Goal: Information Seeking & Learning: Check status

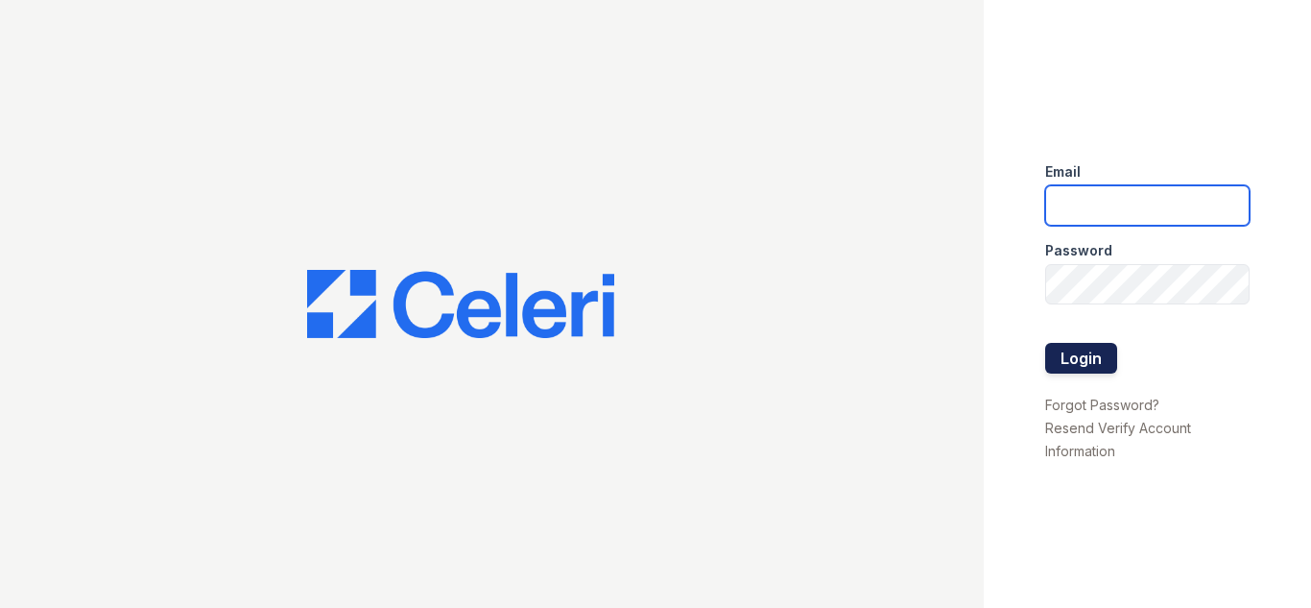
type input "[EMAIL_ADDRESS][DOMAIN_NAME]"
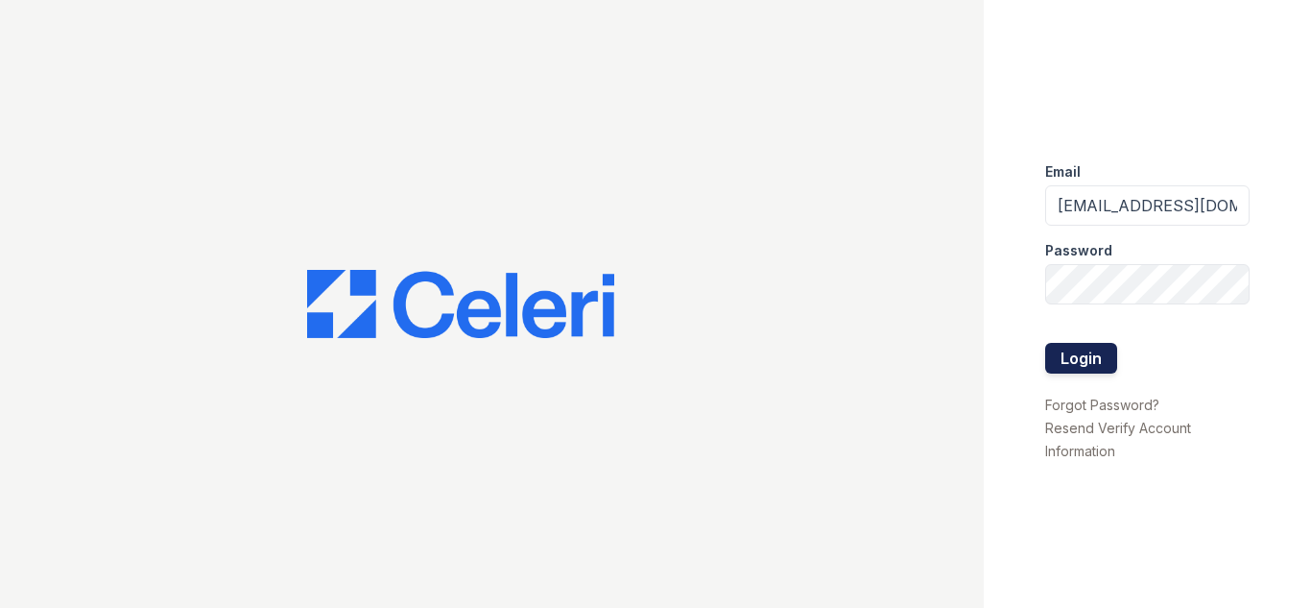
click at [1059, 359] on button "Login" at bounding box center [1081, 358] width 72 height 31
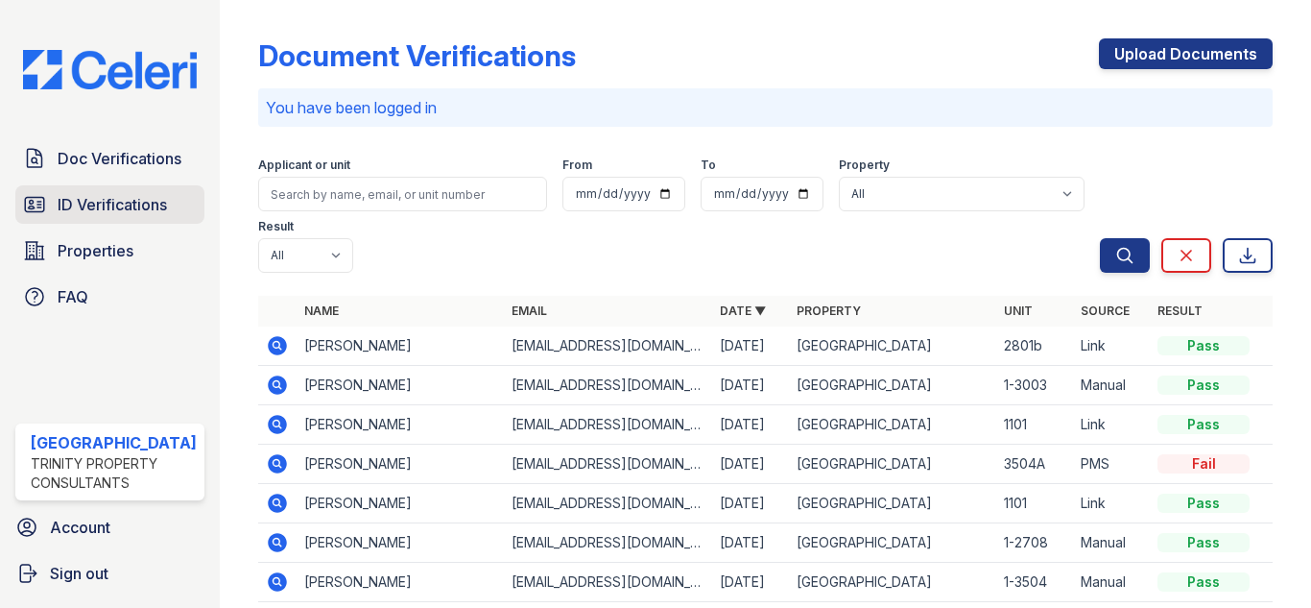
drag, startPoint x: 134, startPoint y: 206, endPoint x: 168, endPoint y: 202, distance: 33.9
click at [134, 206] on span "ID Verifications" at bounding box center [112, 204] width 109 height 23
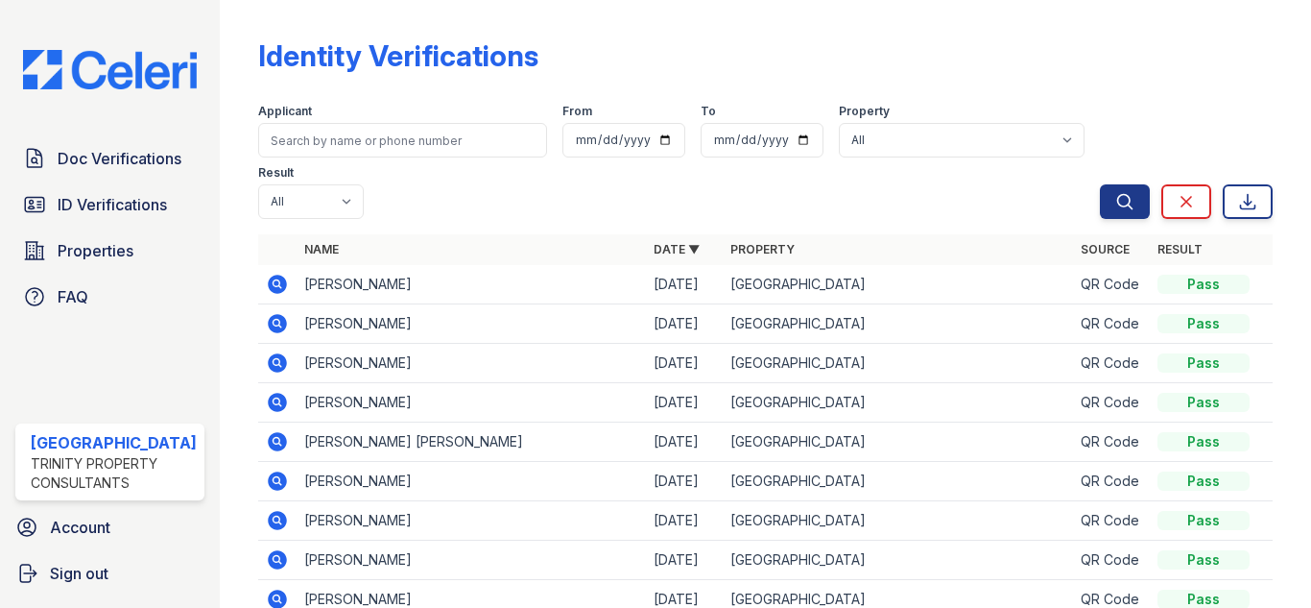
click at [272, 278] on icon at bounding box center [277, 284] width 19 height 19
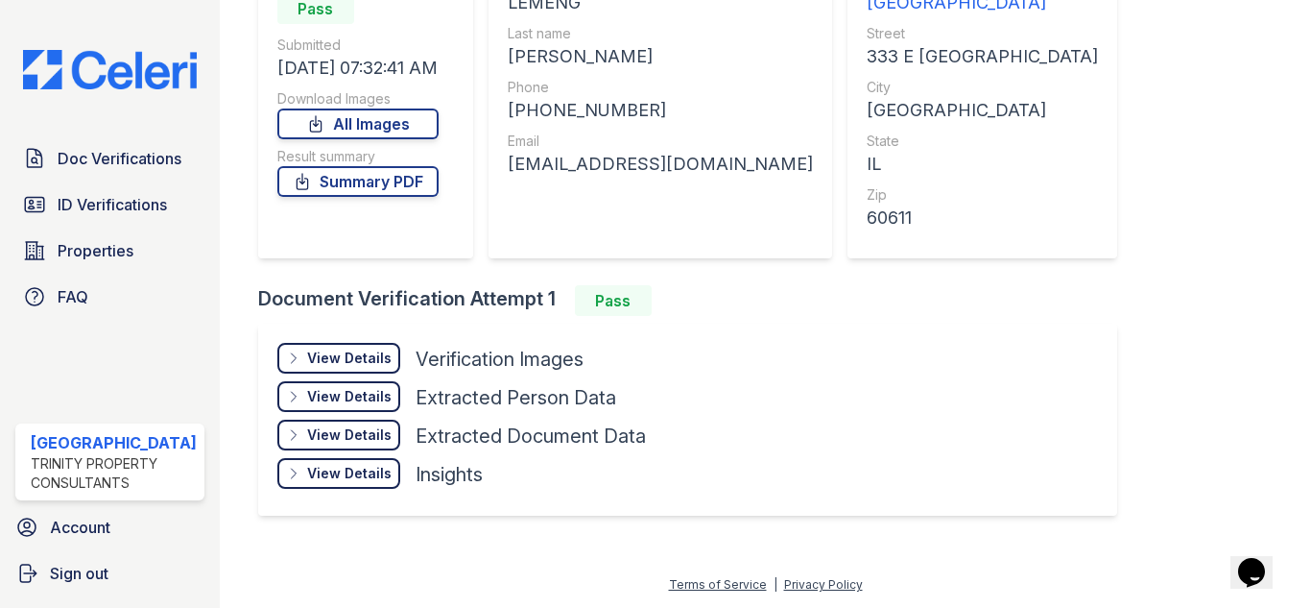
click at [363, 348] on div "View Details Details" at bounding box center [338, 358] width 123 height 31
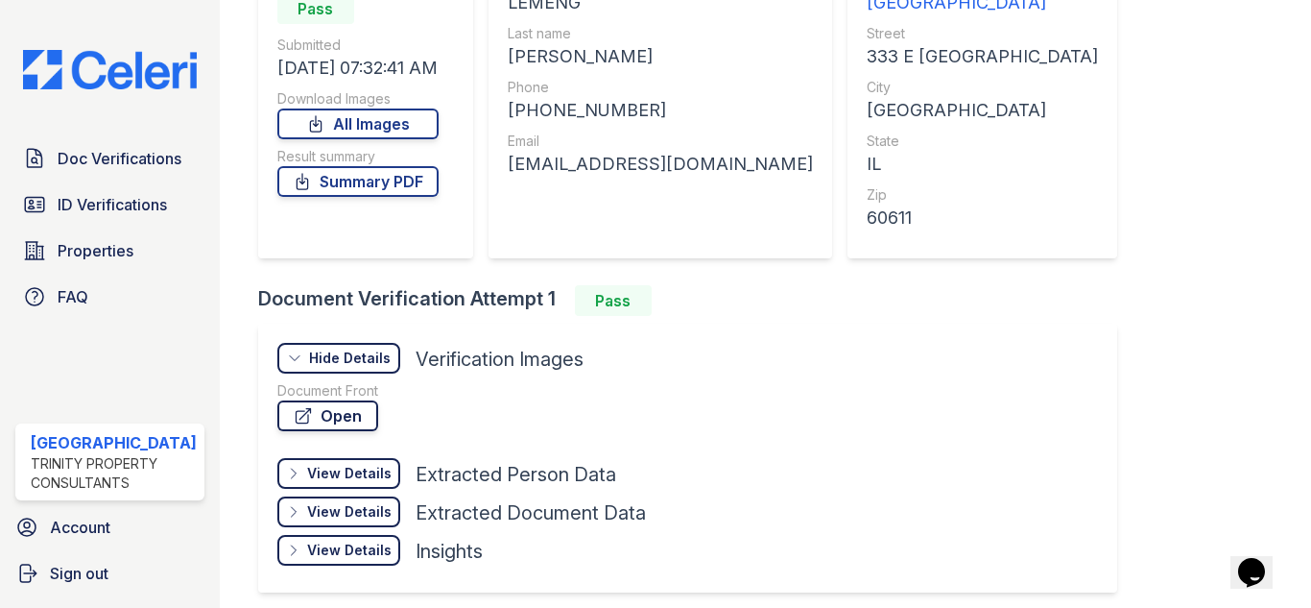
click at [316, 420] on link "Open" at bounding box center [327, 415] width 101 height 31
click at [365, 178] on link "Summary PDF" at bounding box center [357, 181] width 161 height 31
click at [125, 196] on span "ID Verifications" at bounding box center [112, 204] width 109 height 23
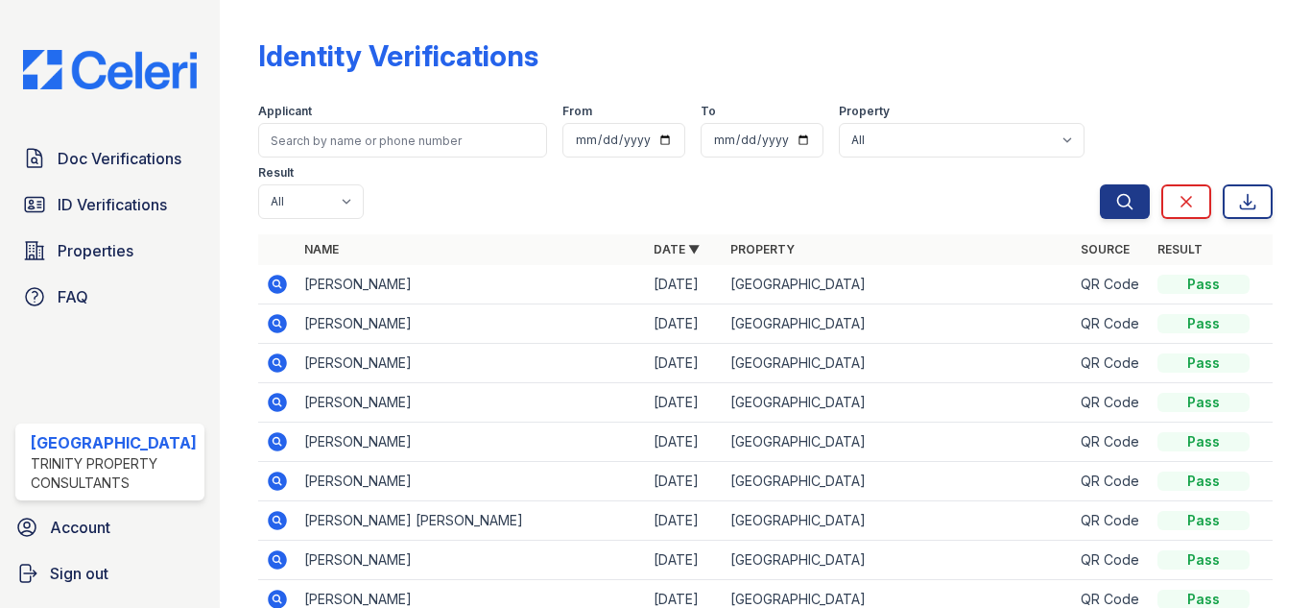
click at [274, 283] on icon at bounding box center [276, 282] width 5 height 5
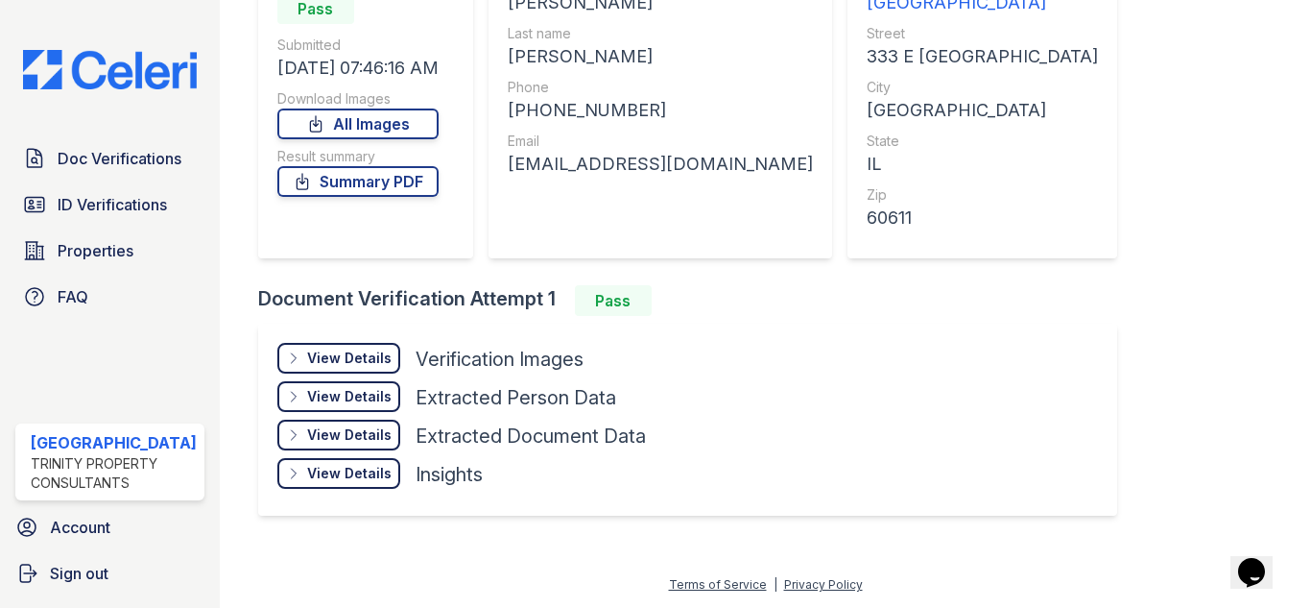
click at [334, 355] on div "View Details" at bounding box center [349, 357] width 84 height 19
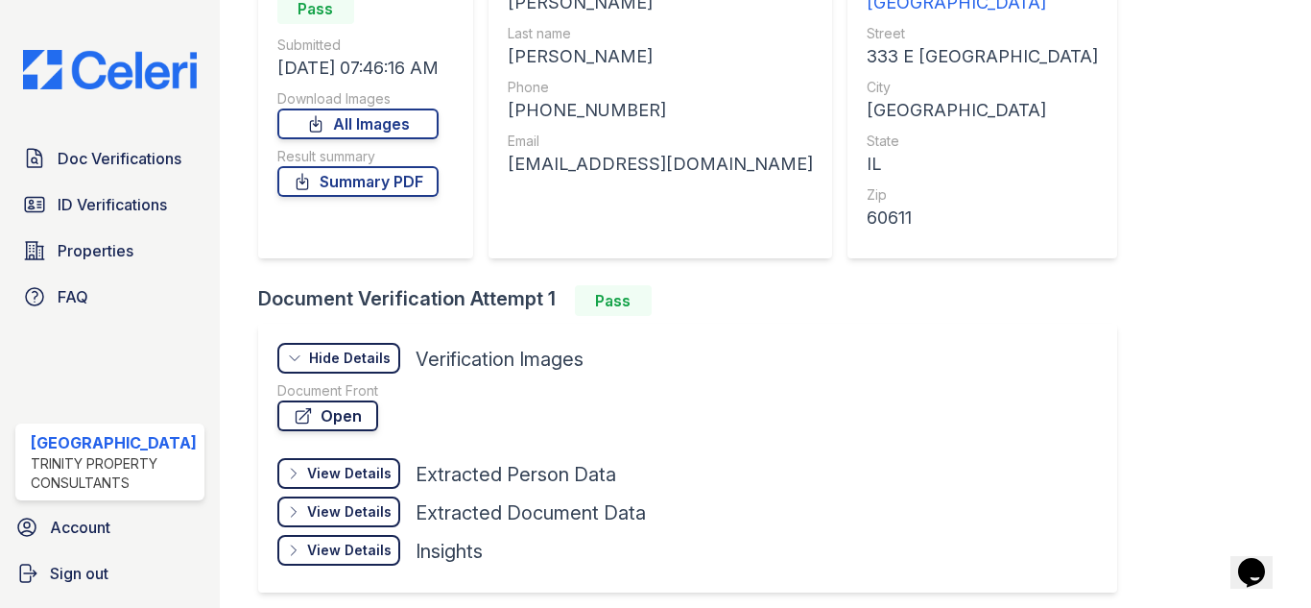
click at [327, 420] on link "Open" at bounding box center [327, 415] width 101 height 31
click at [389, 181] on link "Summary PDF" at bounding box center [357, 181] width 161 height 31
click at [81, 193] on span "ID Verifications" at bounding box center [112, 204] width 109 height 23
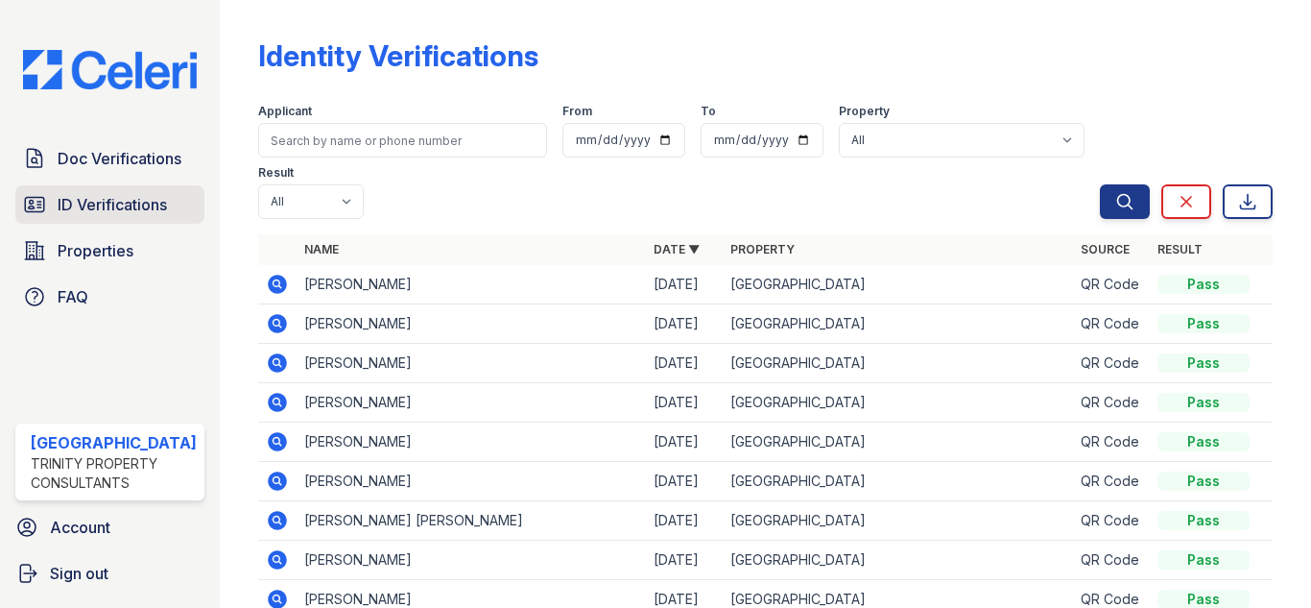
click at [94, 185] on link "ID Verifications" at bounding box center [109, 204] width 189 height 38
click at [138, 204] on span "ID Verifications" at bounding box center [112, 204] width 109 height 23
click at [124, 211] on span "ID Verifications" at bounding box center [112, 204] width 109 height 23
click at [100, 185] on link "ID Verifications" at bounding box center [109, 204] width 189 height 38
click at [109, 203] on span "ID Verifications" at bounding box center [112, 204] width 109 height 23
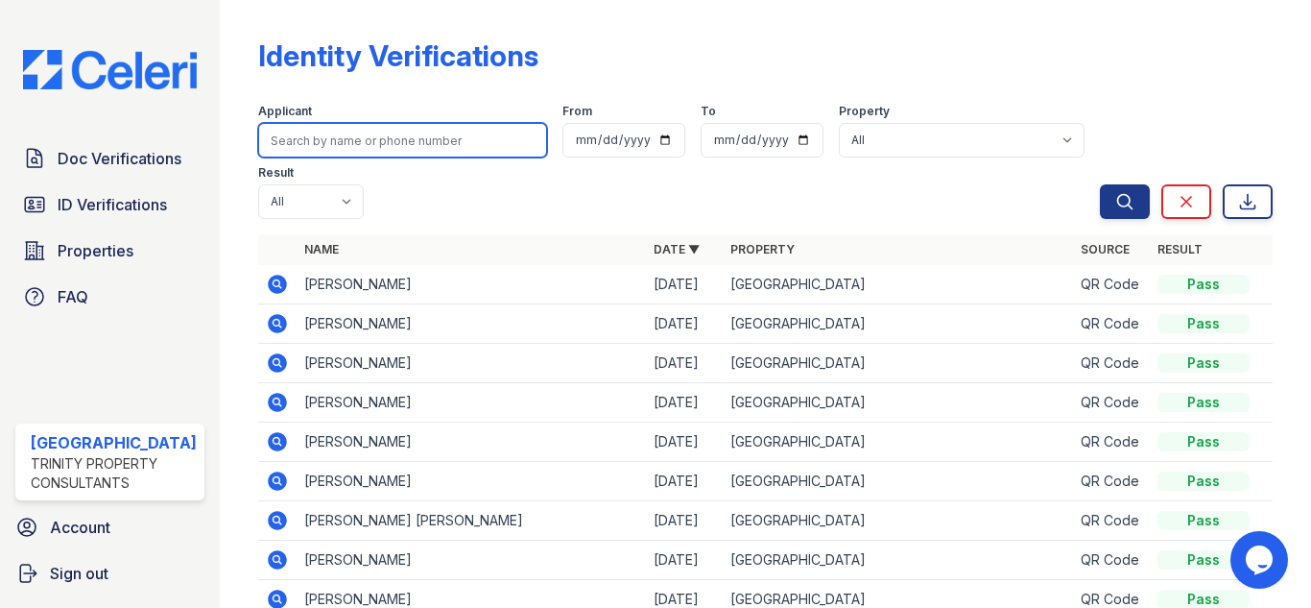
click at [399, 135] on input "search" at bounding box center [402, 140] width 289 height 35
type input "[PERSON_NAME]"
click at [1100, 184] on button "Search" at bounding box center [1125, 201] width 50 height 35
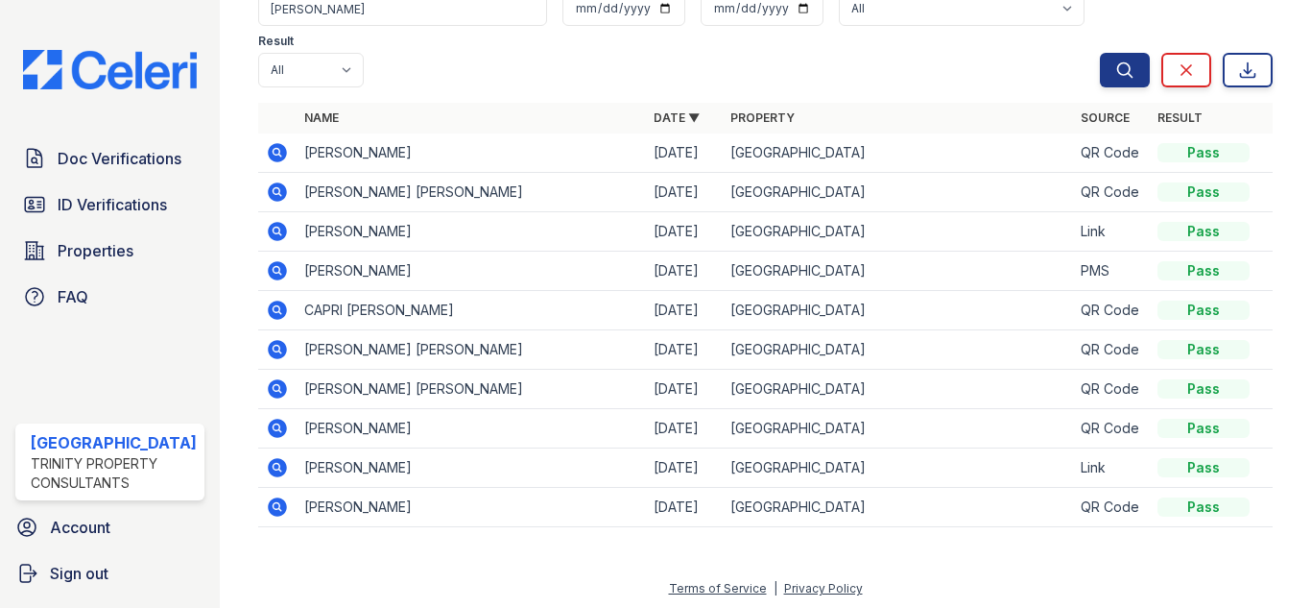
scroll to position [135, 0]
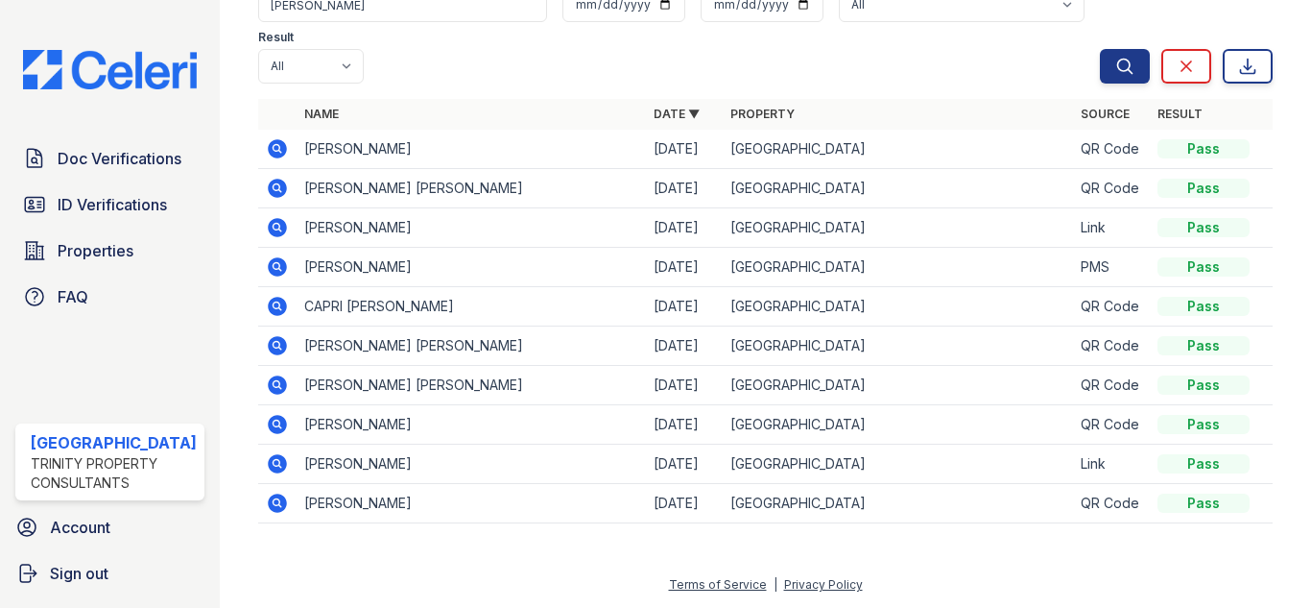
click at [268, 222] on icon at bounding box center [277, 227] width 19 height 19
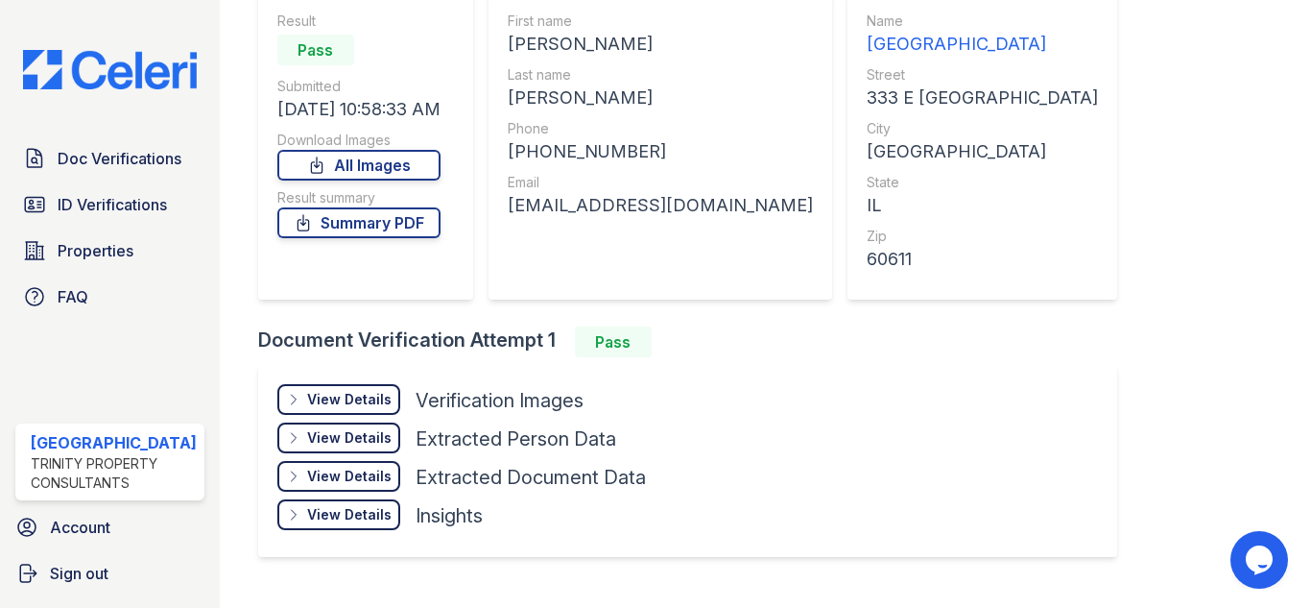
scroll to position [192, 0]
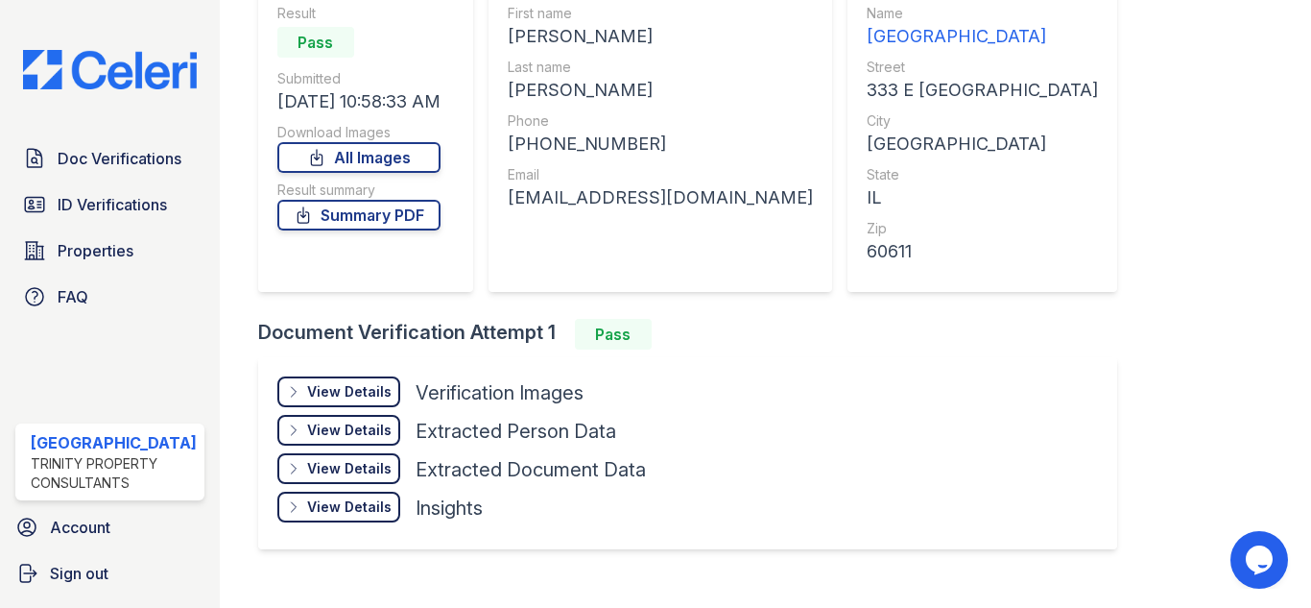
click at [367, 390] on div "View Details" at bounding box center [349, 391] width 84 height 19
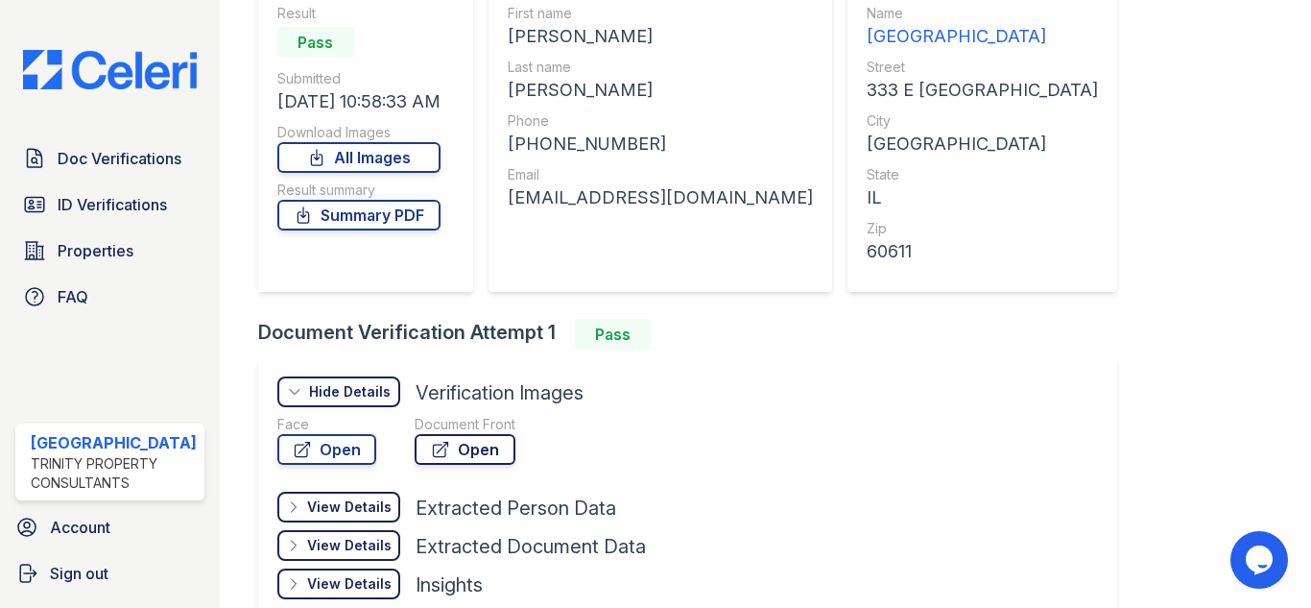
click at [494, 450] on link "Open" at bounding box center [465, 449] width 101 height 31
click at [106, 204] on span "ID Verifications" at bounding box center [112, 204] width 109 height 23
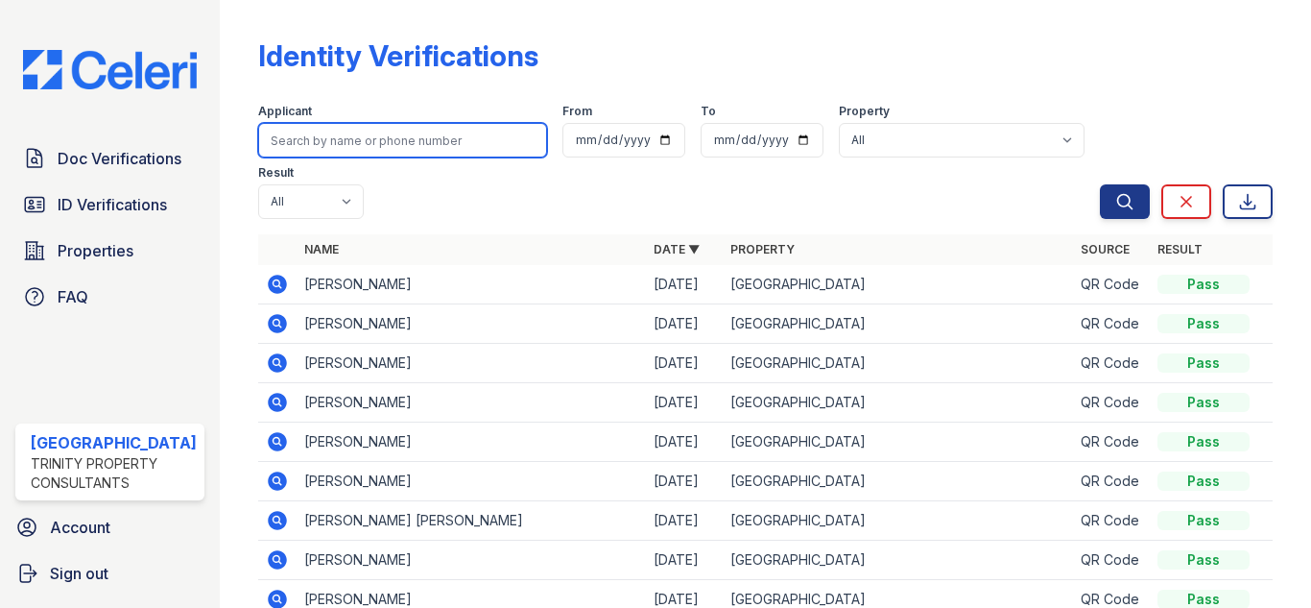
click at [400, 139] on input "search" at bounding box center [402, 140] width 289 height 35
type input "[PERSON_NAME]"
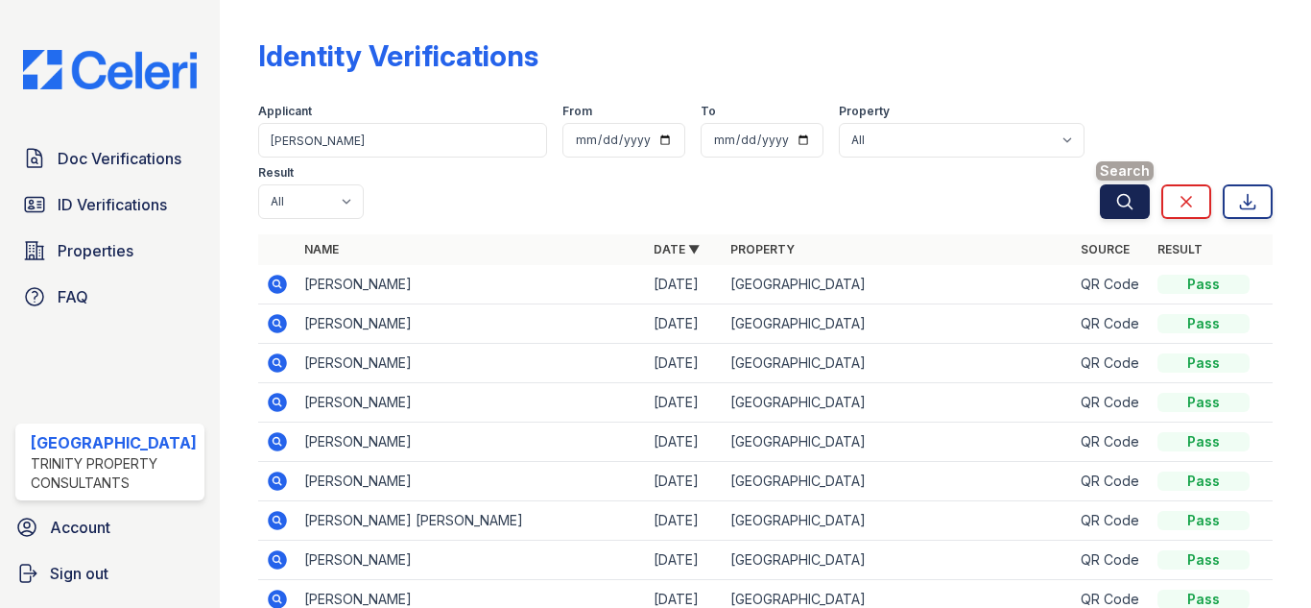
click at [1103, 186] on button "Search" at bounding box center [1125, 201] width 50 height 35
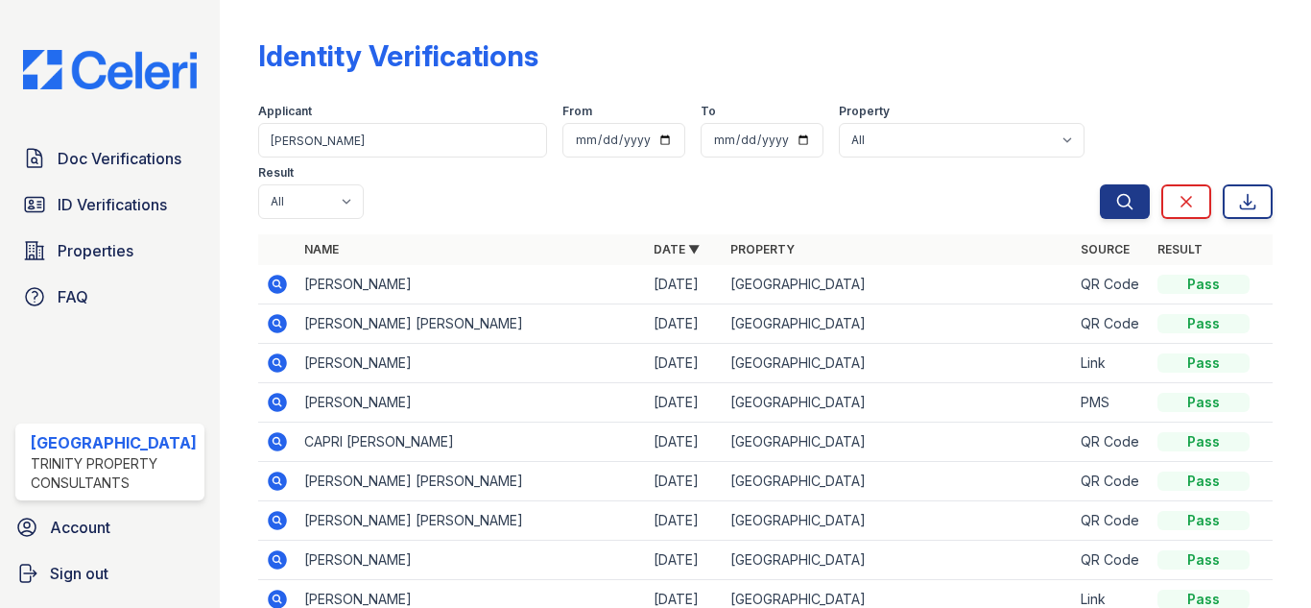
click at [272, 365] on icon at bounding box center [277, 362] width 23 height 23
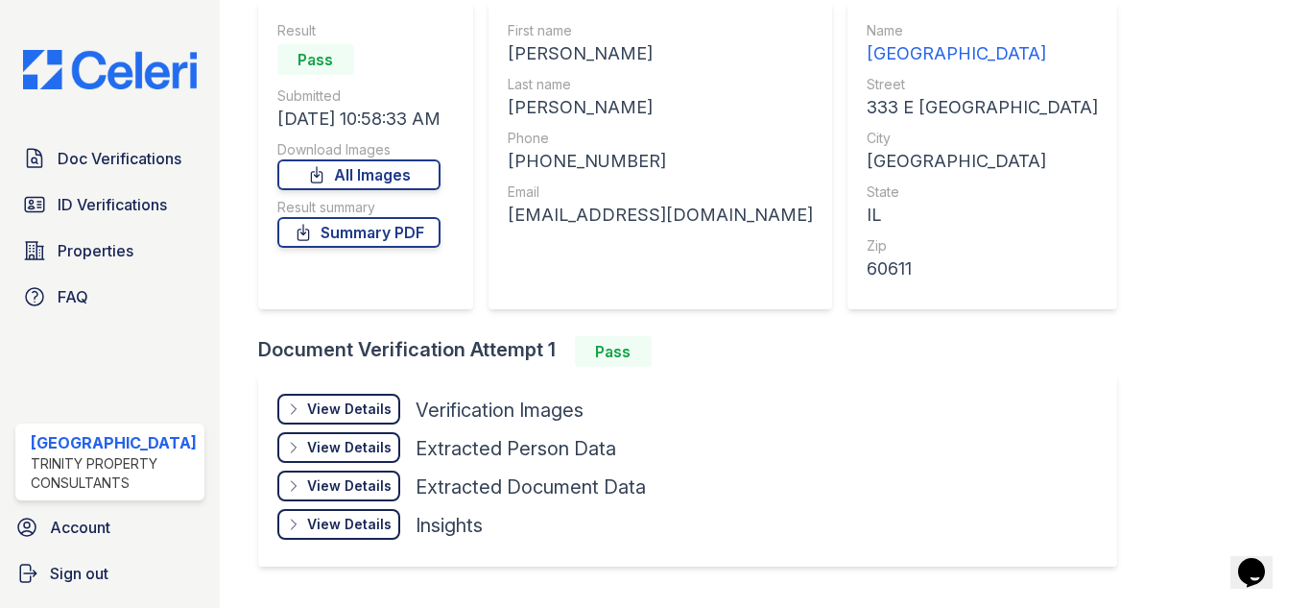
scroll to position [192, 0]
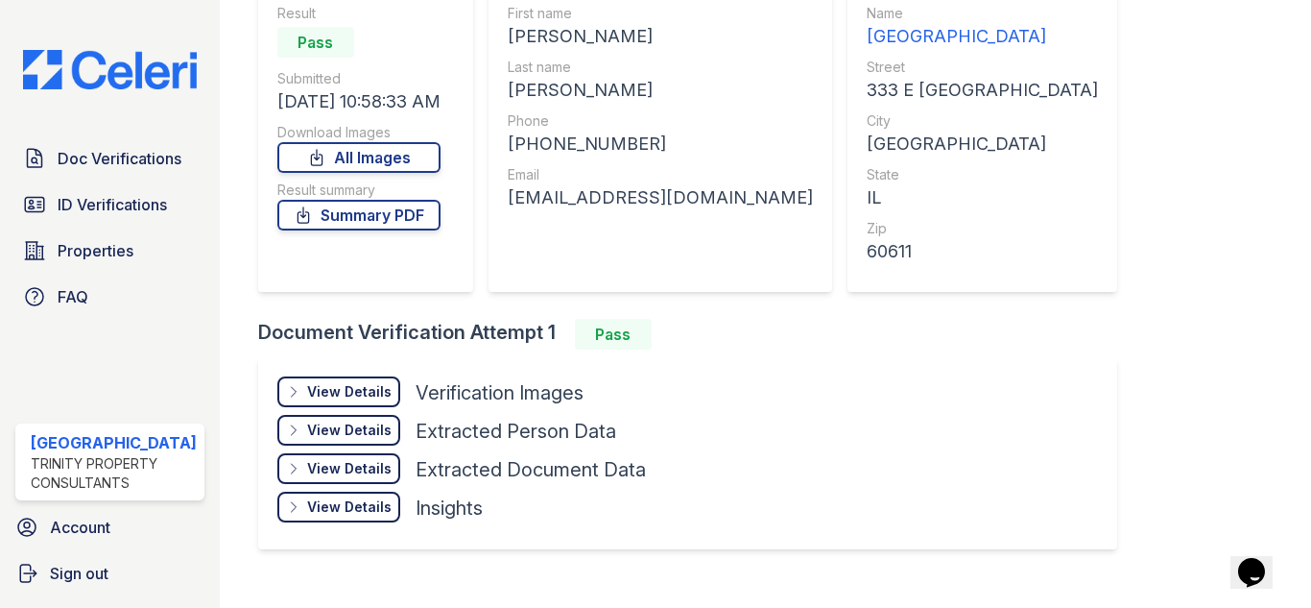
drag, startPoint x: 333, startPoint y: 391, endPoint x: 415, endPoint y: 396, distance: 81.8
click at [333, 391] on div "View Details" at bounding box center [349, 391] width 84 height 19
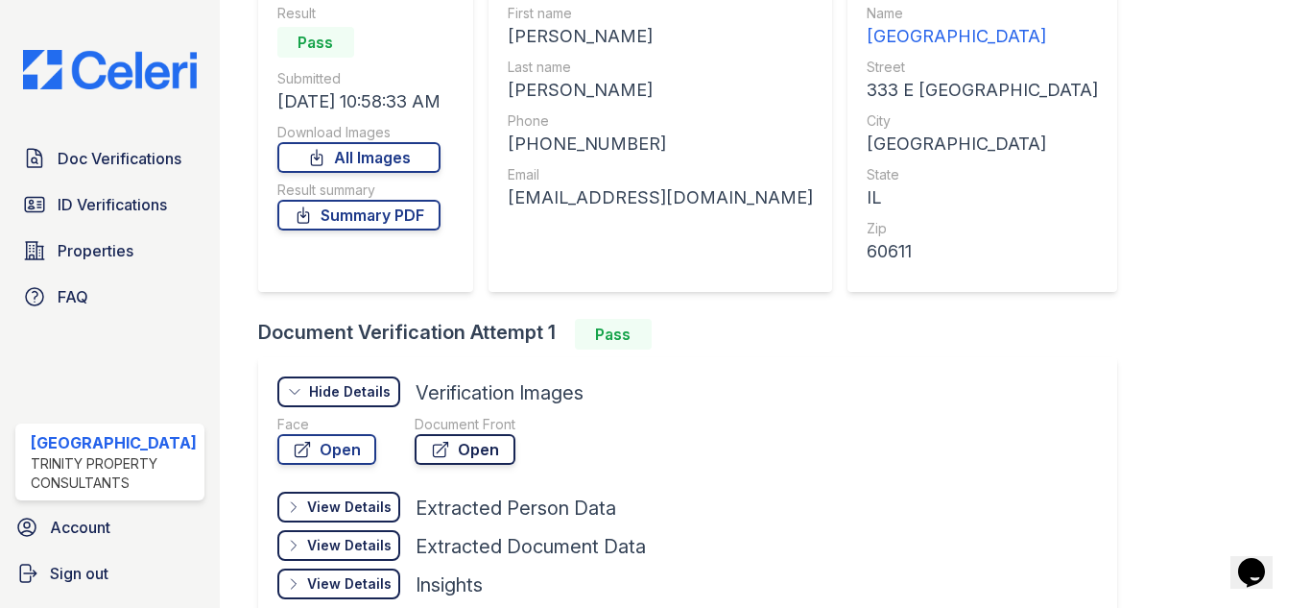
click at [450, 448] on link "Open" at bounding box center [465, 449] width 101 height 31
click at [91, 195] on span "ID Verifications" at bounding box center [112, 204] width 109 height 23
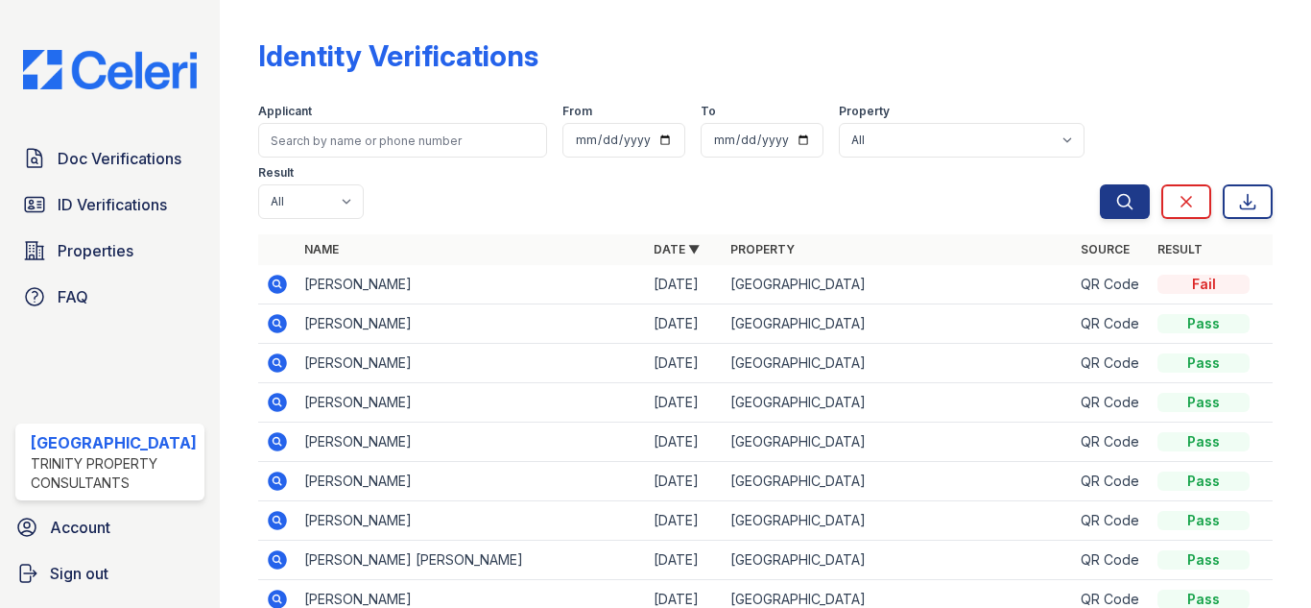
click at [269, 288] on icon at bounding box center [277, 284] width 19 height 19
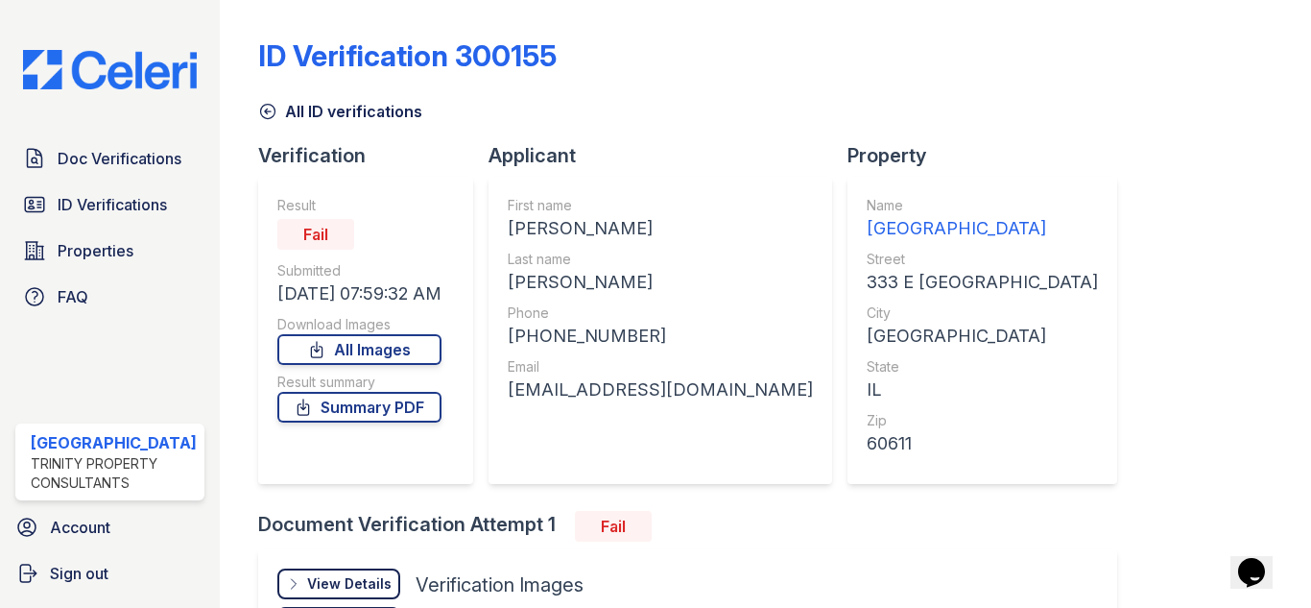
scroll to position [226, 0]
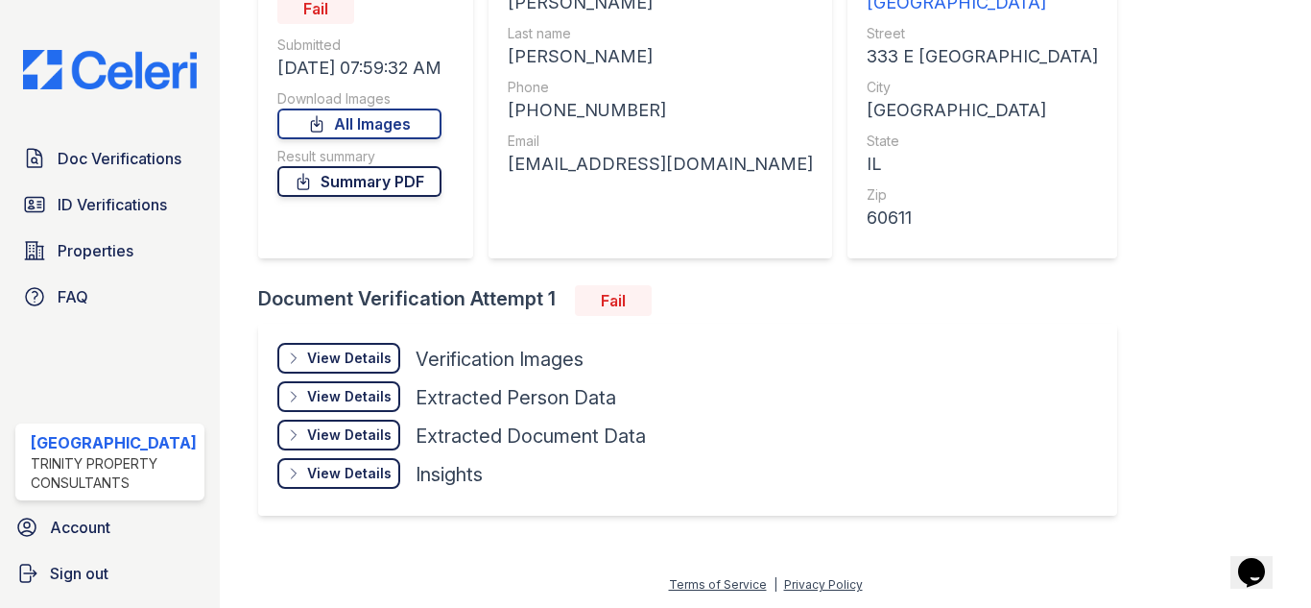
click at [348, 178] on link "Summary PDF" at bounding box center [359, 181] width 164 height 31
click at [178, 154] on span "Doc Verifications" at bounding box center [120, 158] width 124 height 23
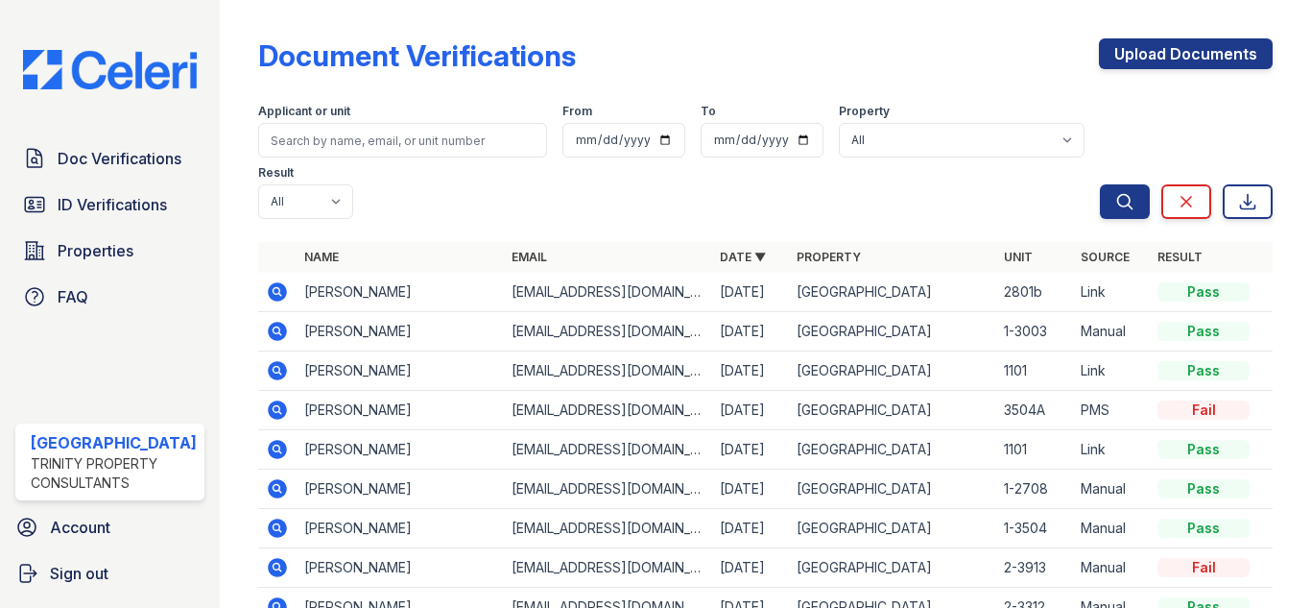
click at [133, 199] on span "ID Verifications" at bounding box center [112, 204] width 109 height 23
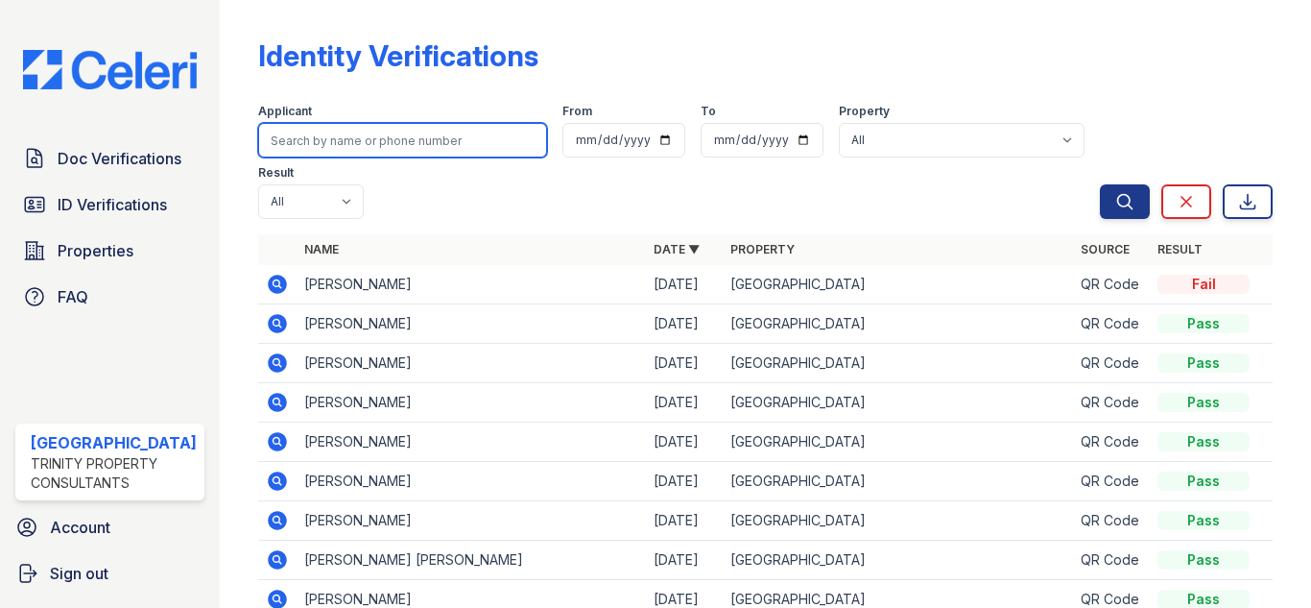
click at [349, 135] on input "search" at bounding box center [402, 140] width 289 height 35
type input "paul"
click at [1100, 184] on button "Search" at bounding box center [1125, 201] width 50 height 35
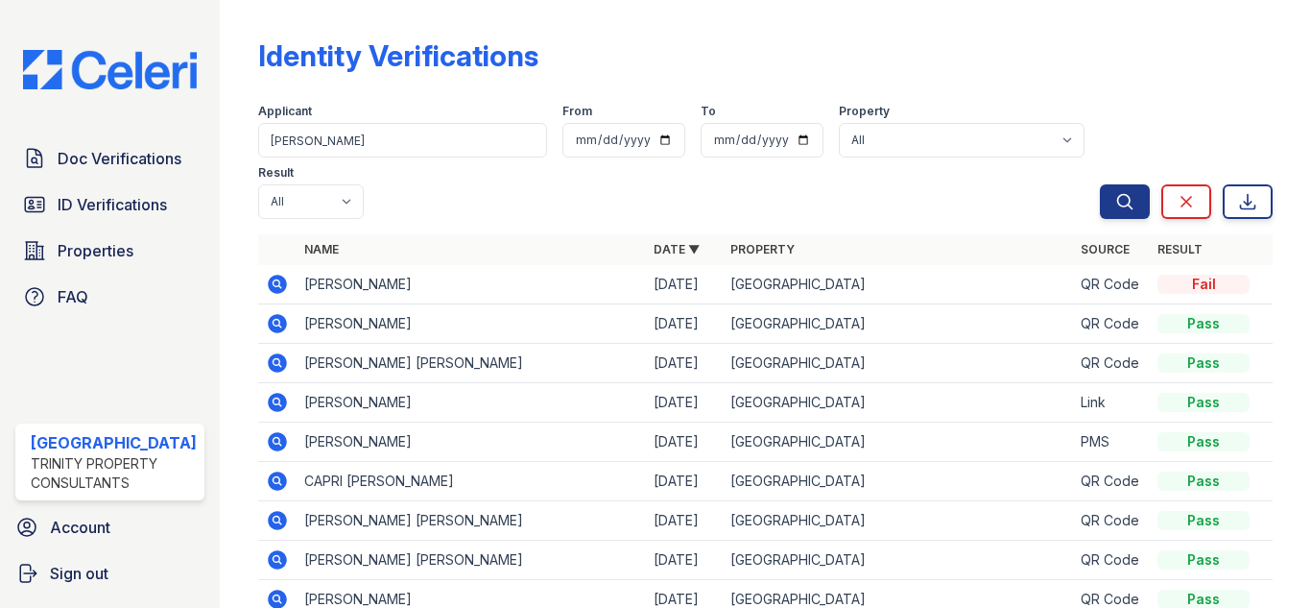
click at [269, 442] on icon at bounding box center [277, 441] width 23 height 23
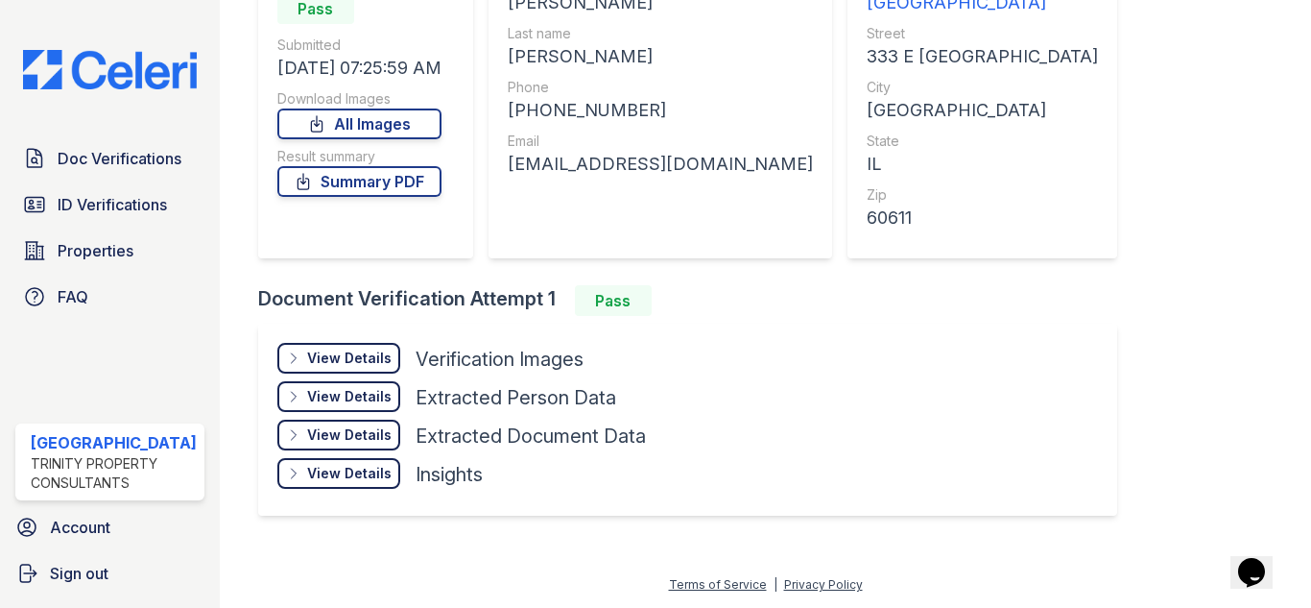
click at [362, 351] on div "View Details" at bounding box center [349, 357] width 84 height 19
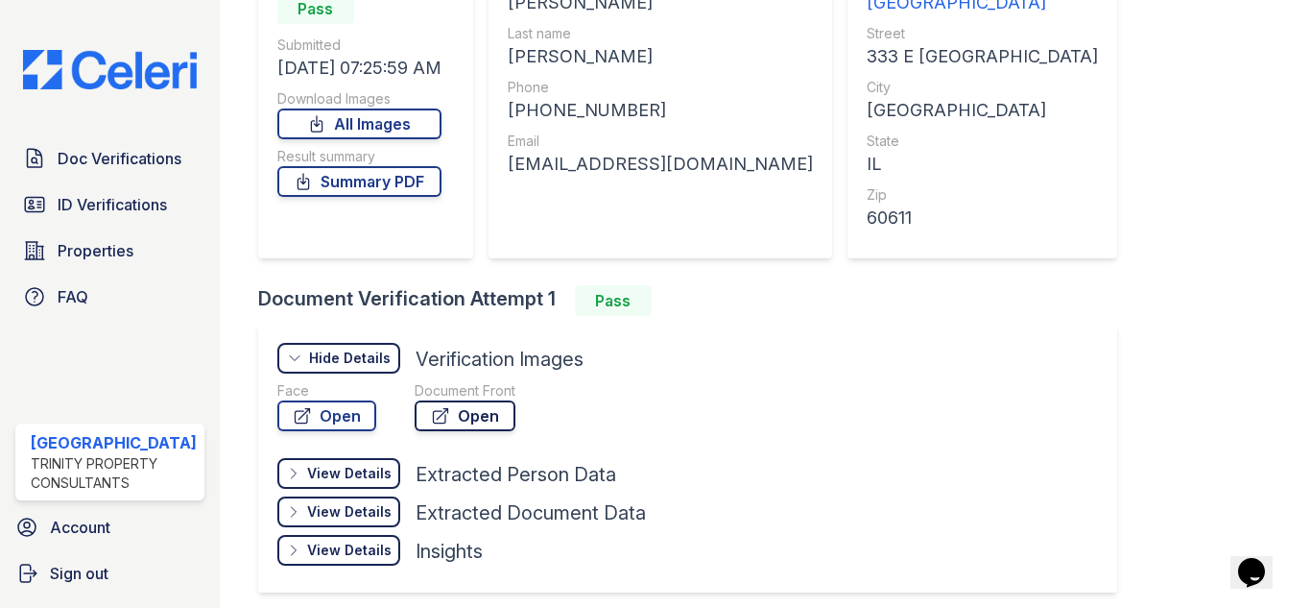
click at [485, 422] on link "Open" at bounding box center [465, 415] width 101 height 31
click at [130, 195] on span "ID Verifications" at bounding box center [112, 204] width 109 height 23
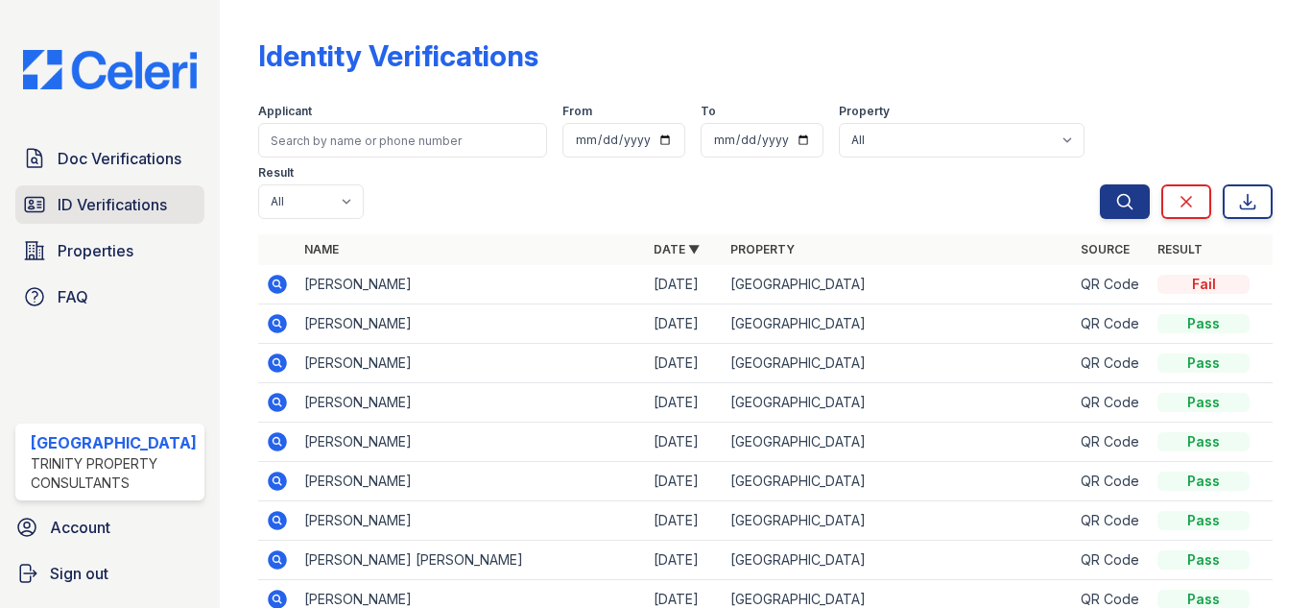
click at [105, 193] on span "ID Verifications" at bounding box center [112, 204] width 109 height 23
click at [79, 193] on span "ID Verifications" at bounding box center [112, 204] width 109 height 23
click at [274, 283] on icon at bounding box center [276, 282] width 5 height 5
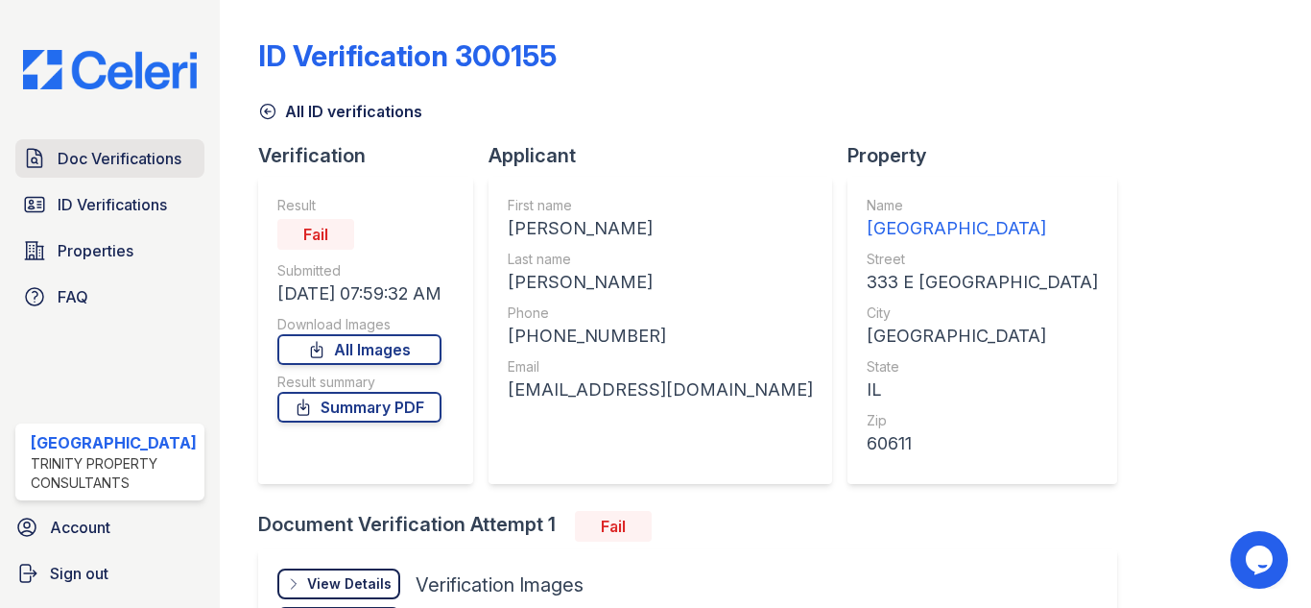
click at [88, 161] on span "Doc Verifications" at bounding box center [120, 158] width 124 height 23
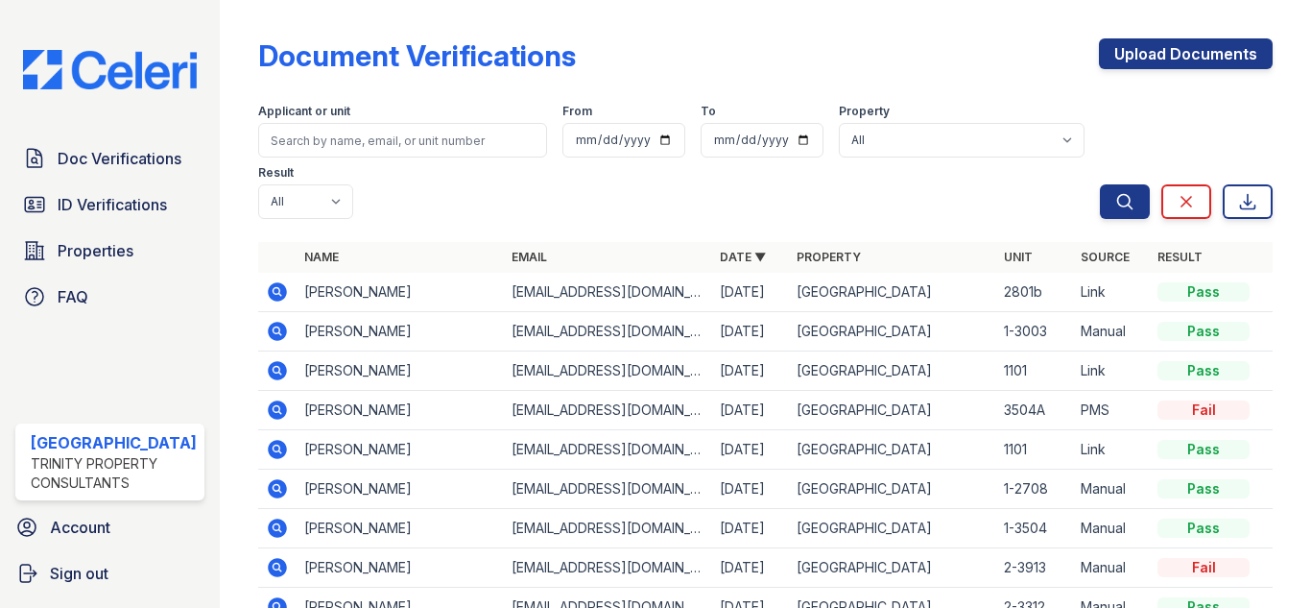
drag, startPoint x: 119, startPoint y: 229, endPoint x: 127, endPoint y: 223, distance: 10.2
click at [122, 228] on div "Doc Verifications ID Verifications Properties FAQ" at bounding box center [110, 227] width 204 height 177
click at [127, 206] on span "ID Verifications" at bounding box center [112, 204] width 109 height 23
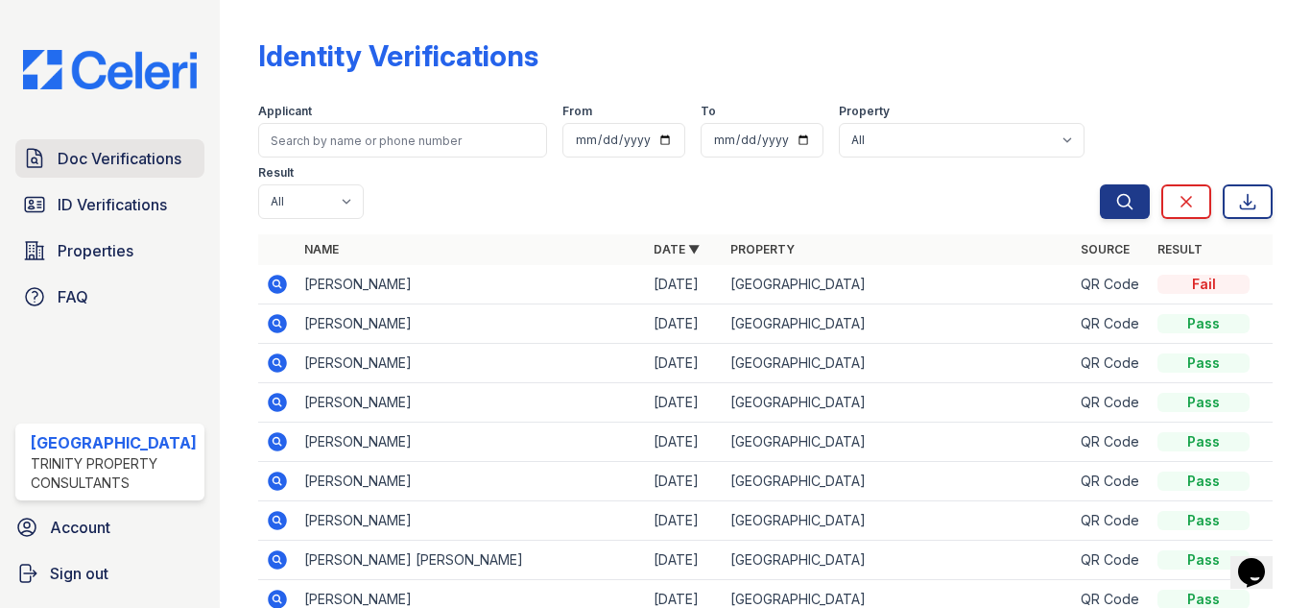
click at [119, 153] on span "Doc Verifications" at bounding box center [120, 158] width 124 height 23
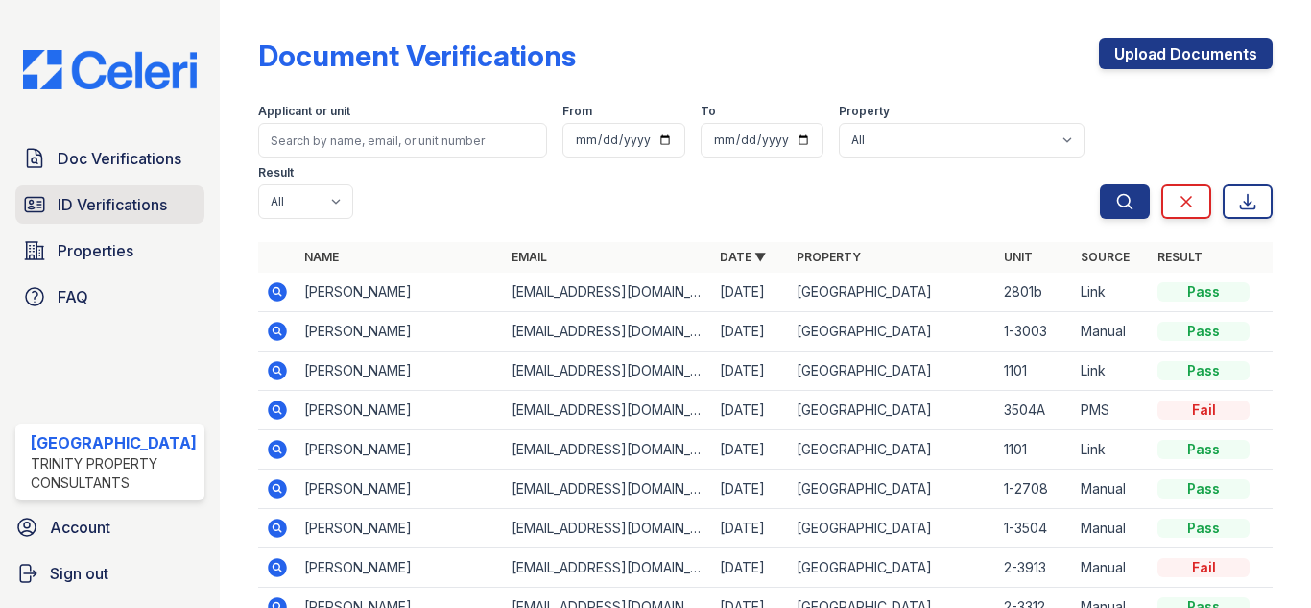
click at [119, 202] on span "ID Verifications" at bounding box center [112, 204] width 109 height 23
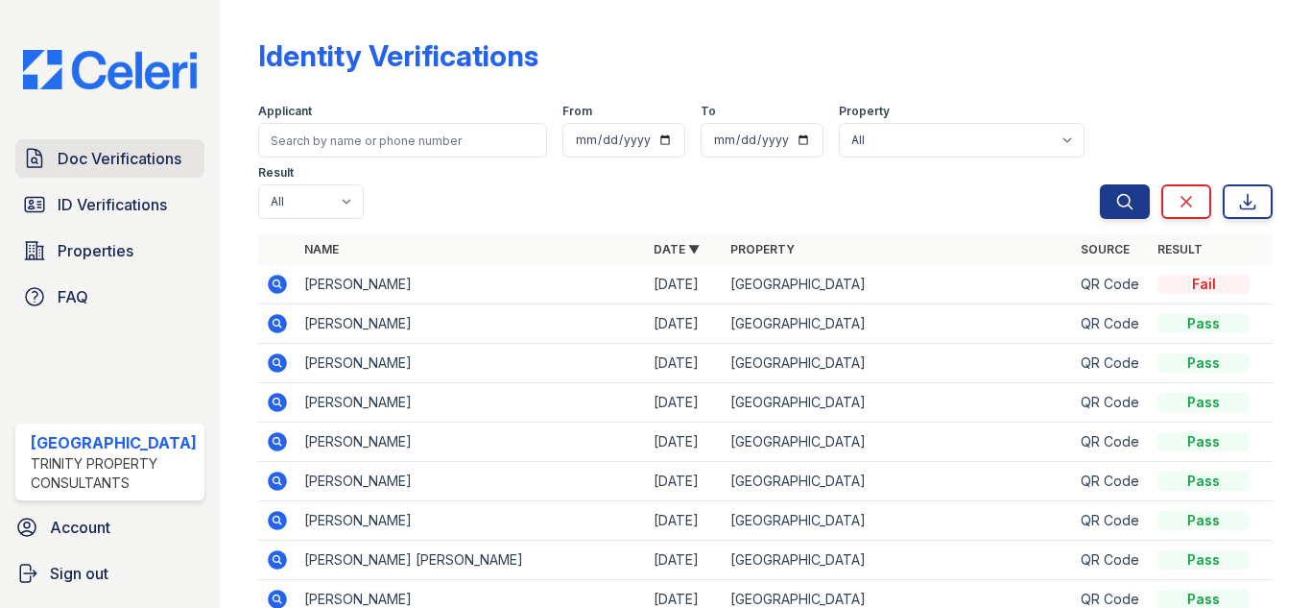
click at [129, 150] on span "Doc Verifications" at bounding box center [120, 158] width 124 height 23
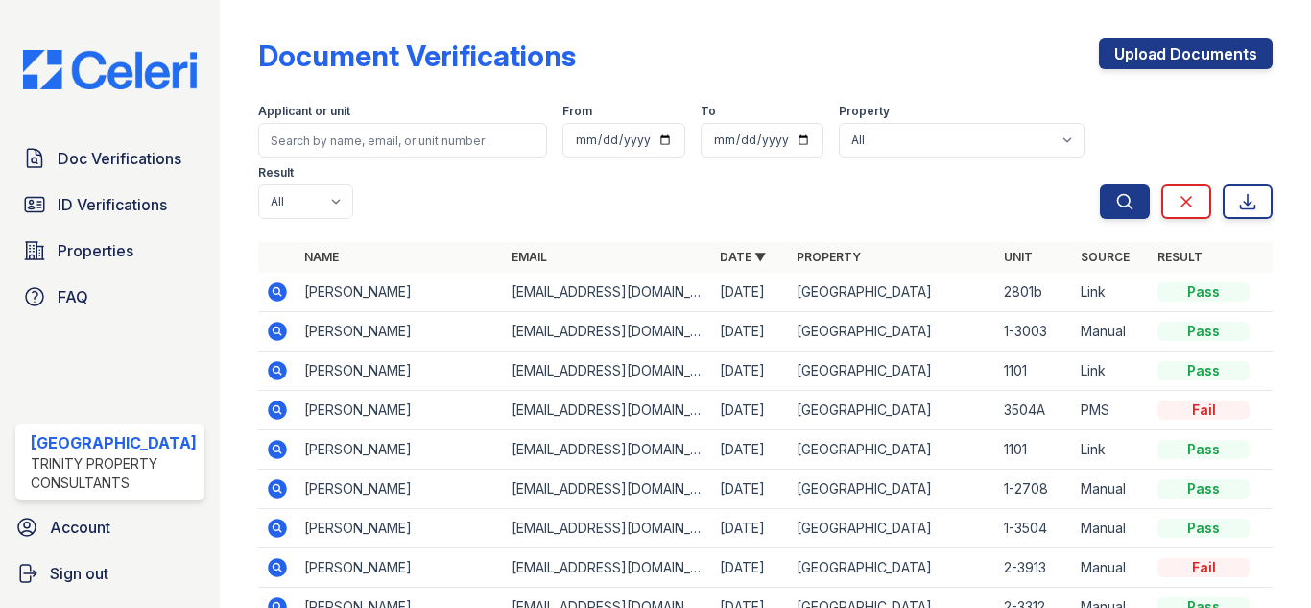
click at [122, 198] on span "ID Verifications" at bounding box center [112, 204] width 109 height 23
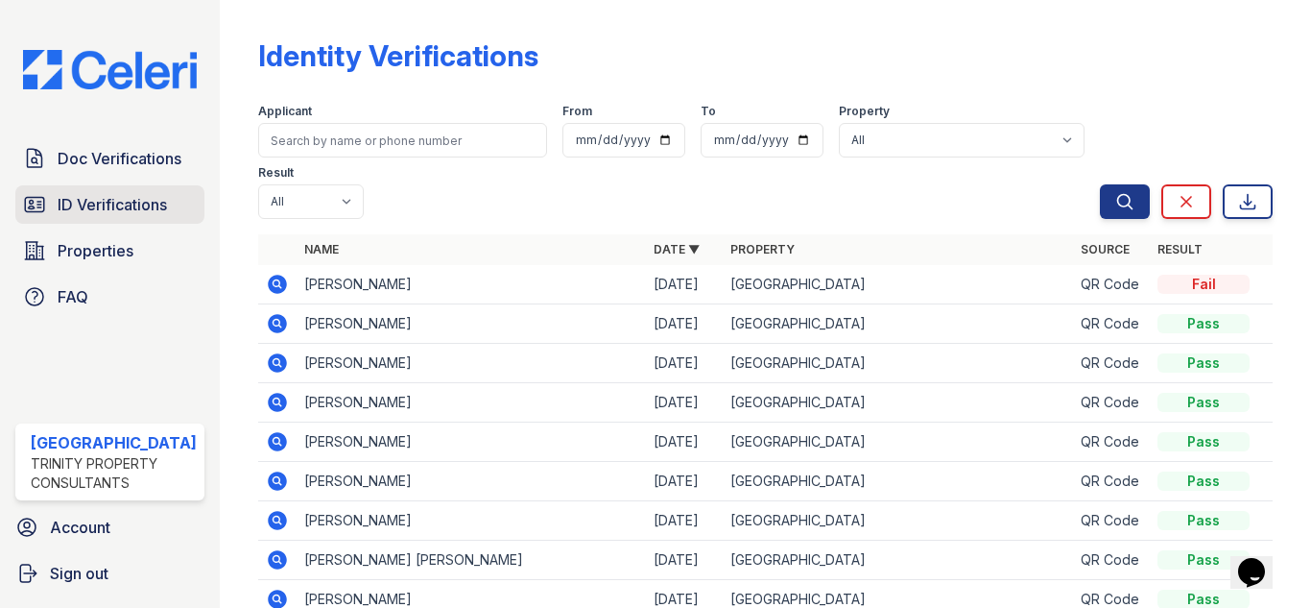
drag, startPoint x: 136, startPoint y: 209, endPoint x: 128, endPoint y: 203, distance: 10.9
click at [135, 208] on span "ID Verifications" at bounding box center [112, 204] width 109 height 23
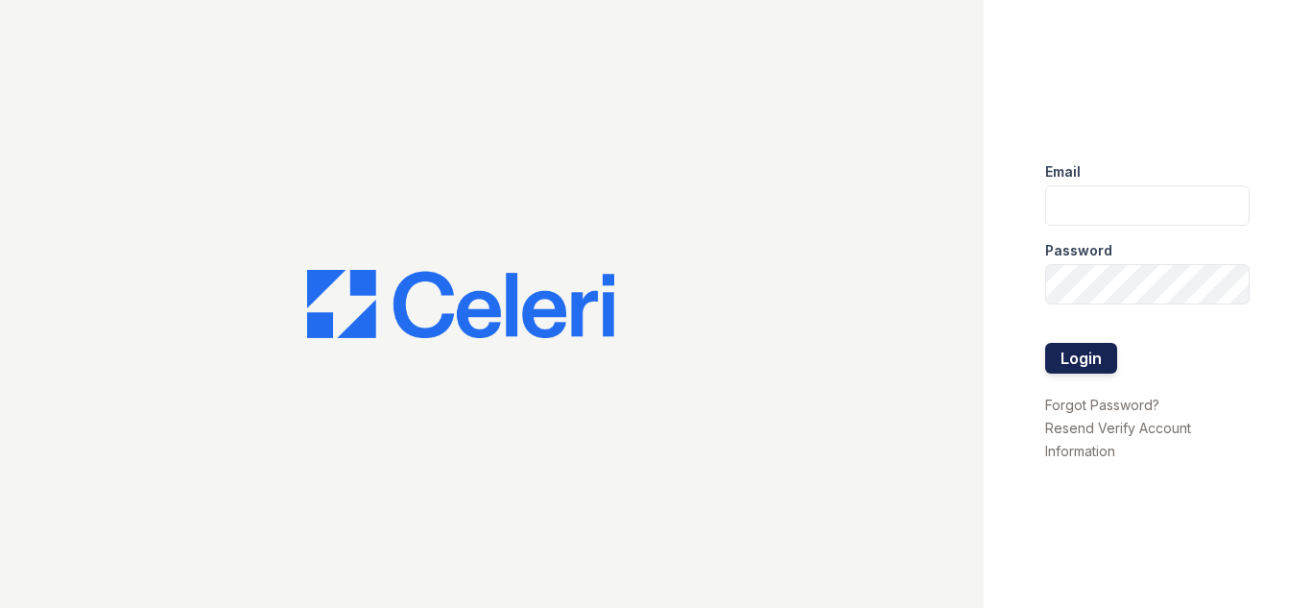
type input "[EMAIL_ADDRESS][DOMAIN_NAME]"
click at [1081, 360] on button "Login" at bounding box center [1081, 358] width 72 height 31
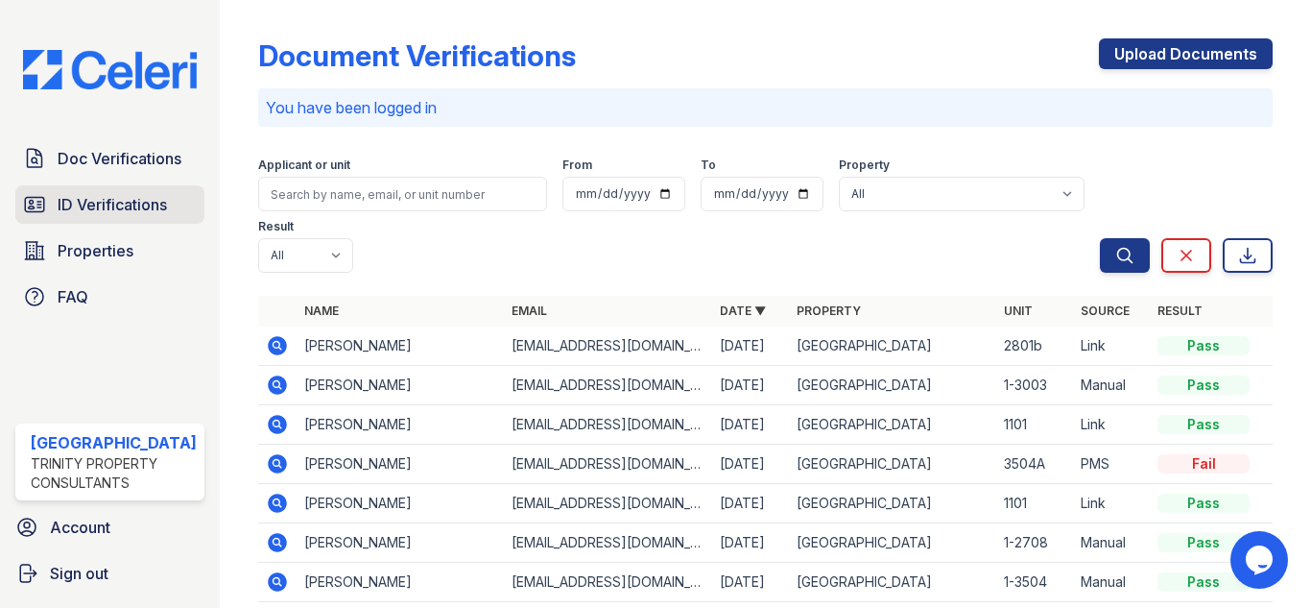
click at [87, 203] on span "ID Verifications" at bounding box center [112, 204] width 109 height 23
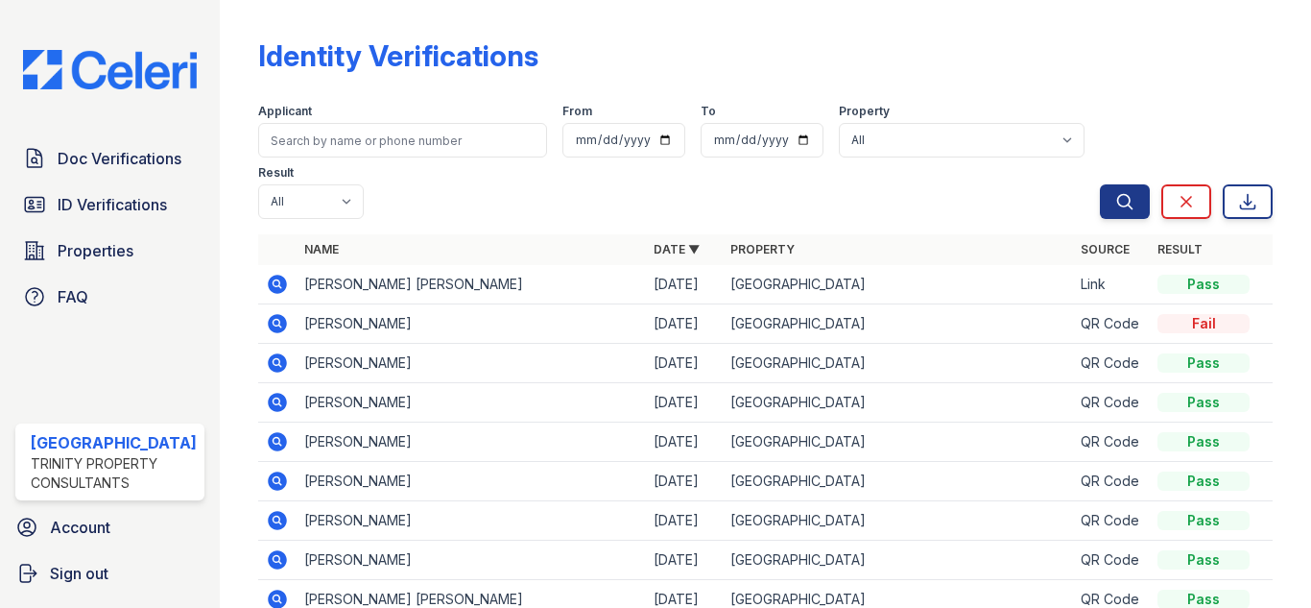
click at [268, 280] on icon at bounding box center [277, 284] width 19 height 19
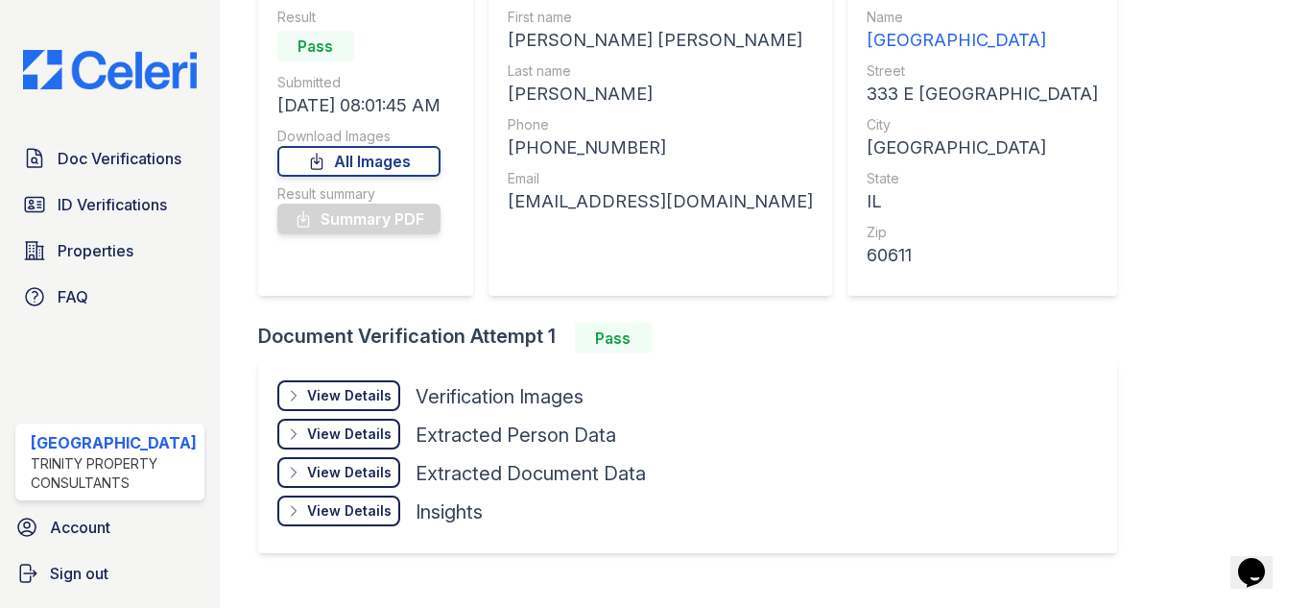
scroll to position [192, 0]
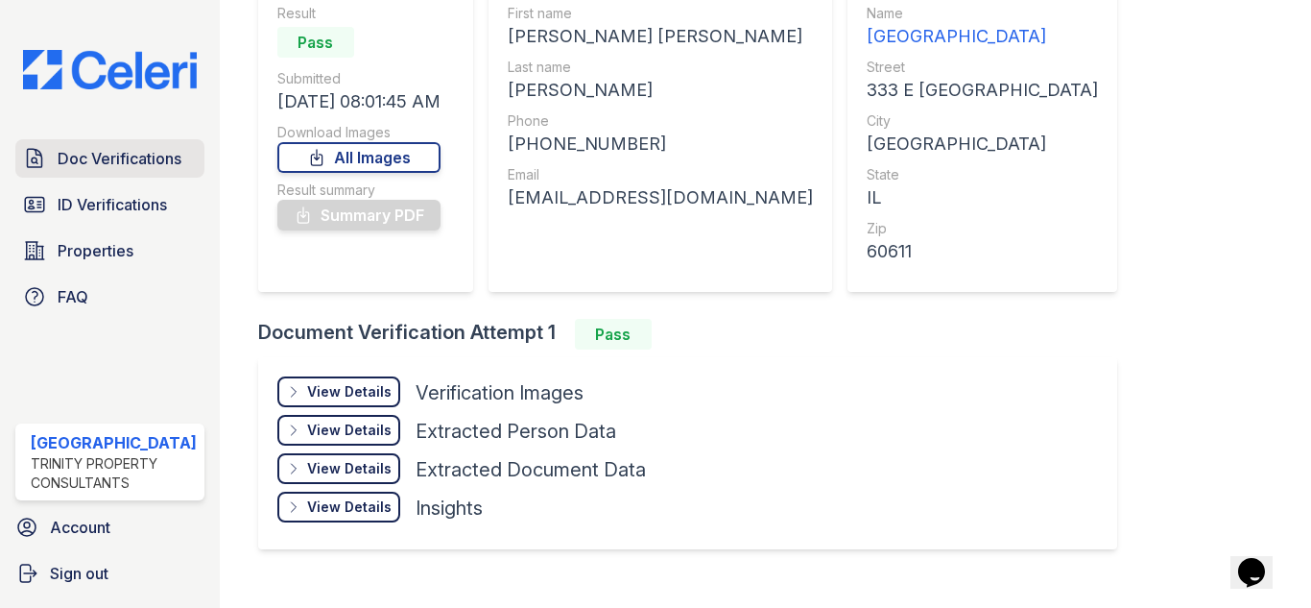
click at [159, 165] on span "Doc Verifications" at bounding box center [120, 158] width 124 height 23
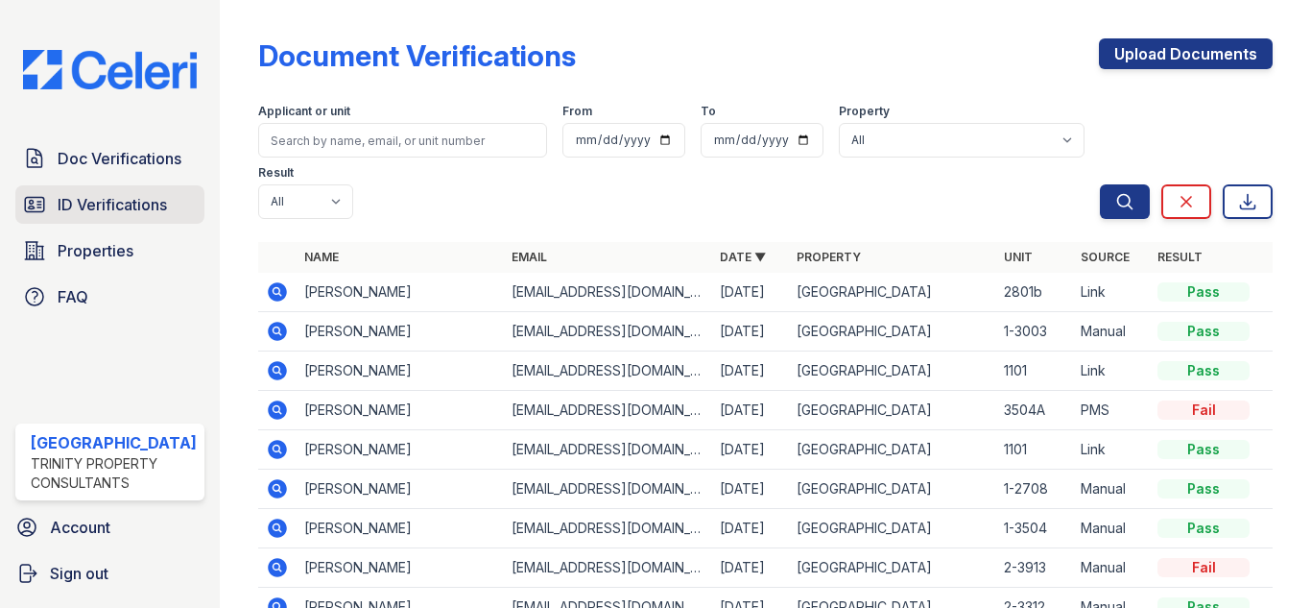
click at [96, 215] on link "ID Verifications" at bounding box center [109, 204] width 189 height 38
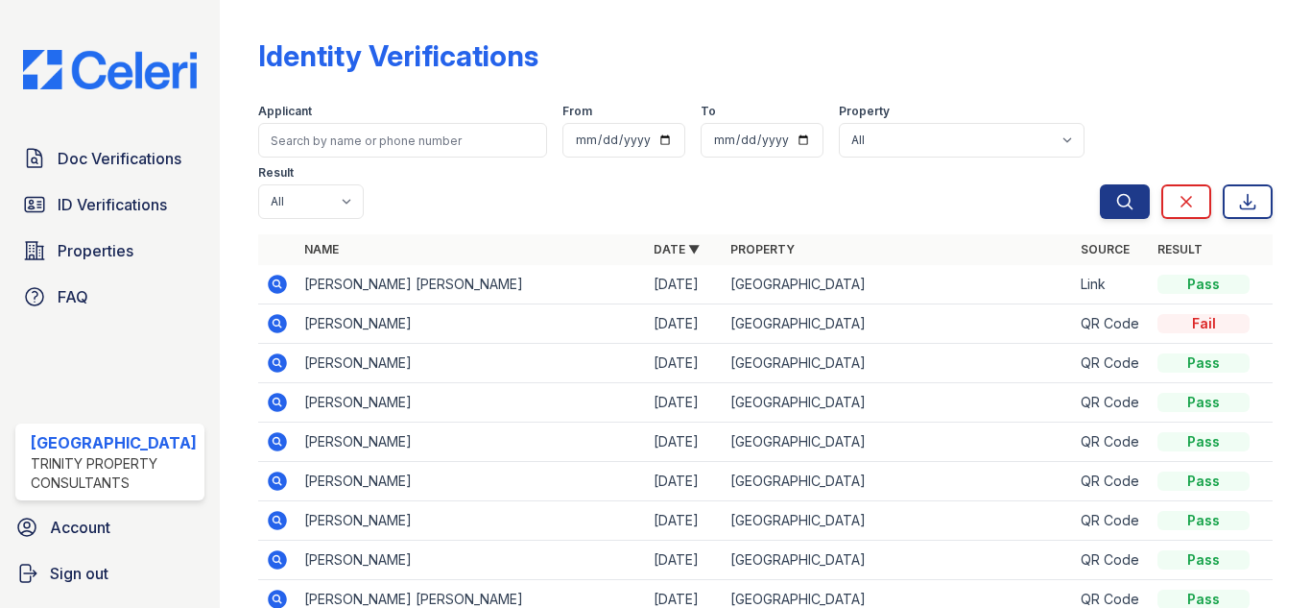
click at [269, 281] on icon at bounding box center [277, 284] width 23 height 23
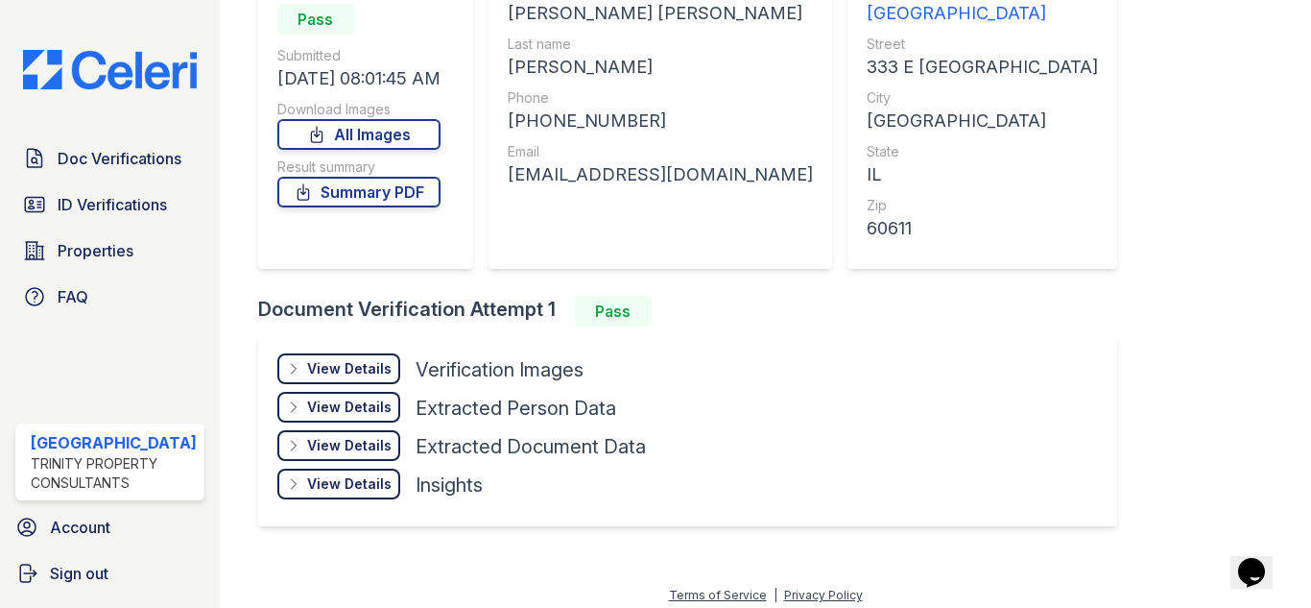
scroll to position [226, 0]
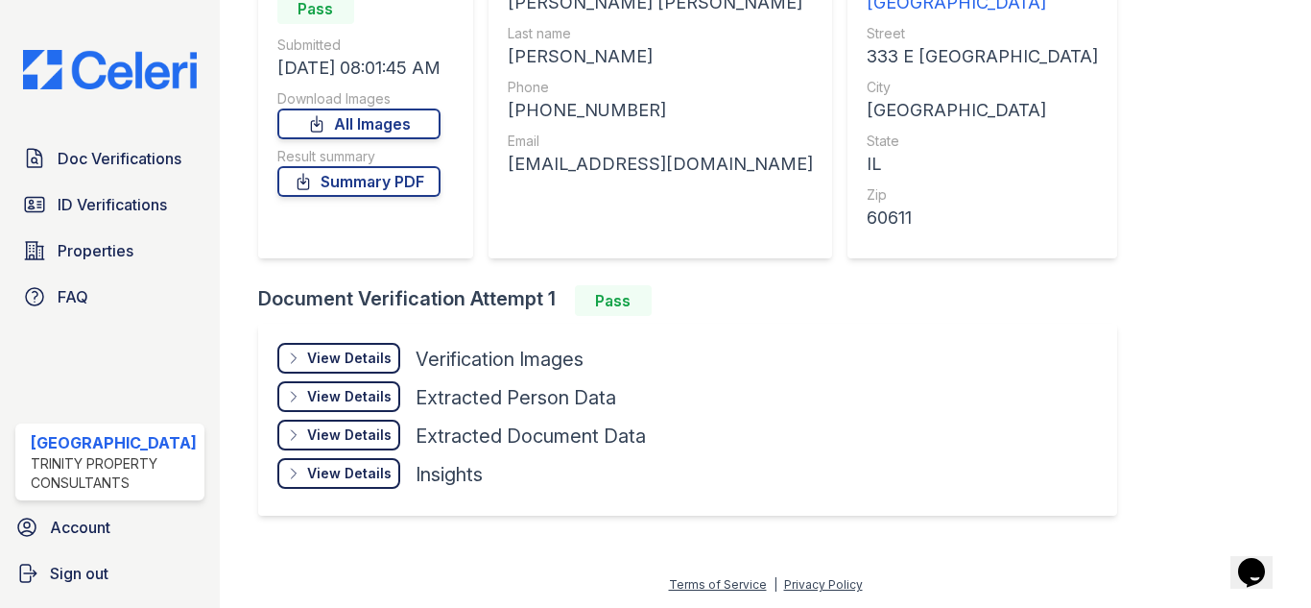
click at [351, 350] on div "View Details" at bounding box center [349, 357] width 84 height 19
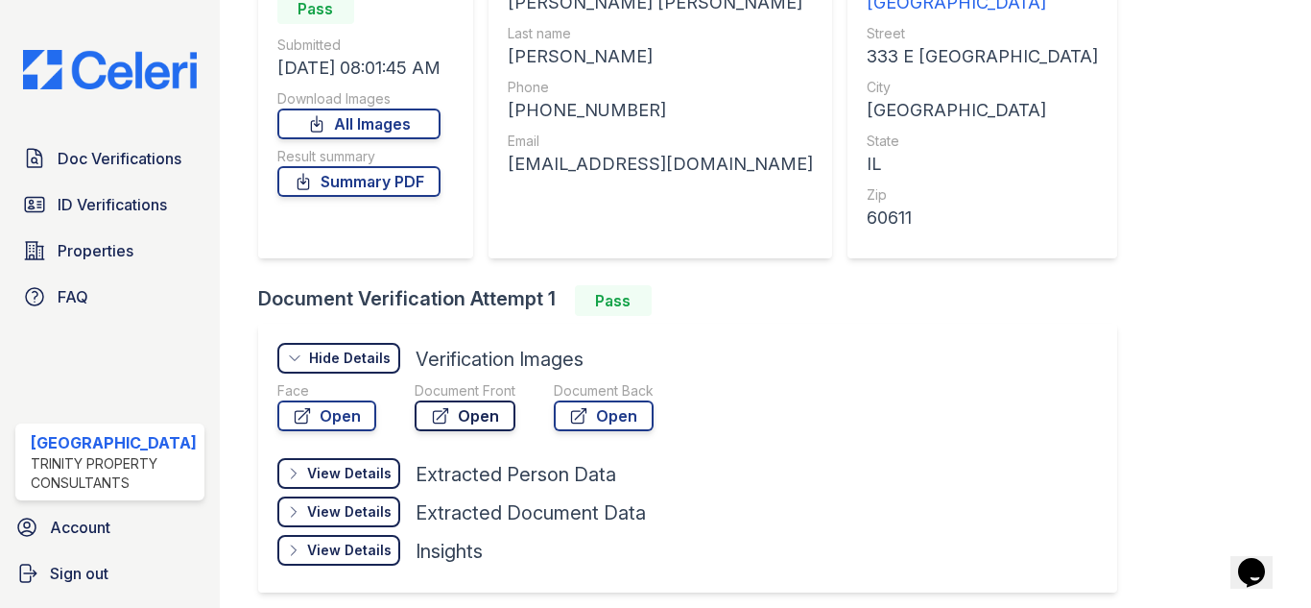
click at [473, 417] on link "Open" at bounding box center [465, 415] width 101 height 31
click at [574, 423] on icon at bounding box center [578, 415] width 19 height 19
click at [381, 191] on link "Summary PDF" at bounding box center [358, 181] width 163 height 31
click at [92, 202] on span "ID Verifications" at bounding box center [112, 204] width 109 height 23
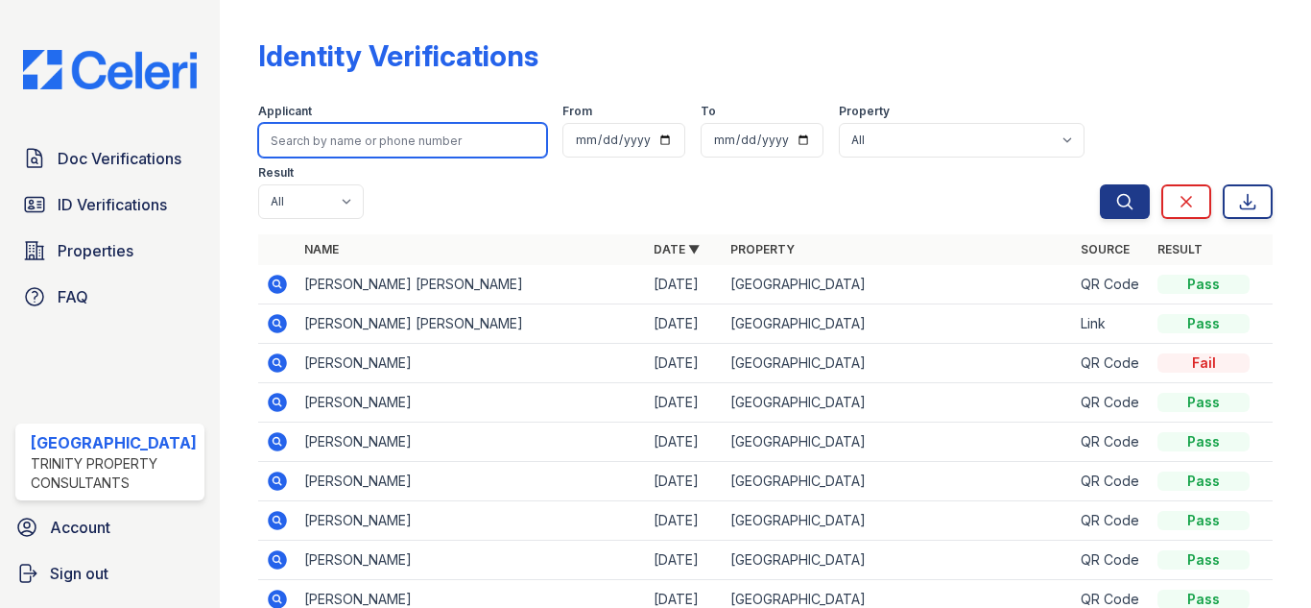
click at [415, 141] on input "search" at bounding box center [402, 140] width 289 height 35
type input "daylen"
click at [1100, 184] on button "Search" at bounding box center [1125, 201] width 50 height 35
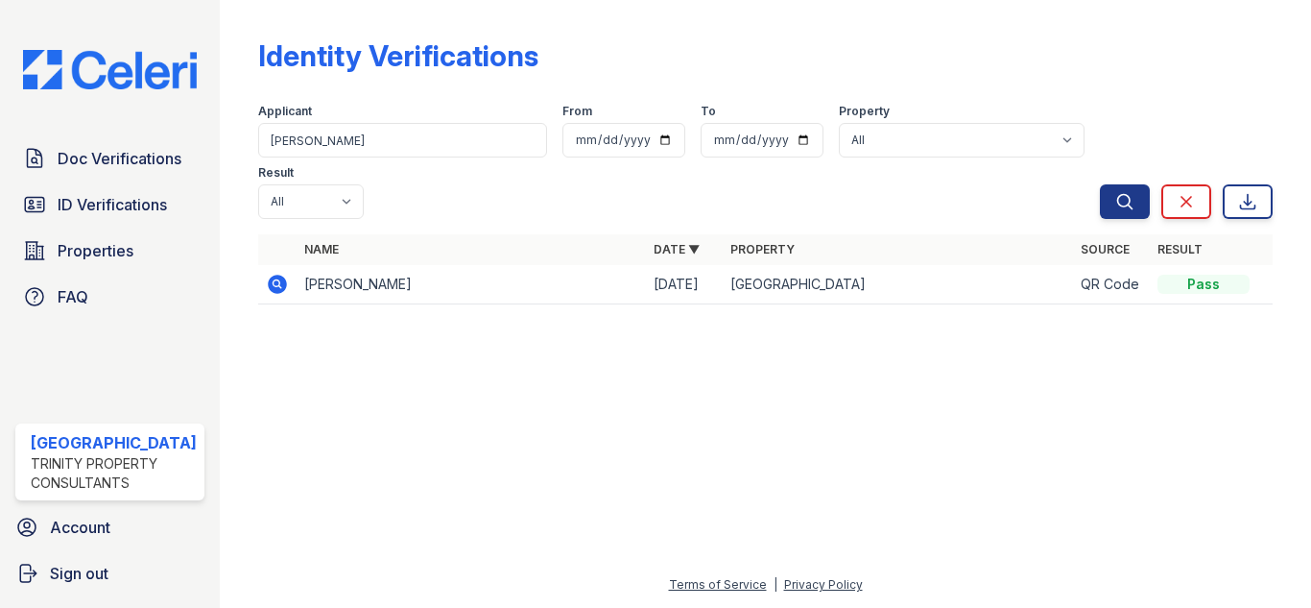
click at [266, 282] on icon at bounding box center [277, 284] width 23 height 23
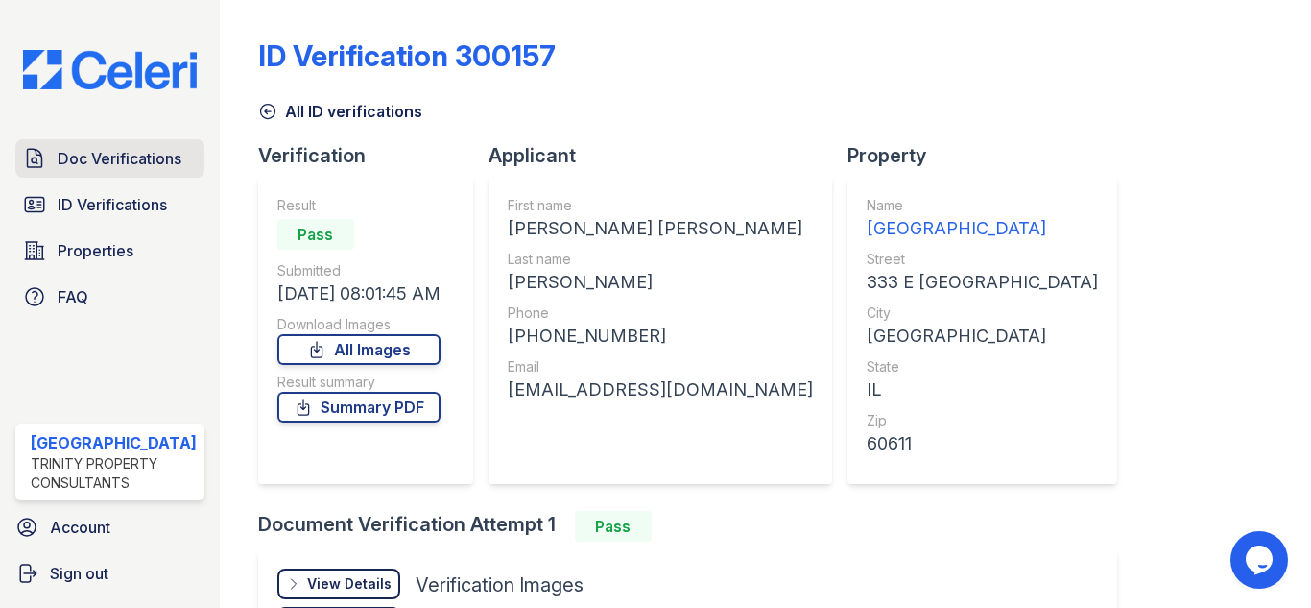
drag, startPoint x: 111, startPoint y: 145, endPoint x: 167, endPoint y: 142, distance: 55.8
click at [109, 144] on link "Doc Verifications" at bounding box center [109, 158] width 189 height 38
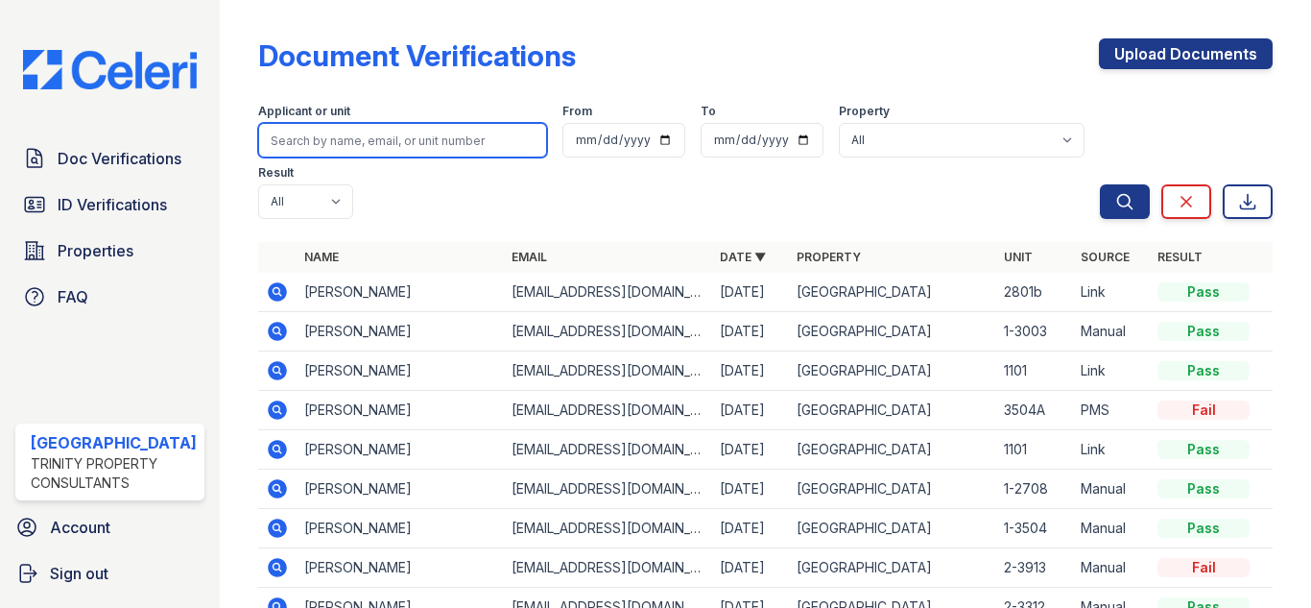
drag, startPoint x: 408, startPoint y: 132, endPoint x: 395, endPoint y: 144, distance: 18.3
click at [408, 132] on input "search" at bounding box center [402, 140] width 289 height 35
type input "[PERSON_NAME]"
click at [1100, 184] on button "Search" at bounding box center [1125, 201] width 50 height 35
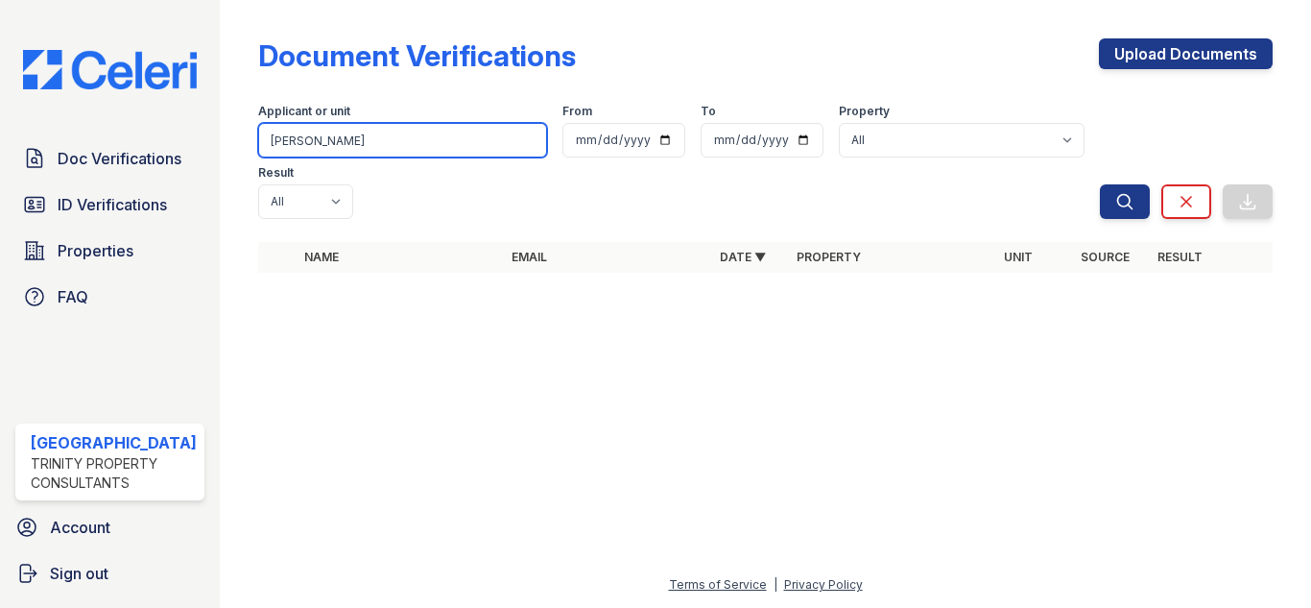
click at [358, 134] on input "lastre" at bounding box center [402, 140] width 289 height 35
type input "cuadra"
click at [1100, 184] on button "Search" at bounding box center [1125, 201] width 50 height 35
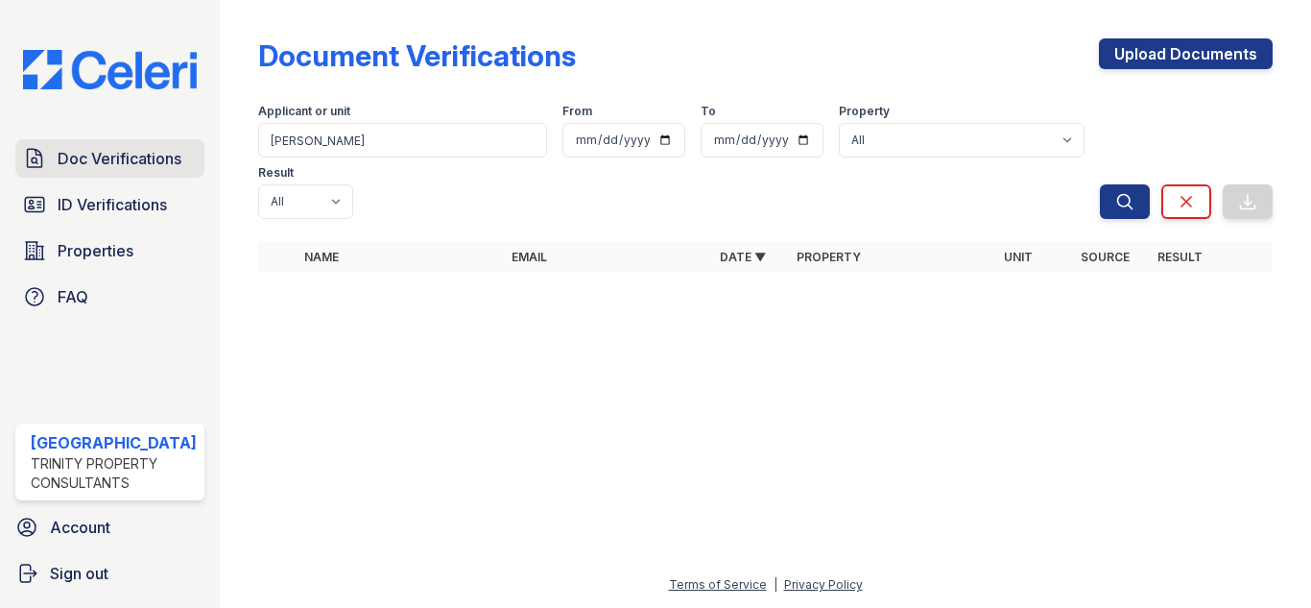
click at [163, 157] on span "Doc Verifications" at bounding box center [120, 158] width 124 height 23
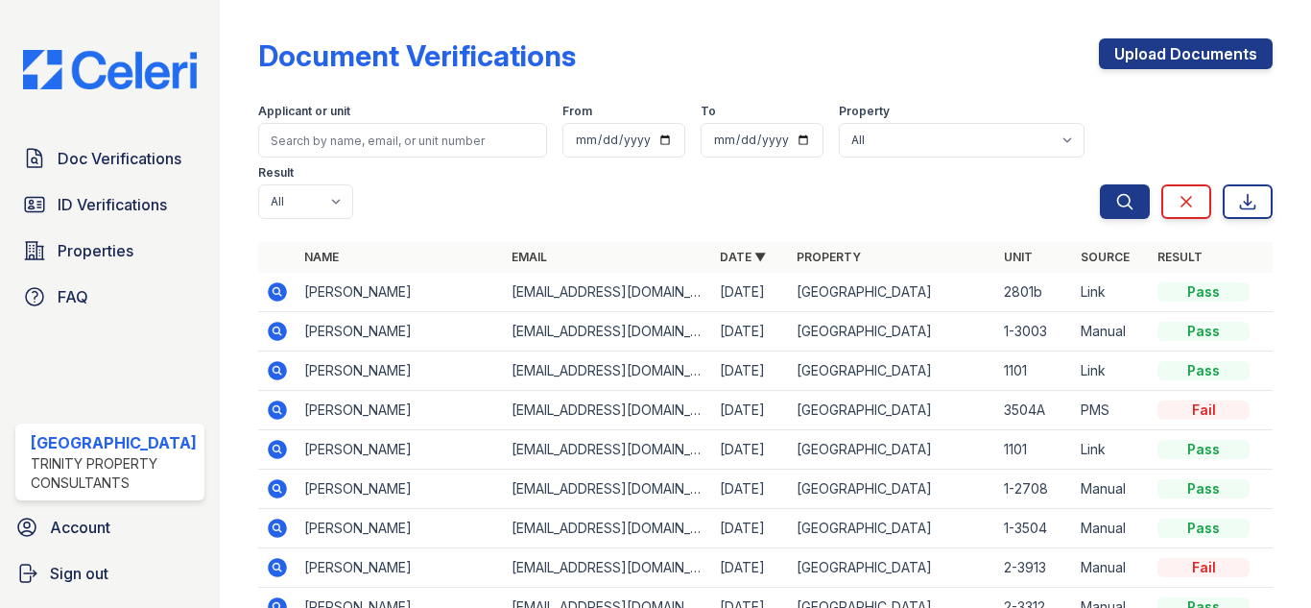
click at [267, 440] on icon at bounding box center [277, 449] width 23 height 23
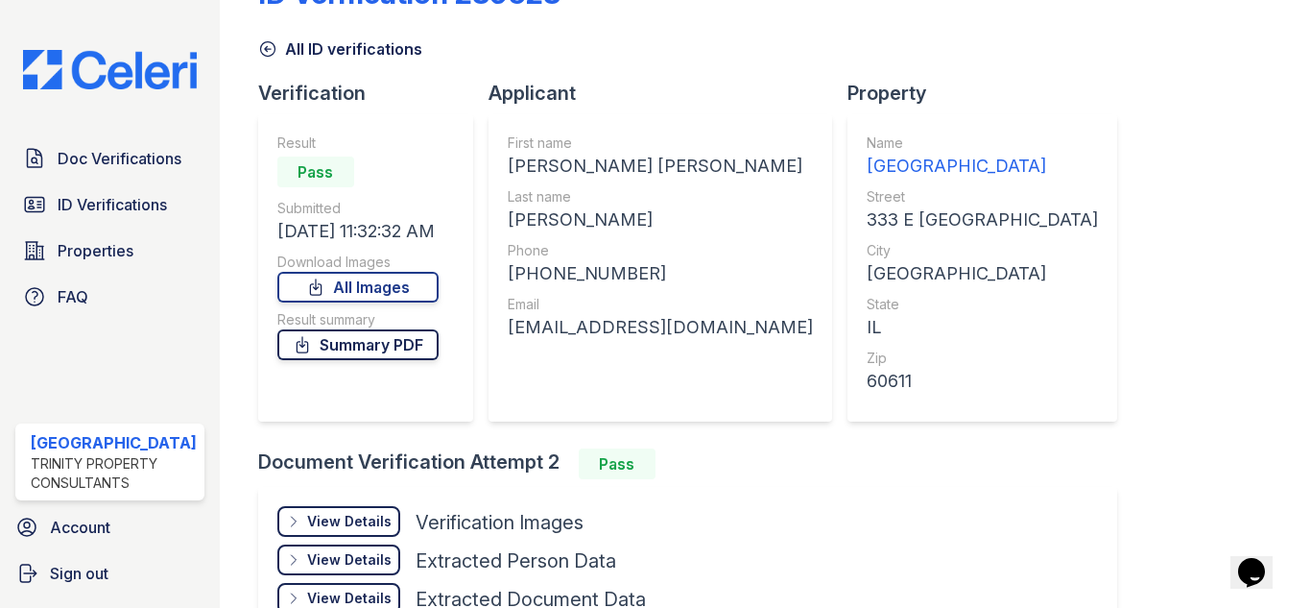
scroll to position [96, 0]
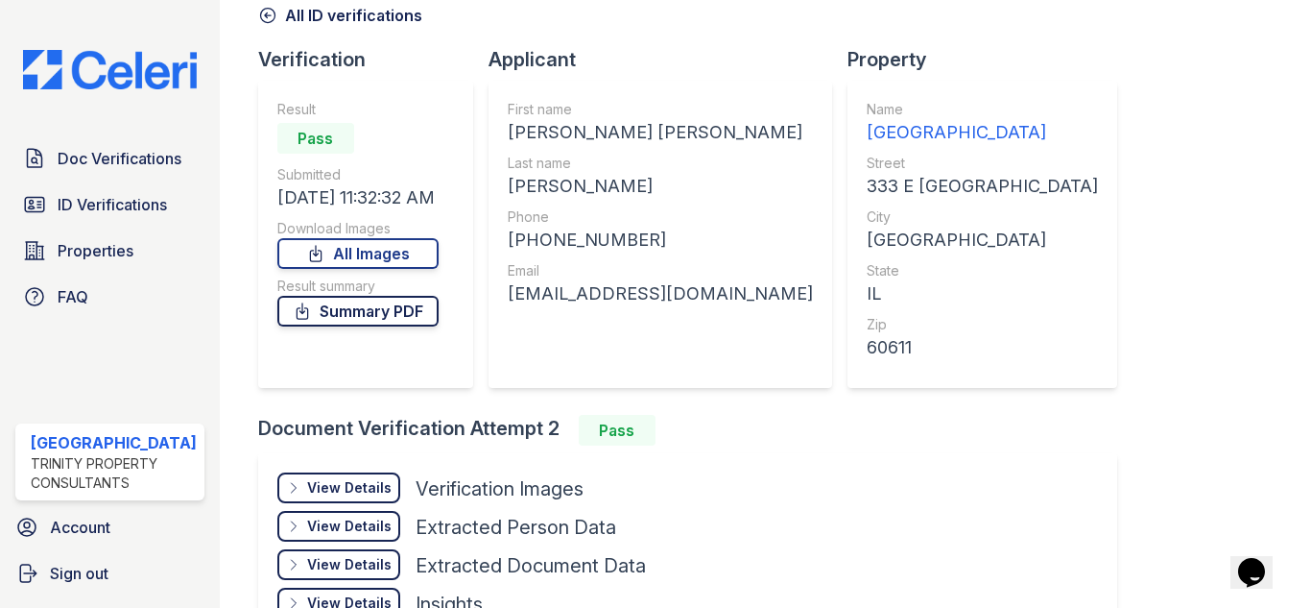
click at [374, 315] on link "Summary PDF" at bounding box center [357, 311] width 161 height 31
click at [106, 209] on span "ID Verifications" at bounding box center [112, 204] width 109 height 23
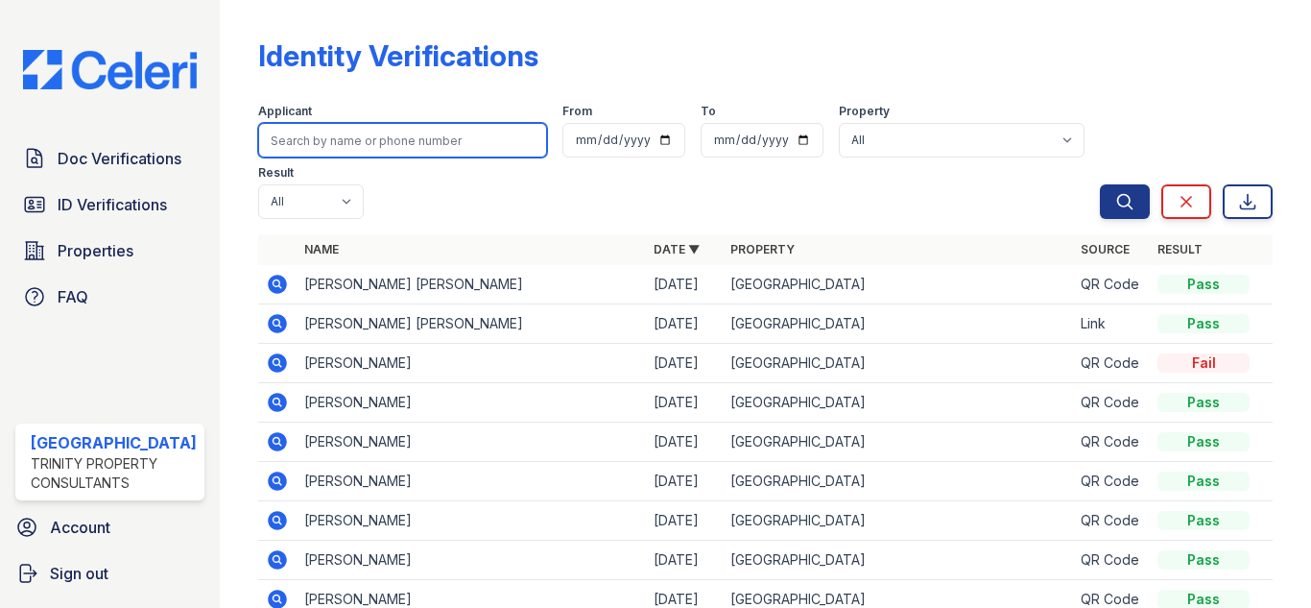
drag, startPoint x: 500, startPoint y: 152, endPoint x: 519, endPoint y: 149, distance: 19.4
click at [504, 150] on input "search" at bounding box center [402, 140] width 289 height 35
type input "may"
click at [1100, 184] on button "Search" at bounding box center [1125, 201] width 50 height 35
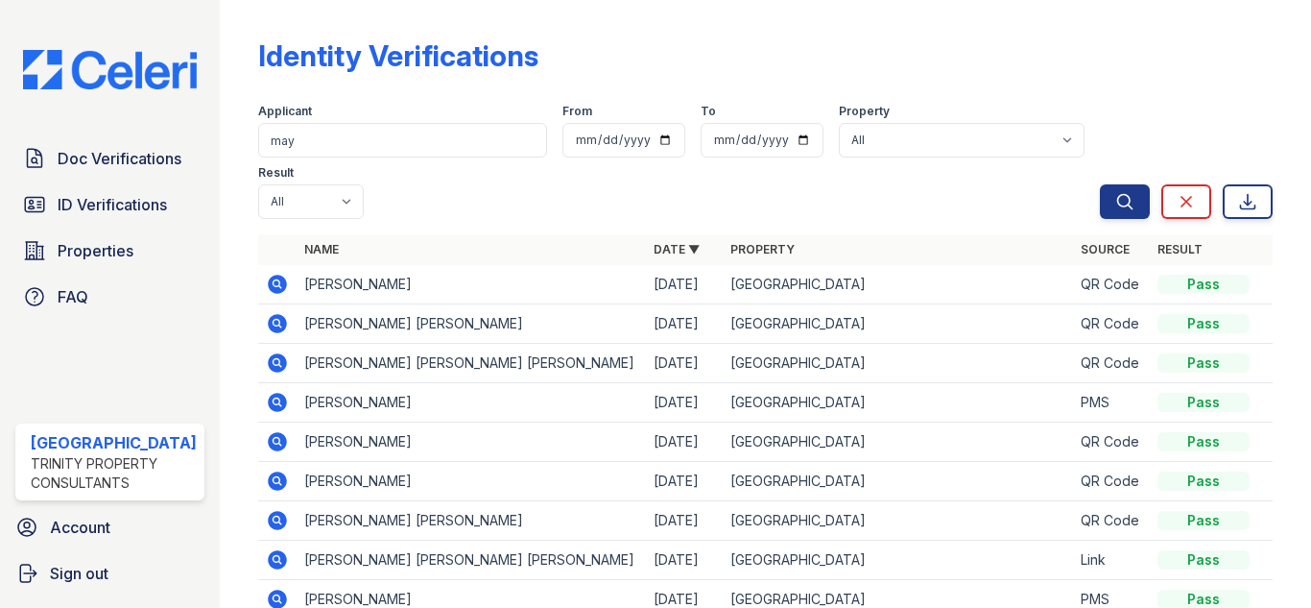
click at [274, 284] on icon at bounding box center [276, 282] width 5 height 5
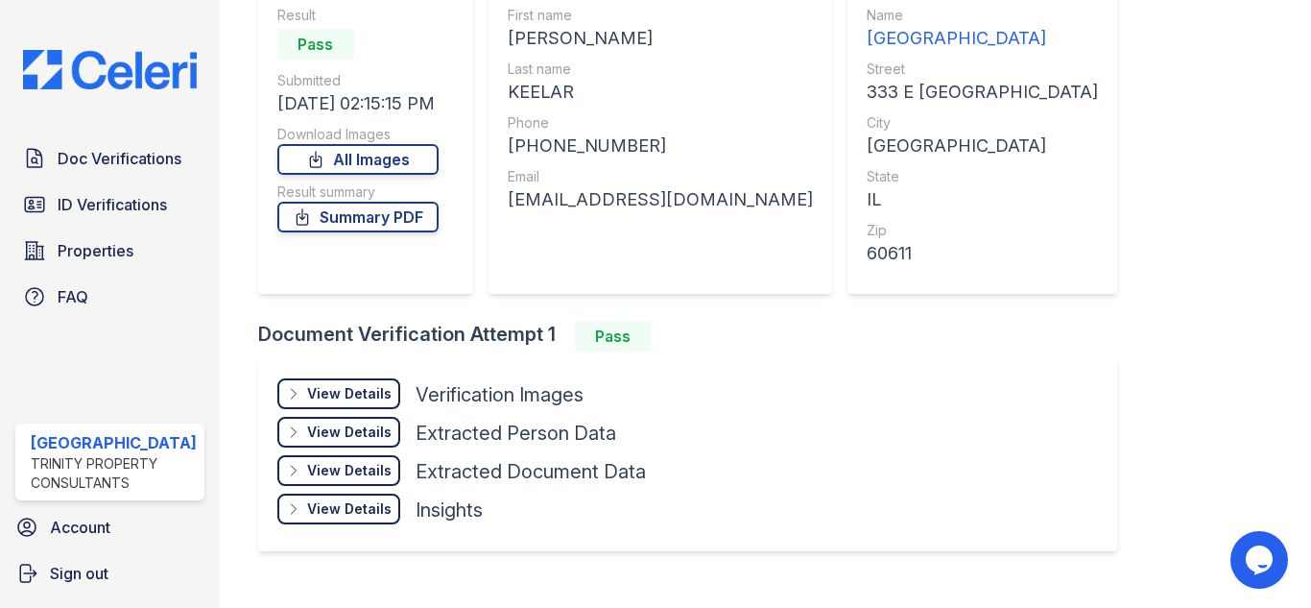
scroll to position [192, 0]
click at [358, 390] on div "View Details" at bounding box center [349, 391] width 84 height 19
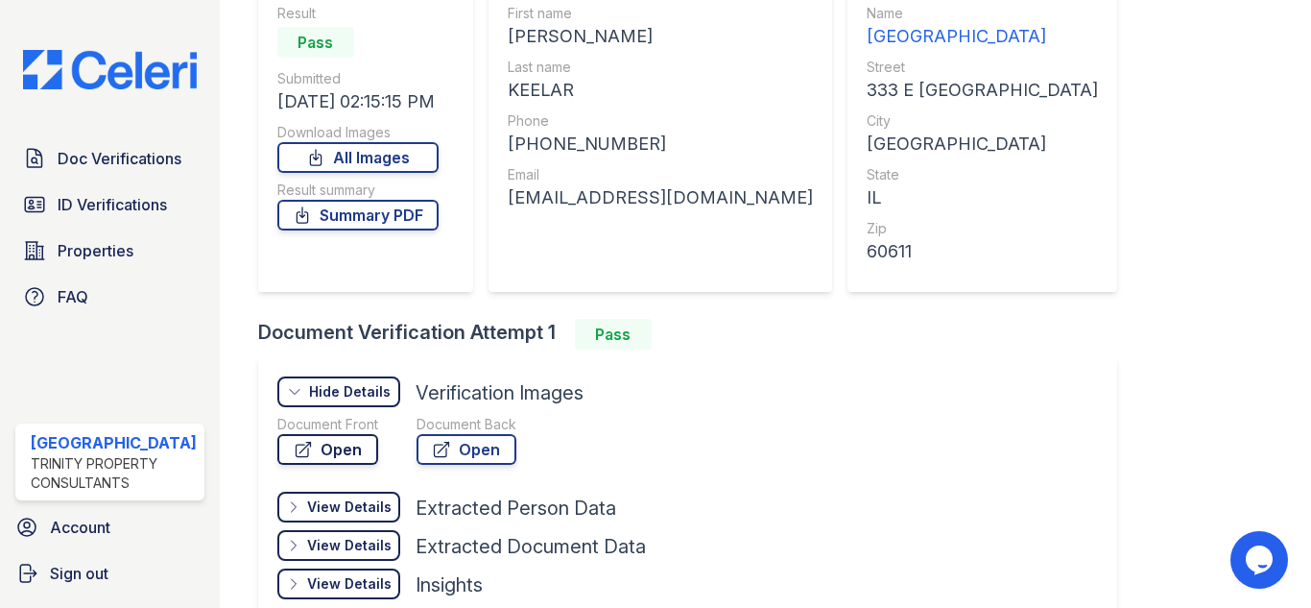
click at [320, 437] on link "Open" at bounding box center [327, 449] width 101 height 31
click at [491, 450] on link "Open" at bounding box center [467, 449] width 100 height 31
click at [107, 201] on span "ID Verifications" at bounding box center [112, 204] width 109 height 23
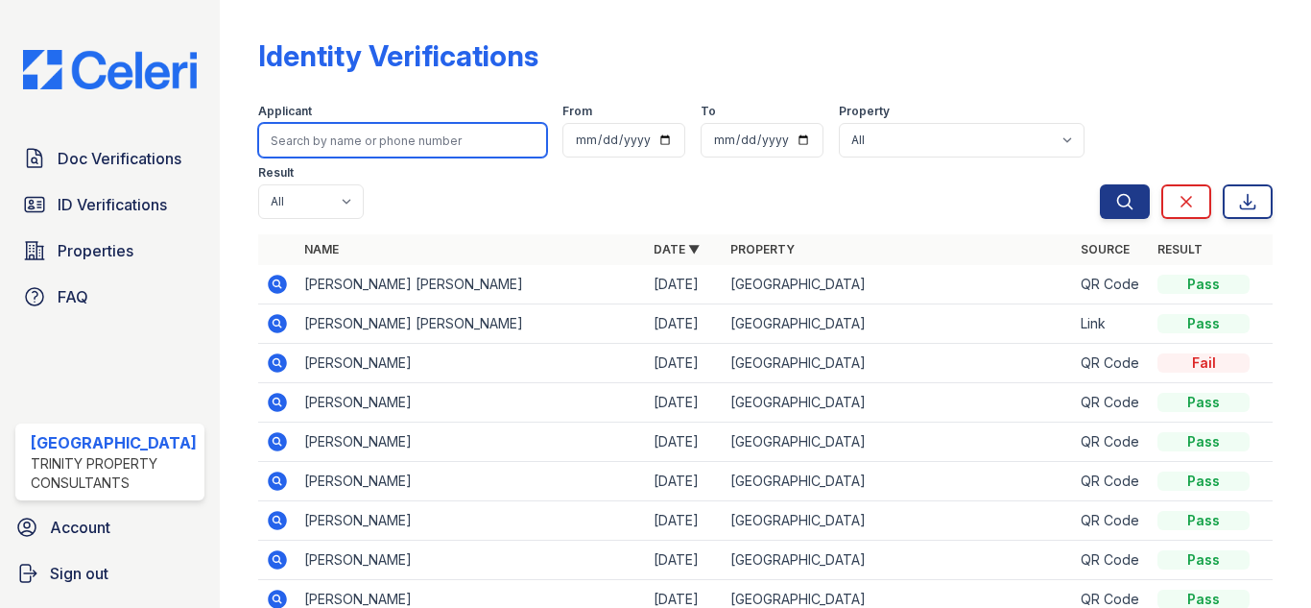
click at [384, 153] on input "search" at bounding box center [402, 140] width 289 height 35
type input "niha"
click at [1100, 184] on button "Search" at bounding box center [1125, 201] width 50 height 35
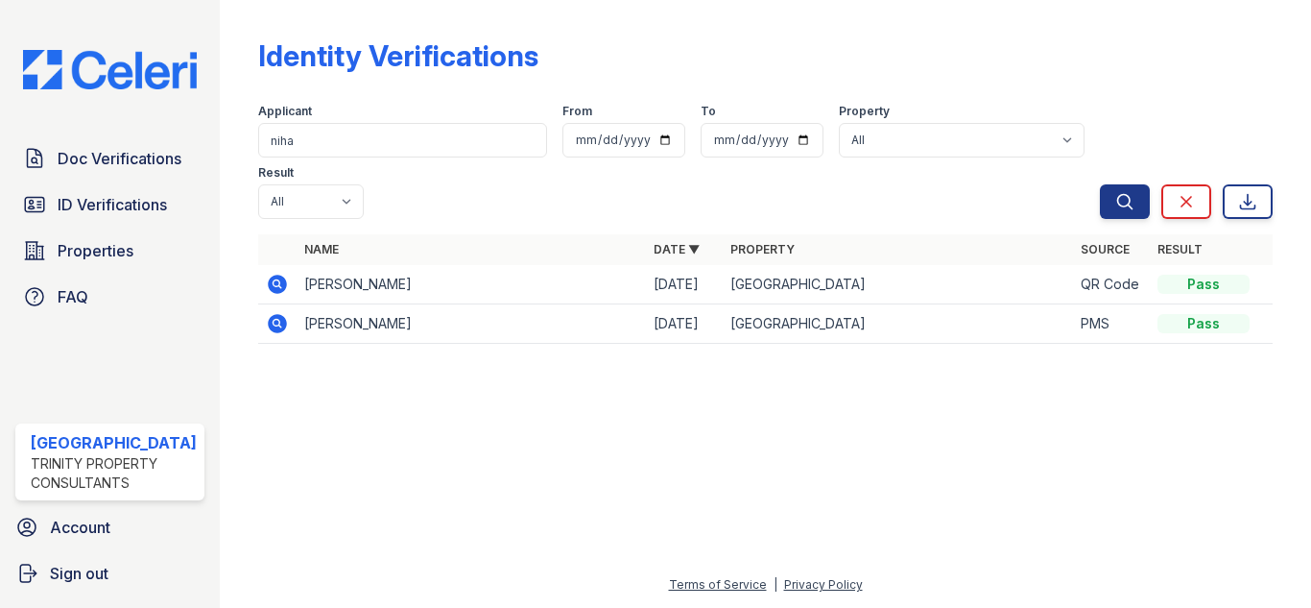
click at [268, 282] on icon at bounding box center [277, 284] width 19 height 19
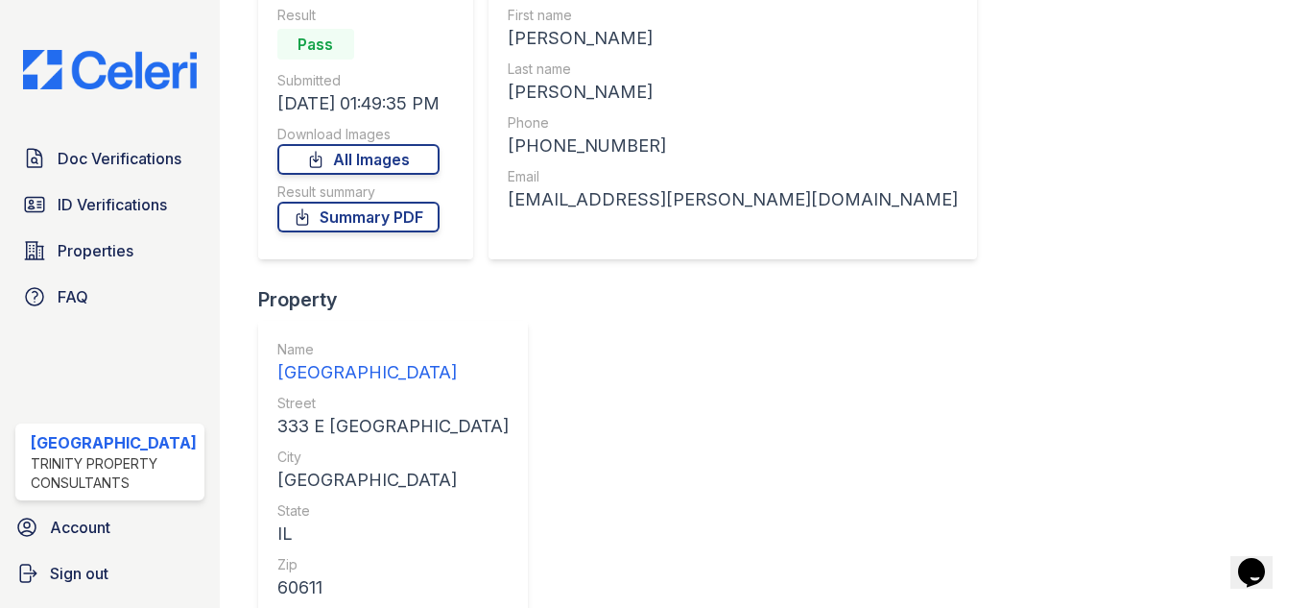
scroll to position [192, 0]
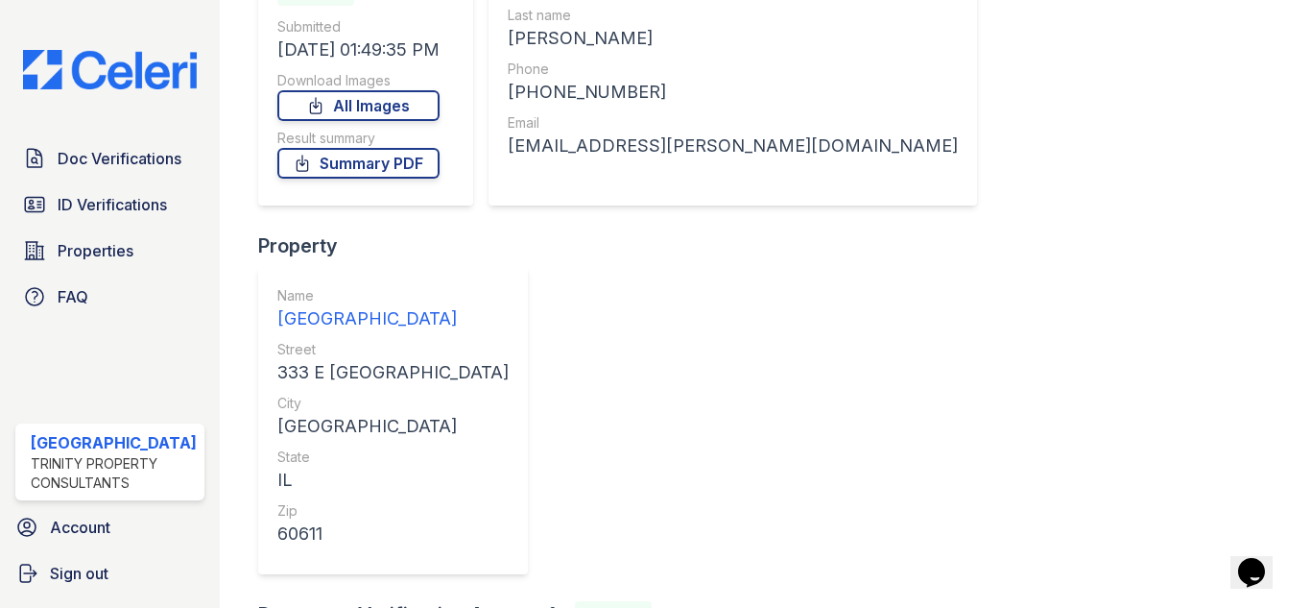
scroll to position [288, 0]
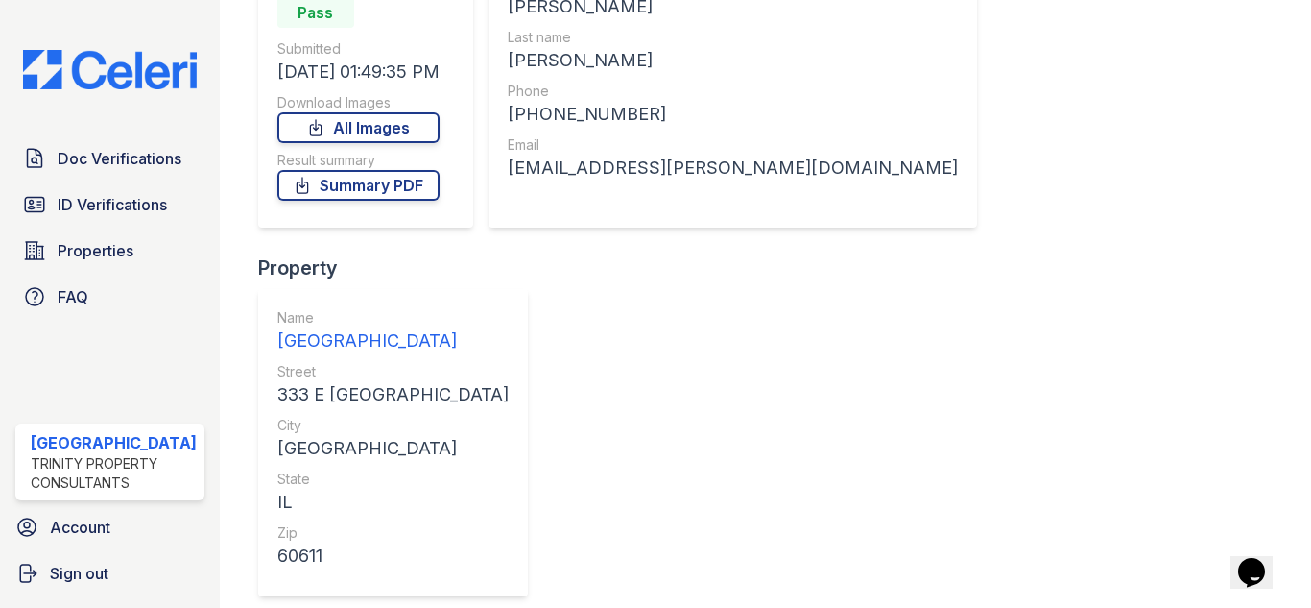
scroll to position [192, 0]
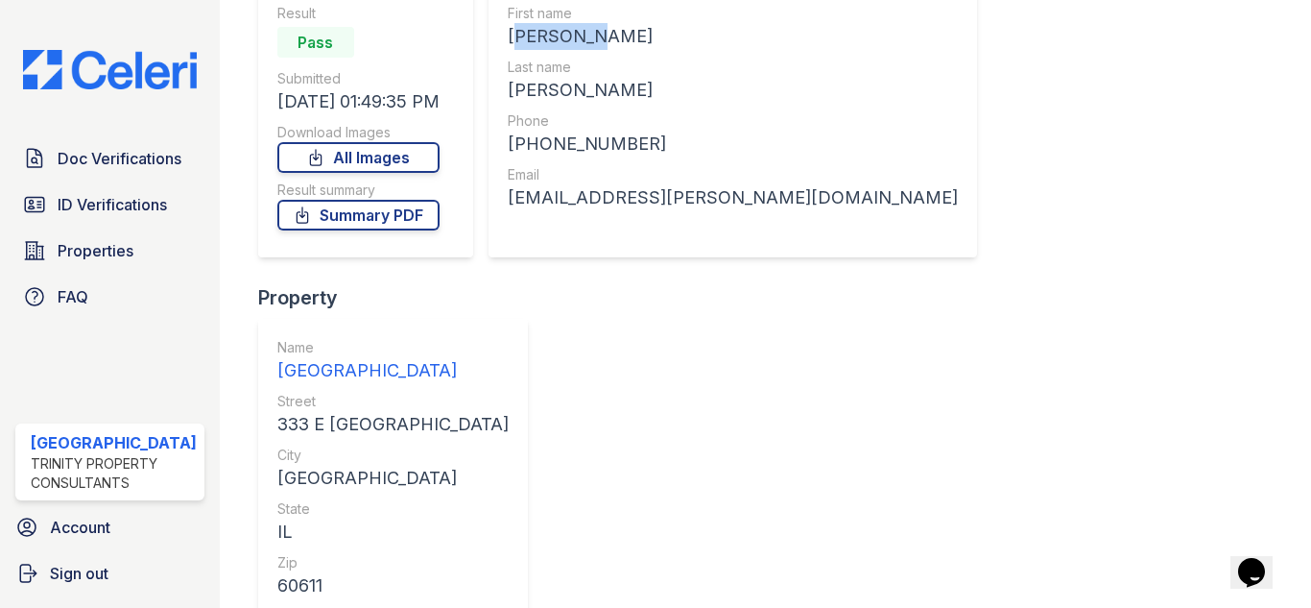
drag, startPoint x: 594, startPoint y: 31, endPoint x: 516, endPoint y: 35, distance: 78.8
click at [508, 30] on div "[PERSON_NAME]" at bounding box center [733, 36] width 450 height 27
copy div "[PERSON_NAME]"
click at [123, 157] on span "Doc Verifications" at bounding box center [120, 158] width 124 height 23
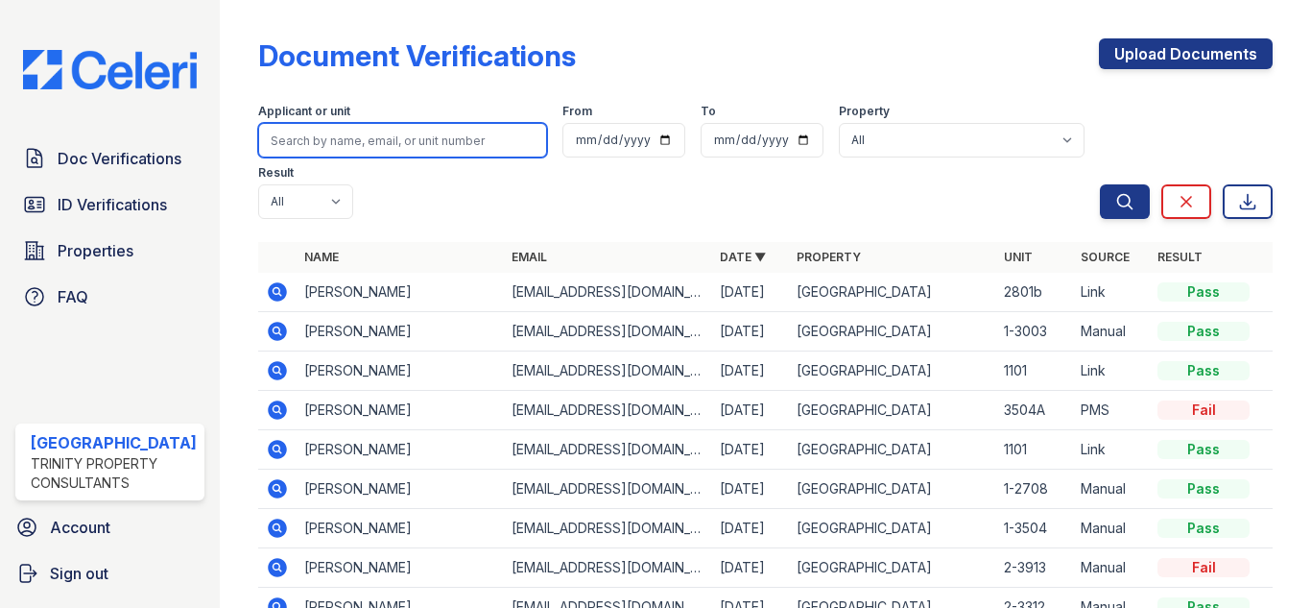
click at [421, 135] on input "search" at bounding box center [402, 140] width 289 height 35
type input "ravi"
click at [1100, 184] on button "Search" at bounding box center [1125, 201] width 50 height 35
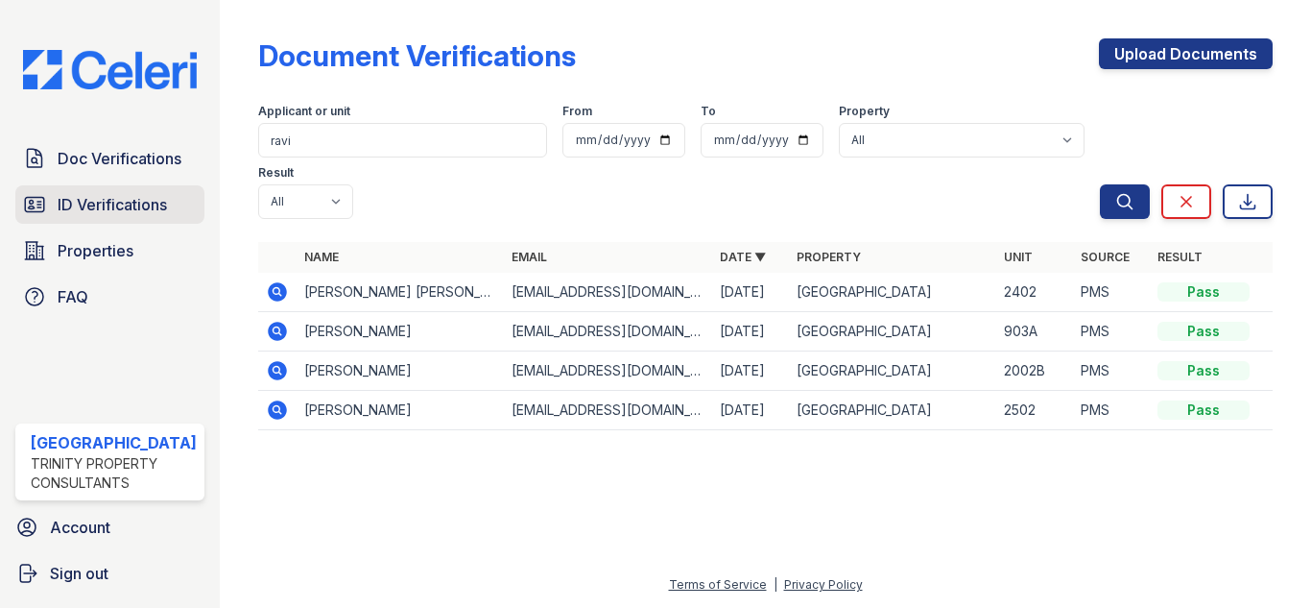
click at [87, 204] on span "ID Verifications" at bounding box center [112, 204] width 109 height 23
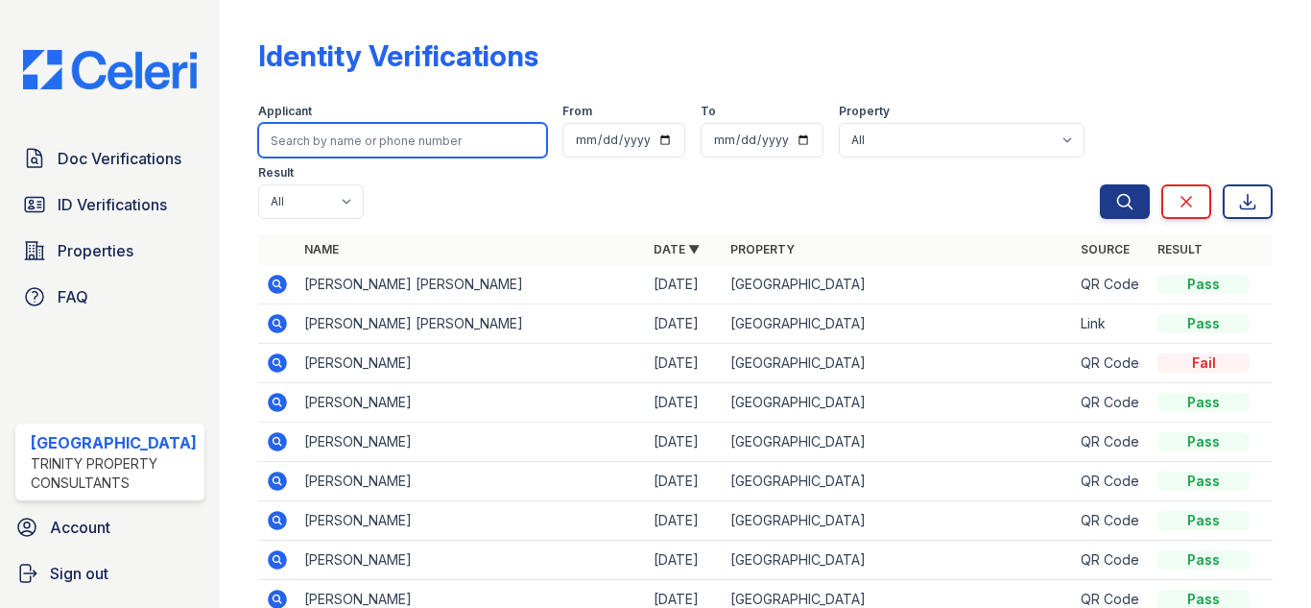
click at [349, 135] on input "search" at bounding box center [402, 140] width 289 height 35
type input "ravi"
click at [1100, 184] on button "Search" at bounding box center [1125, 201] width 50 height 35
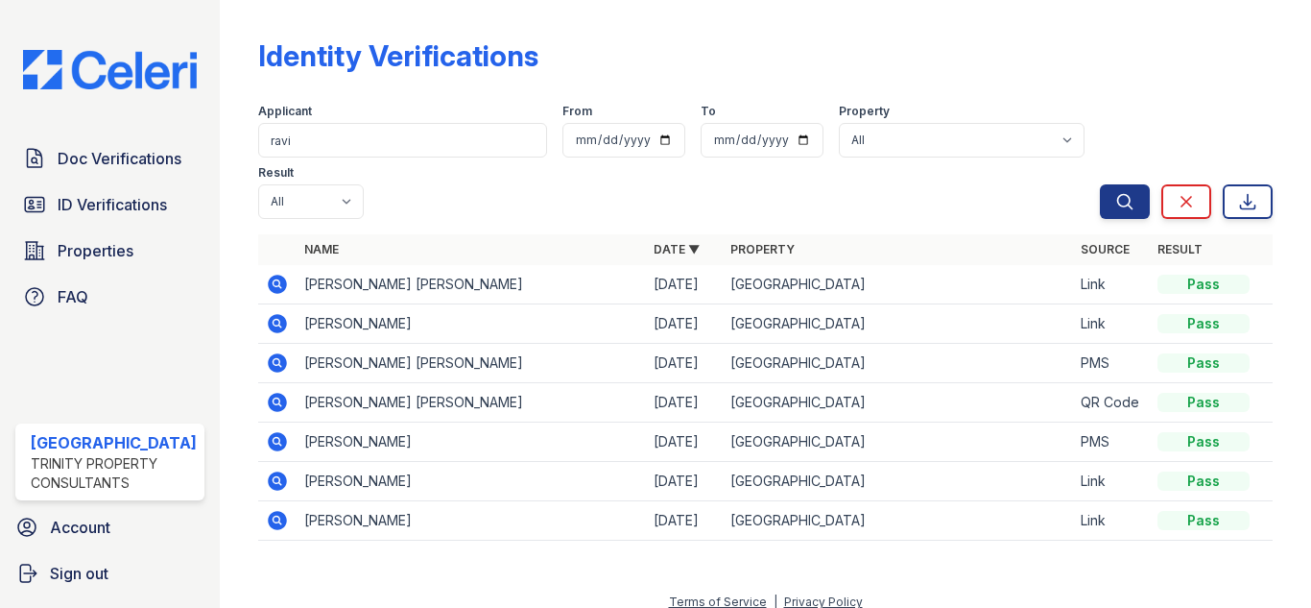
click at [269, 295] on icon at bounding box center [277, 284] width 23 height 23
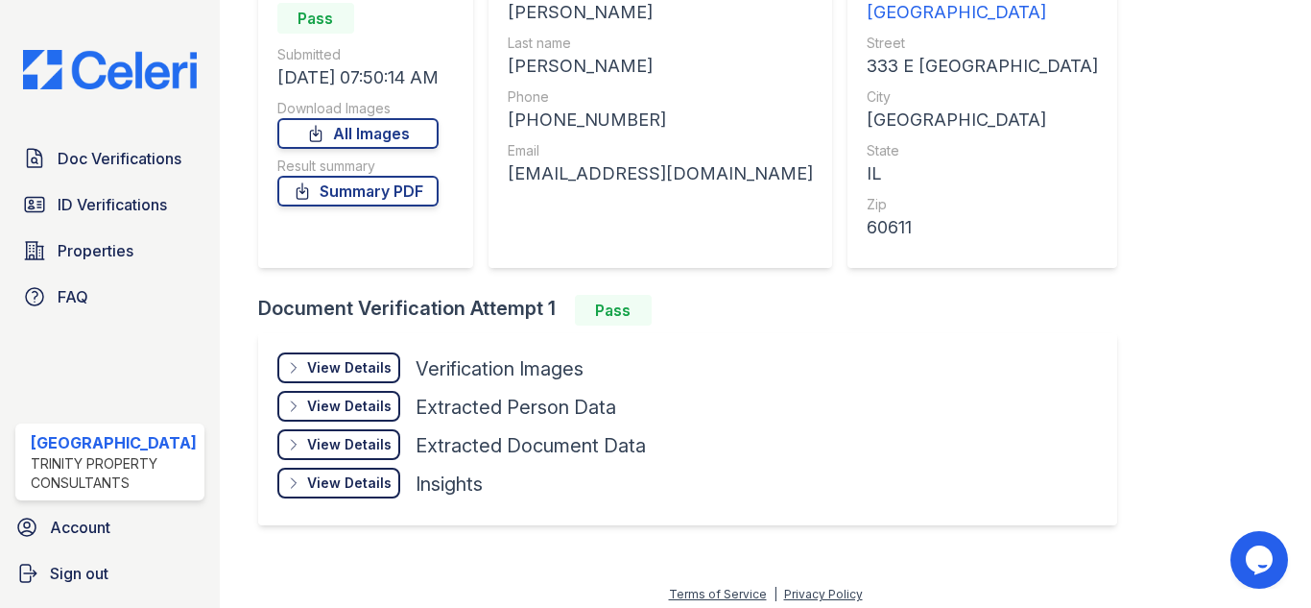
scroll to position [226, 0]
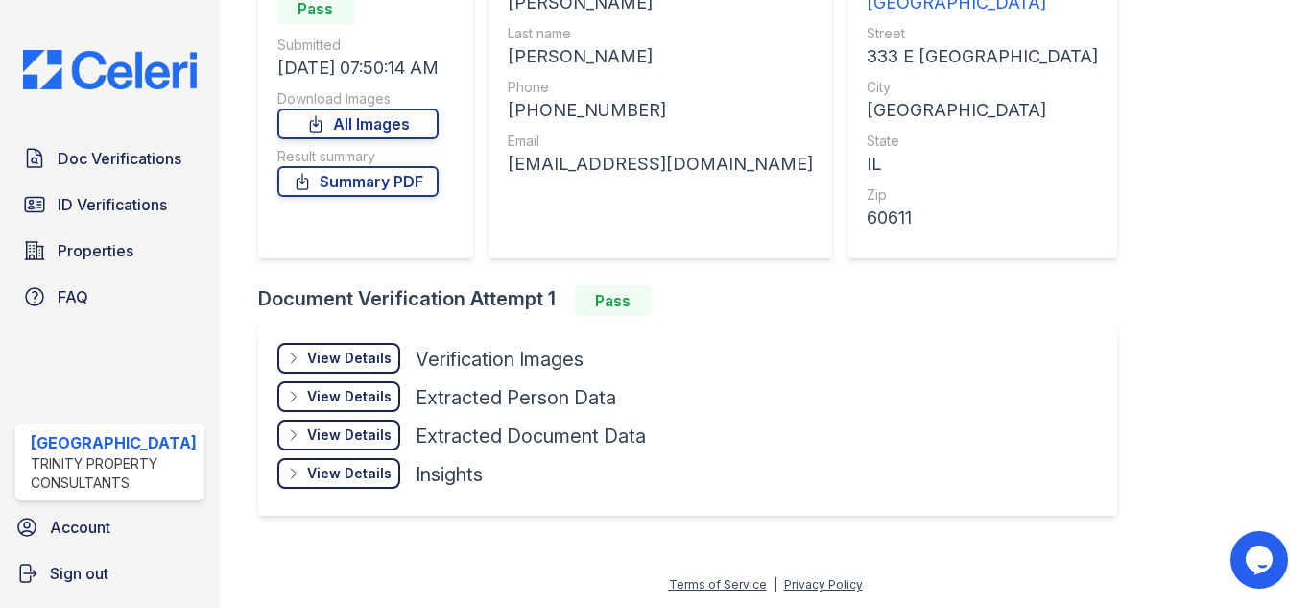
click at [349, 363] on div "View Details" at bounding box center [349, 357] width 84 height 19
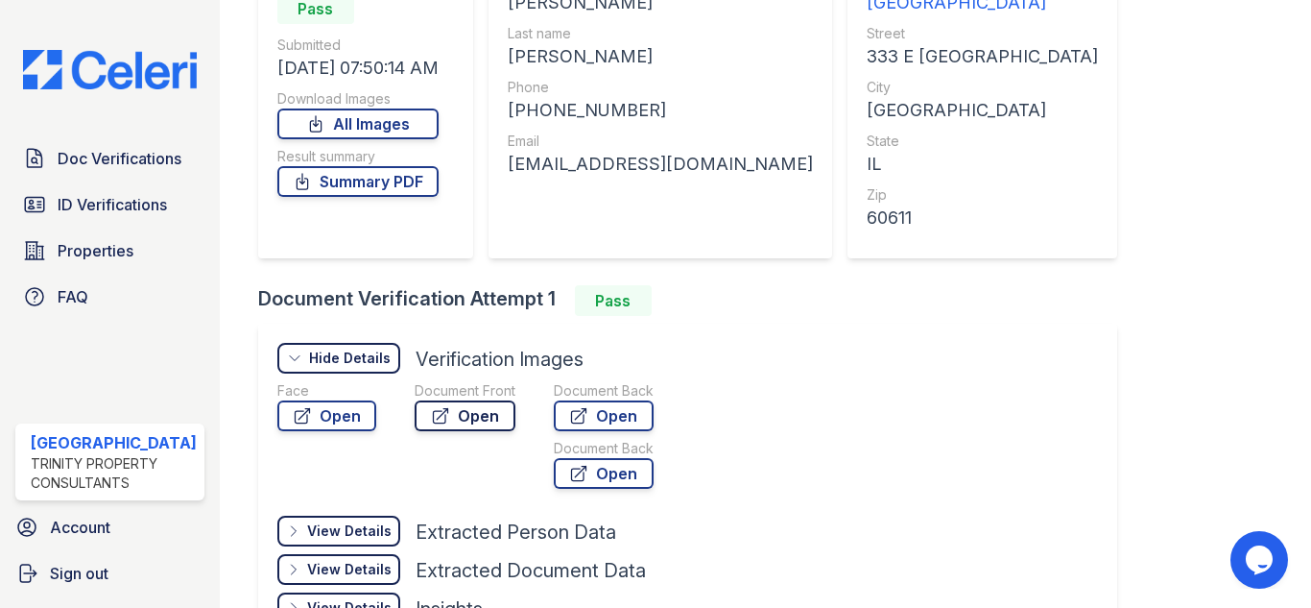
click at [468, 416] on link "Open" at bounding box center [465, 415] width 101 height 31
click at [572, 417] on icon at bounding box center [579, 416] width 14 height 14
click at [121, 162] on span "Doc Verifications" at bounding box center [120, 158] width 124 height 23
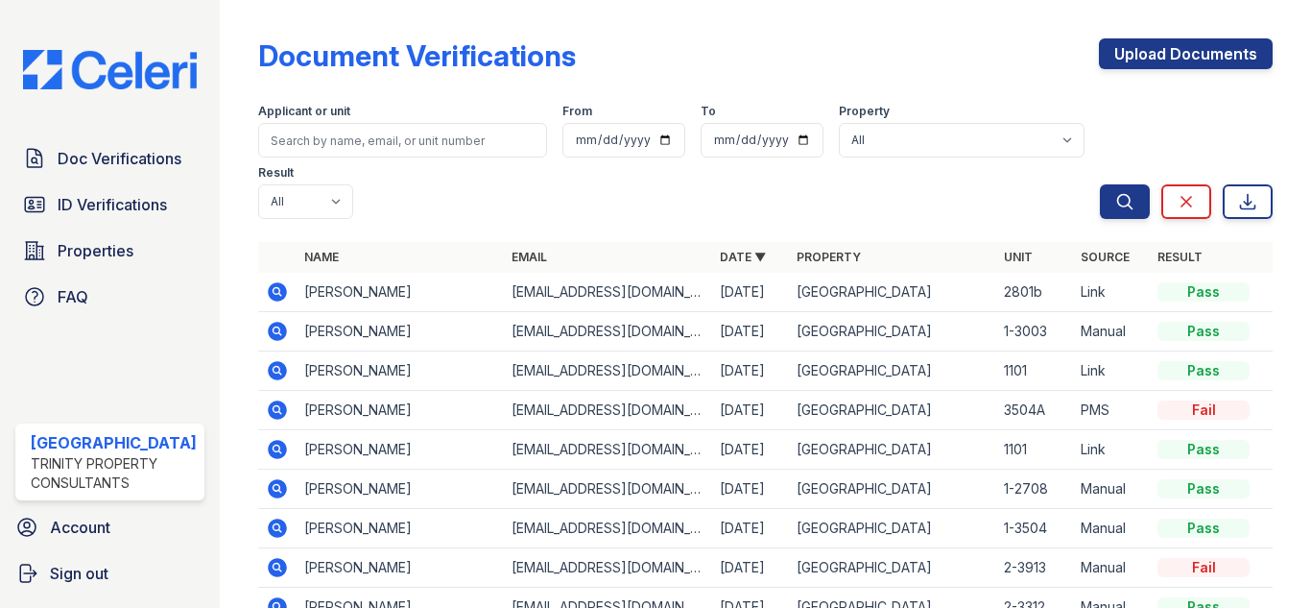
click at [105, 211] on span "ID Verifications" at bounding box center [112, 204] width 109 height 23
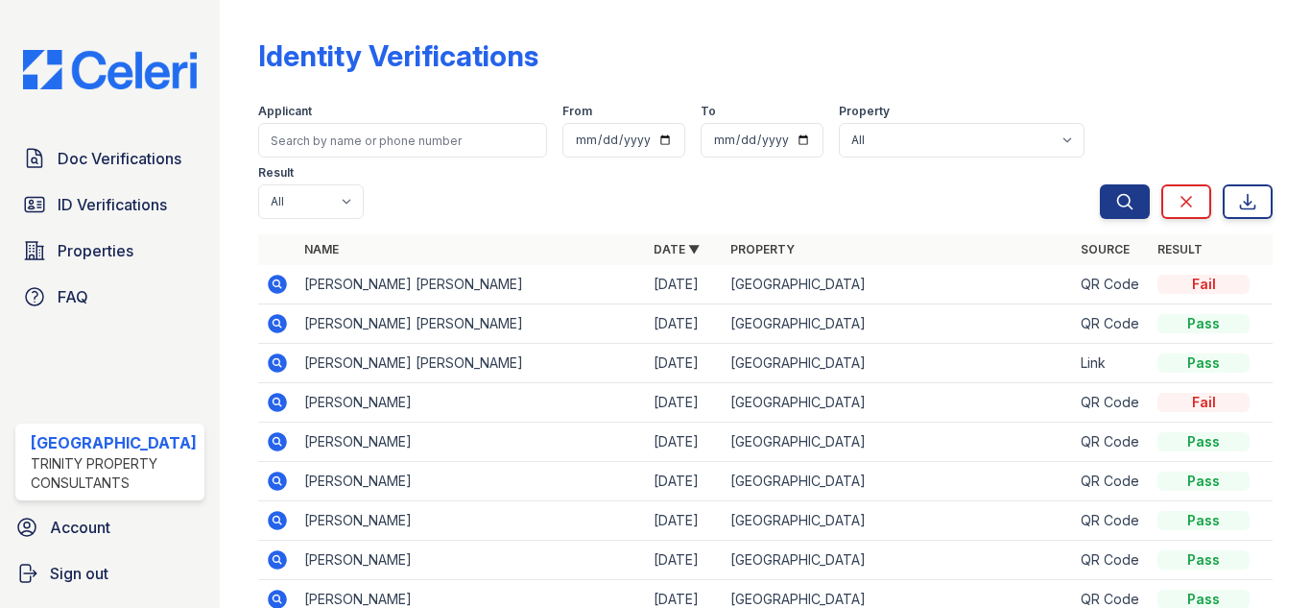
click at [274, 281] on icon at bounding box center [276, 282] width 5 height 5
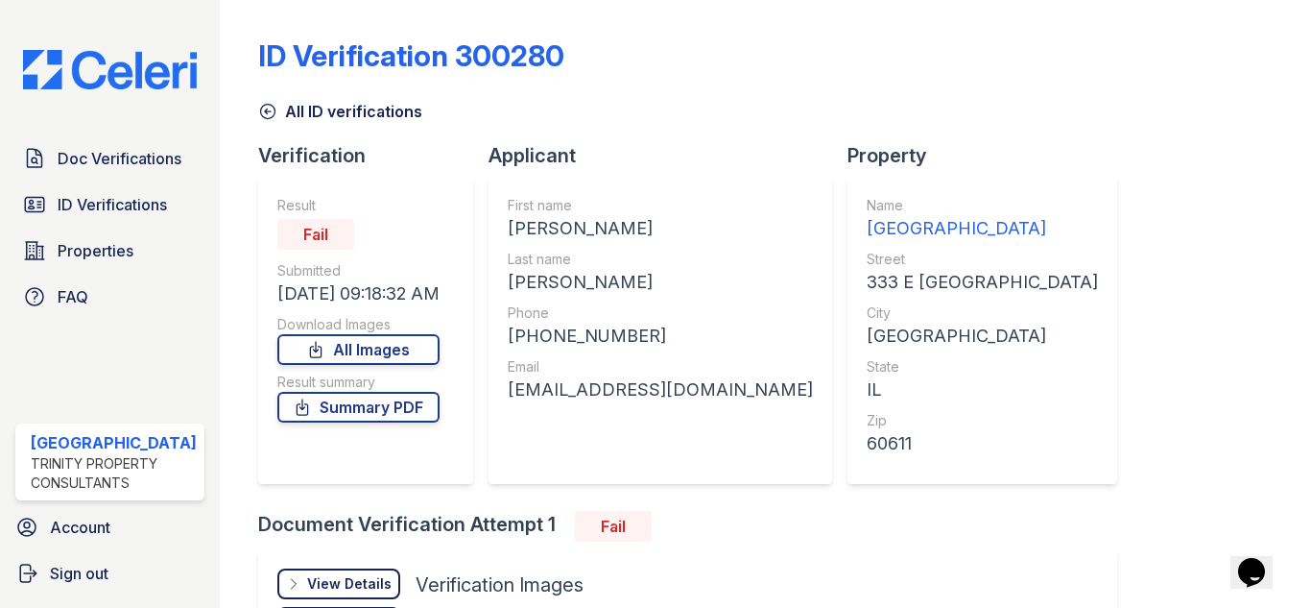
scroll to position [226, 0]
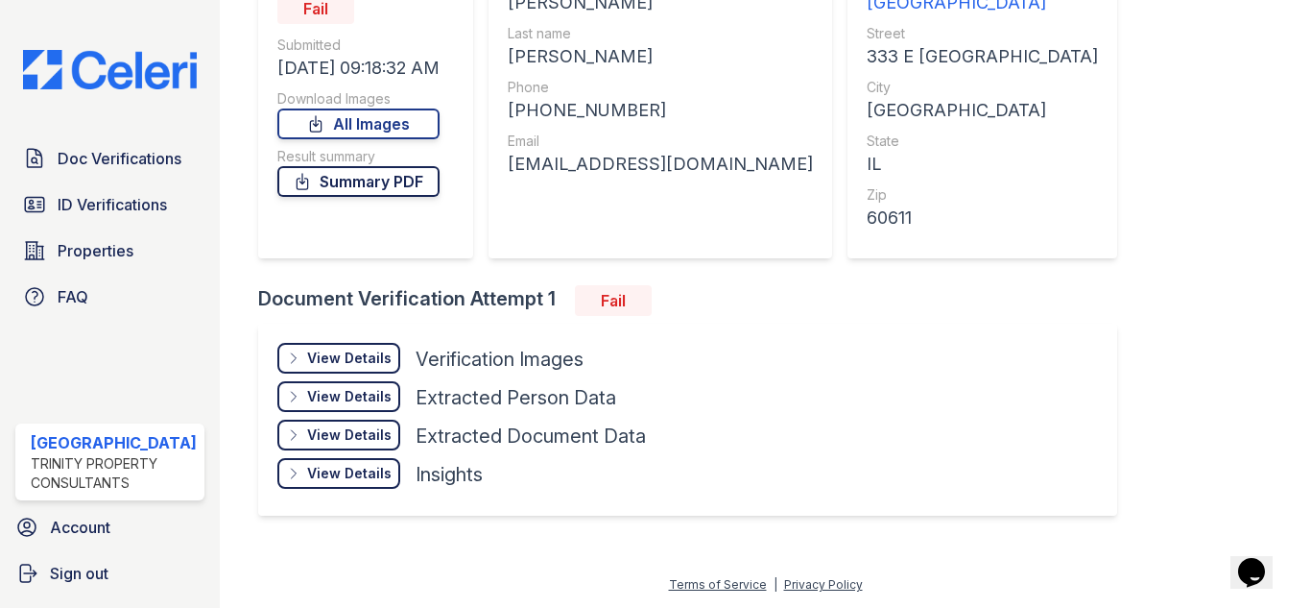
click at [394, 175] on link "Summary PDF" at bounding box center [358, 181] width 162 height 31
click at [356, 351] on div "View Details" at bounding box center [349, 357] width 84 height 19
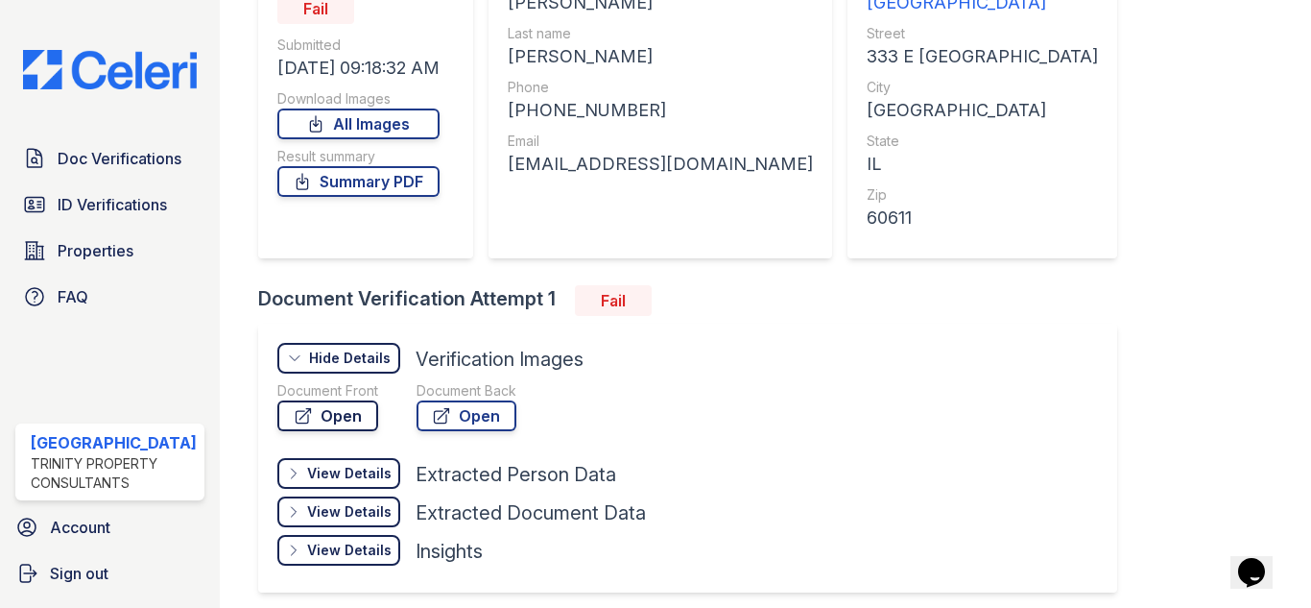
click at [341, 411] on link "Open" at bounding box center [327, 415] width 101 height 31
click at [127, 154] on span "Doc Verifications" at bounding box center [120, 158] width 124 height 23
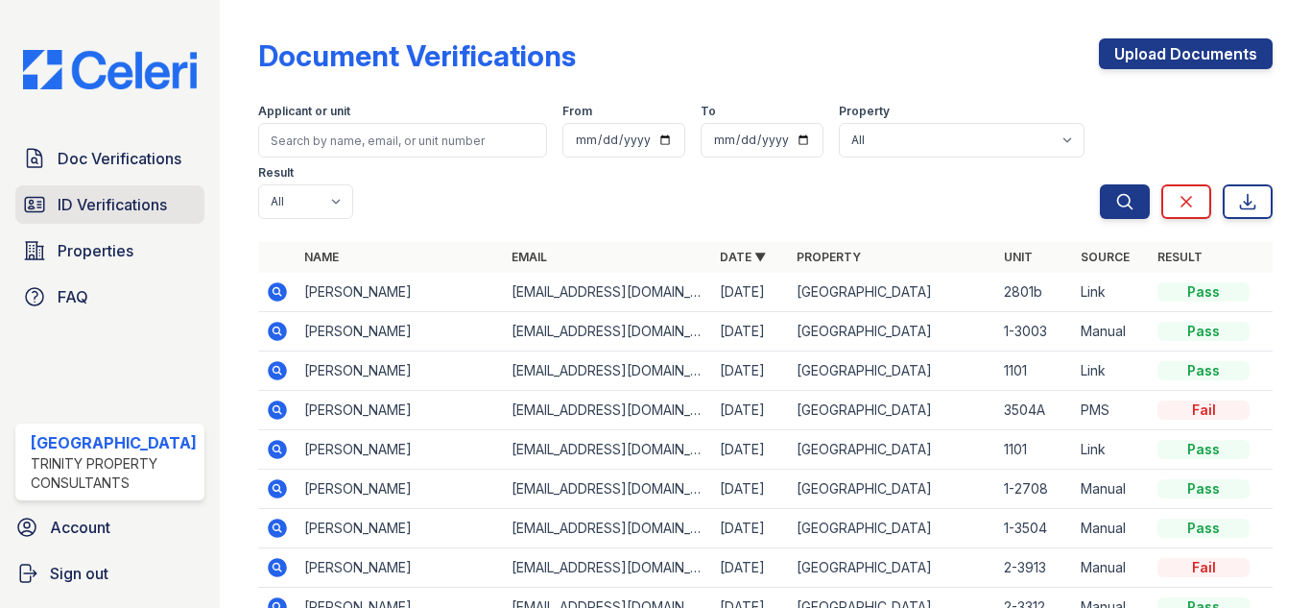
click at [129, 193] on span "ID Verifications" at bounding box center [112, 204] width 109 height 23
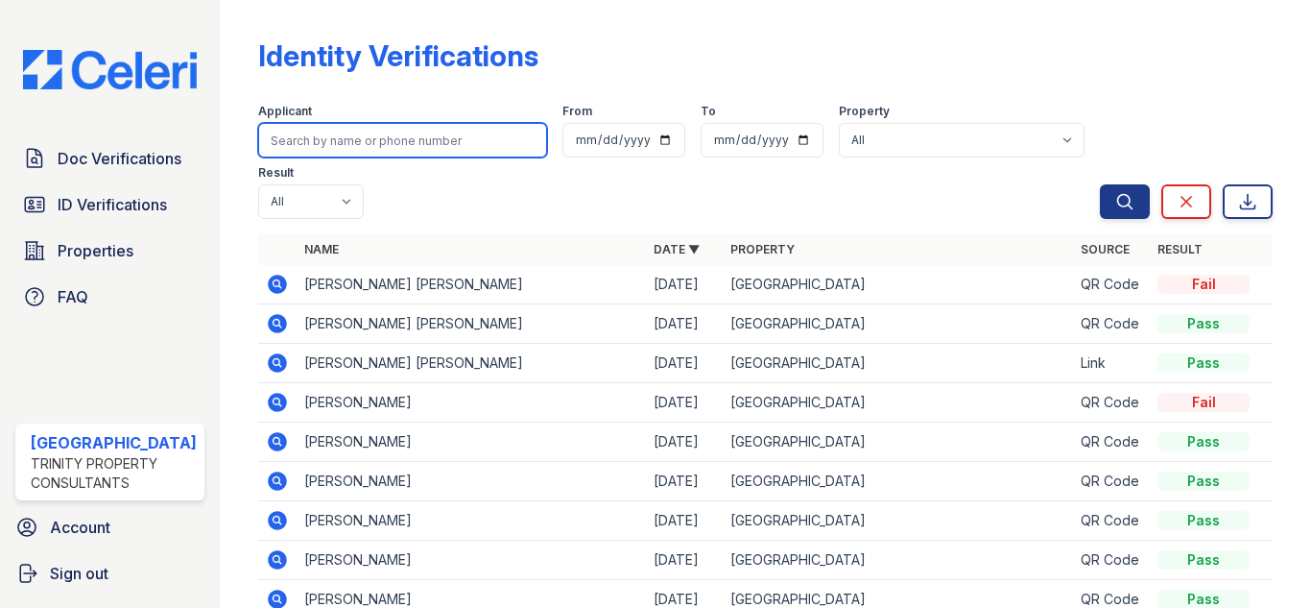
click at [351, 136] on input "search" at bounding box center [402, 140] width 289 height 35
type input "ravindra"
click at [1100, 184] on button "Search" at bounding box center [1125, 201] width 50 height 35
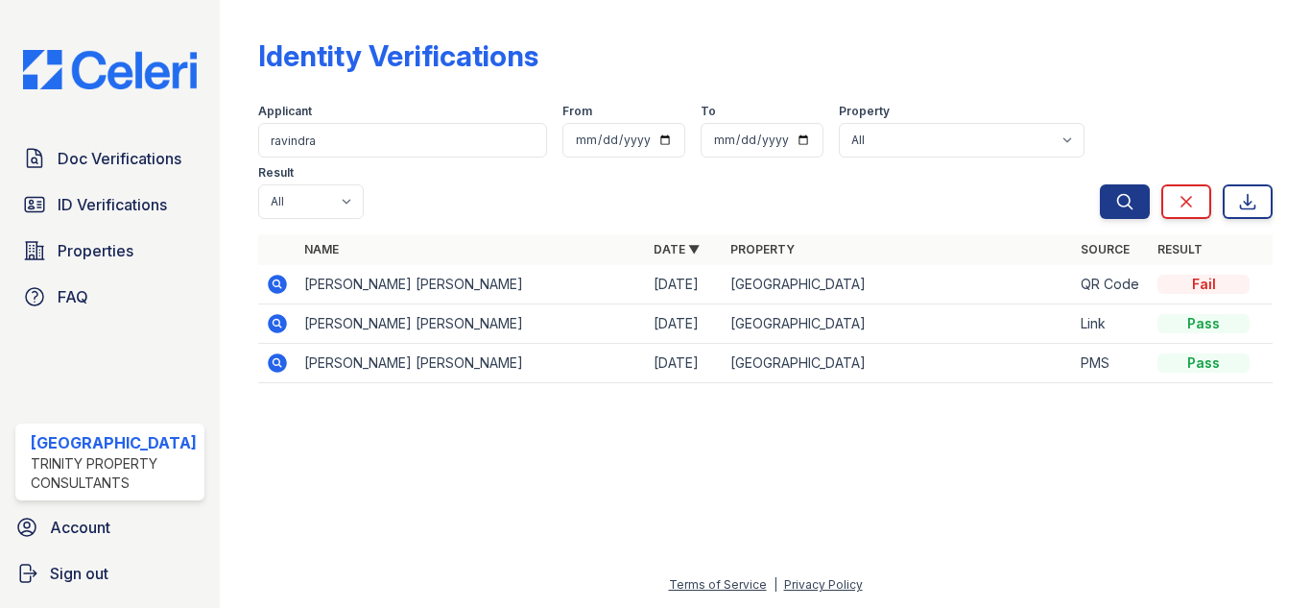
click at [269, 358] on icon at bounding box center [277, 362] width 19 height 19
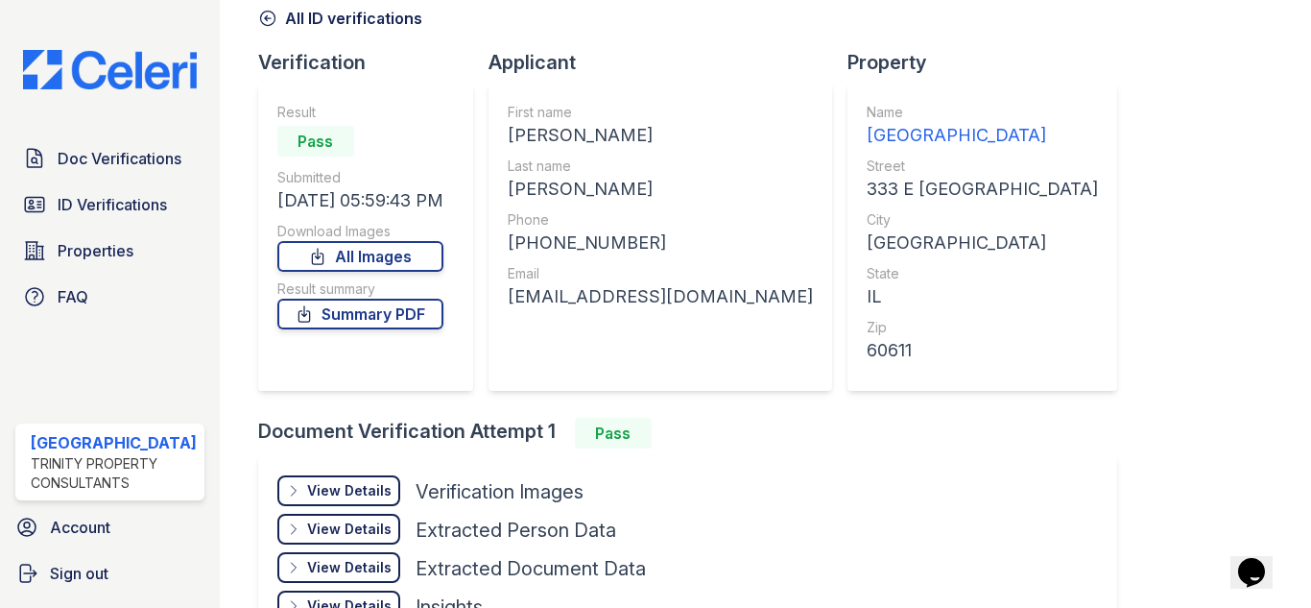
scroll to position [226, 0]
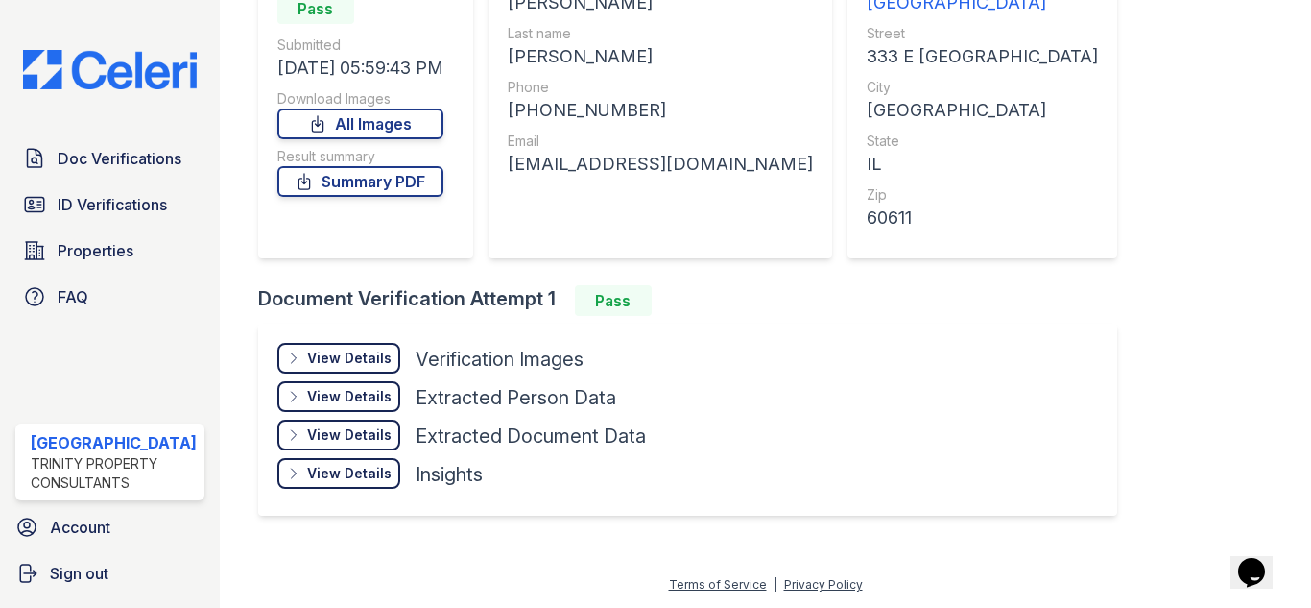
click at [338, 359] on div "View Details" at bounding box center [349, 357] width 84 height 19
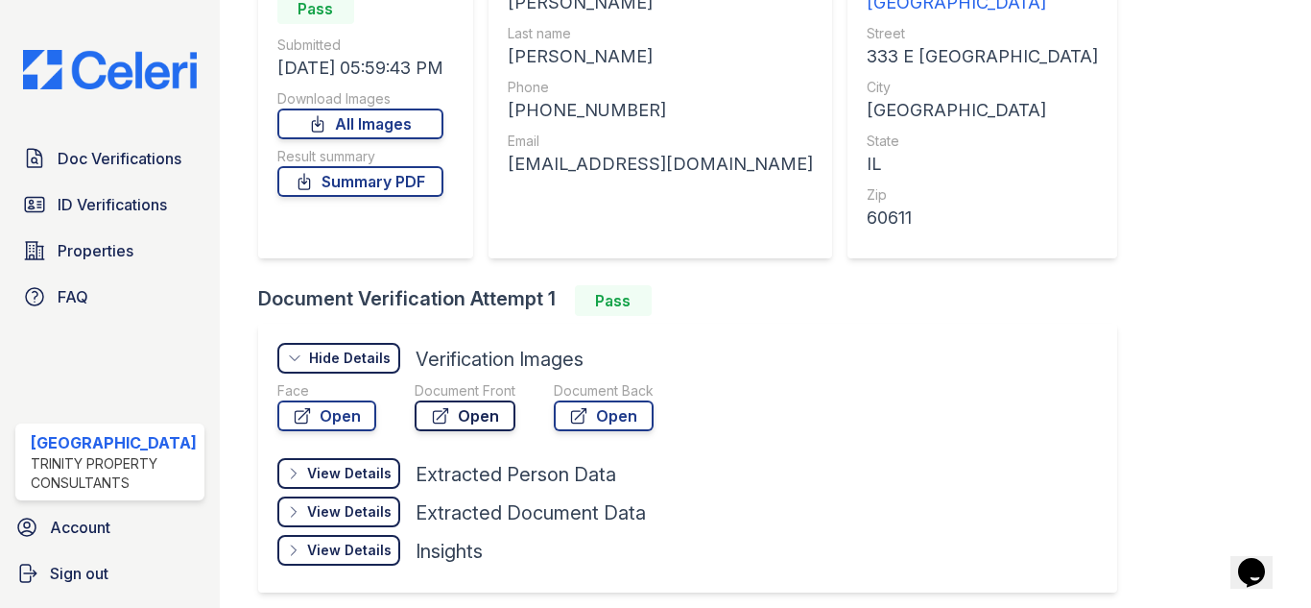
click at [456, 415] on link "Open" at bounding box center [465, 415] width 101 height 31
click at [613, 413] on link "Open" at bounding box center [604, 415] width 100 height 31
click at [118, 201] on span "ID Verifications" at bounding box center [112, 204] width 109 height 23
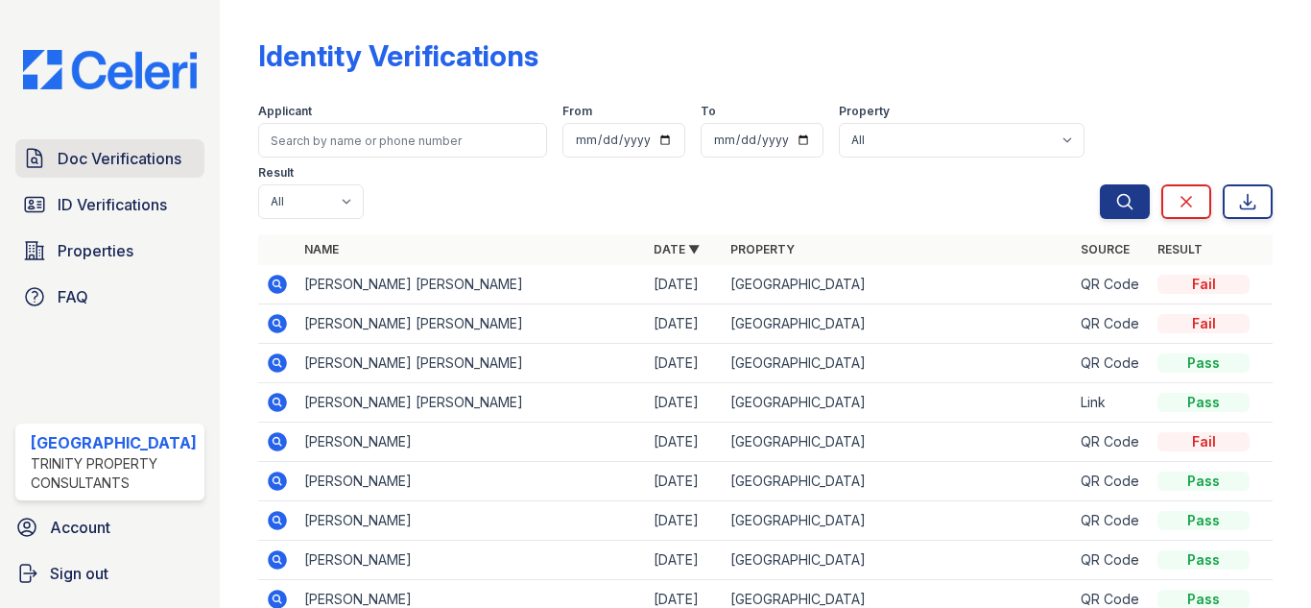
click at [155, 160] on span "Doc Verifications" at bounding box center [120, 158] width 124 height 23
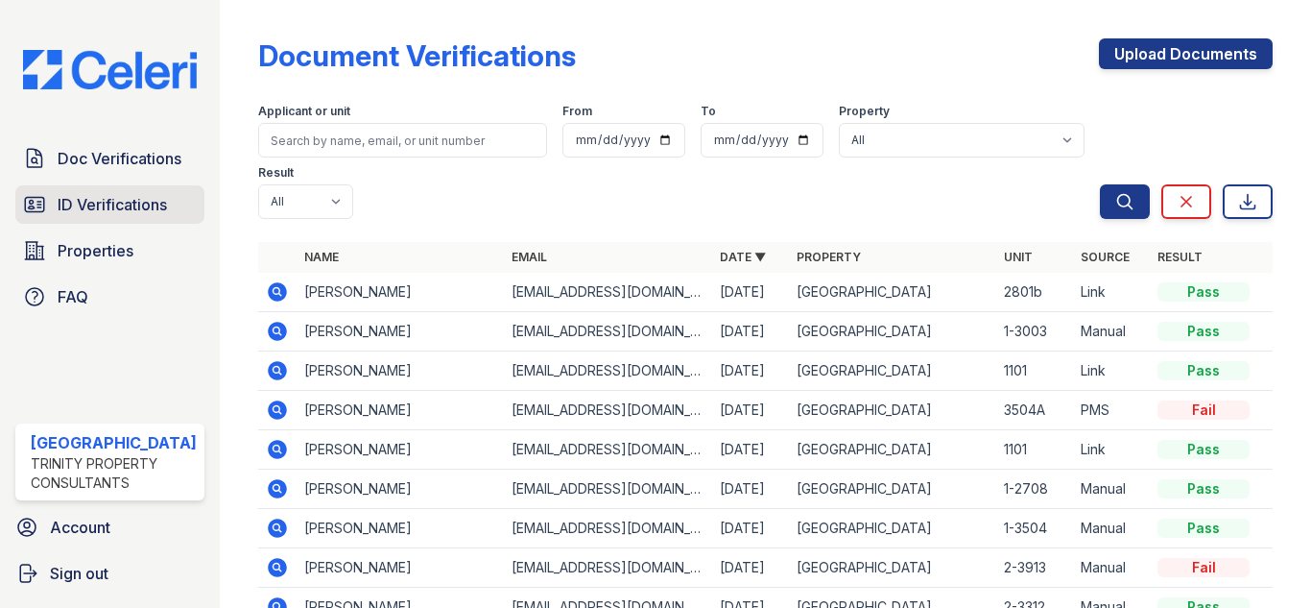
click at [121, 208] on span "ID Verifications" at bounding box center [112, 204] width 109 height 23
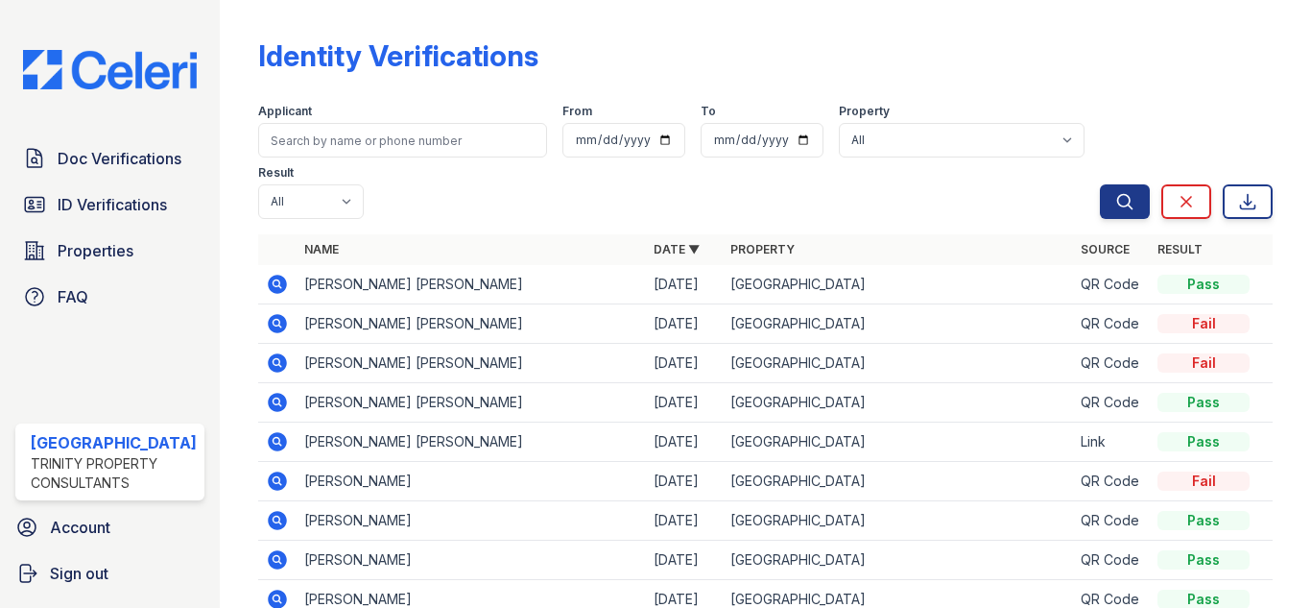
click at [258, 292] on td at bounding box center [277, 284] width 38 height 39
click at [266, 280] on icon at bounding box center [277, 284] width 23 height 23
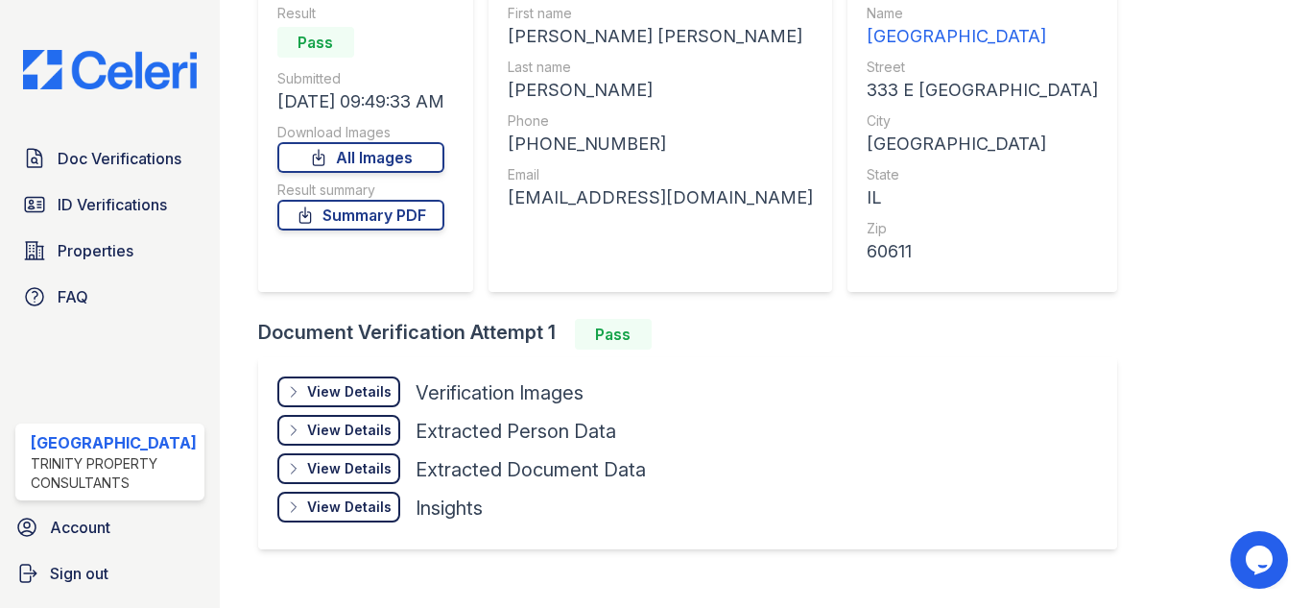
click at [364, 379] on div "View Details Details" at bounding box center [338, 391] width 123 height 31
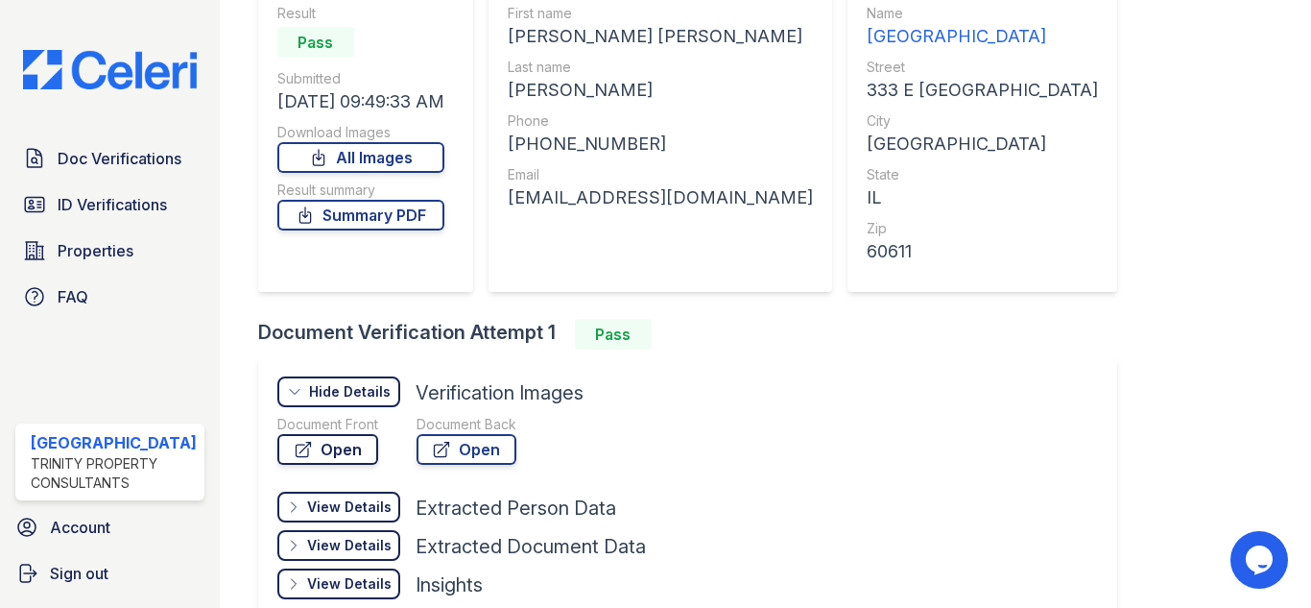
click at [338, 434] on link "Open" at bounding box center [327, 449] width 101 height 31
click at [458, 448] on link "Open" at bounding box center [467, 449] width 100 height 31
click at [334, 209] on link "Summary PDF" at bounding box center [360, 215] width 167 height 31
click at [116, 202] on span "ID Verifications" at bounding box center [112, 204] width 109 height 23
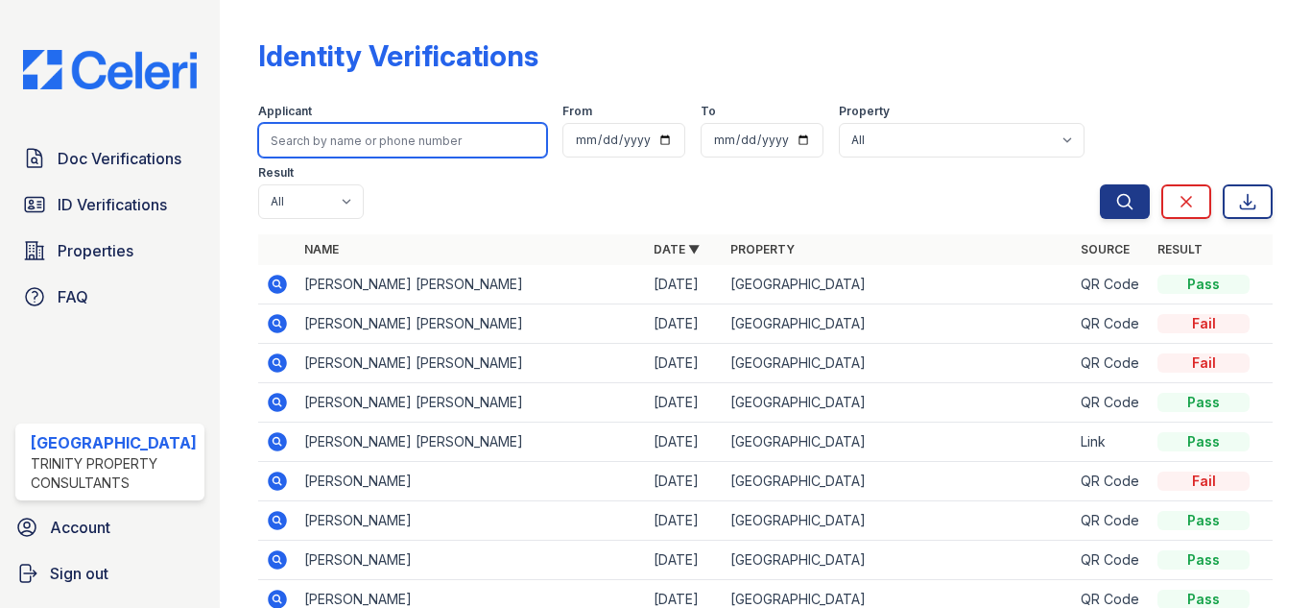
drag, startPoint x: 315, startPoint y: 142, endPoint x: 288, endPoint y: 148, distance: 27.5
click at [313, 144] on input "search" at bounding box center [402, 140] width 289 height 35
type input "scott"
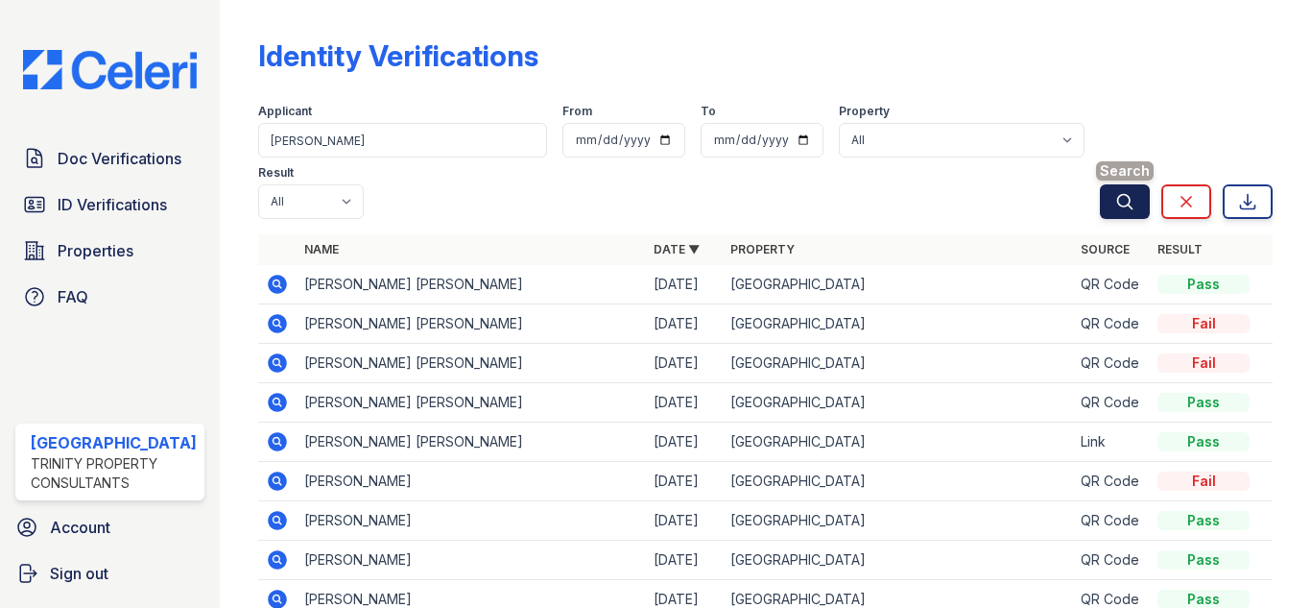
click at [1116, 192] on icon "submit" at bounding box center [1125, 201] width 19 height 19
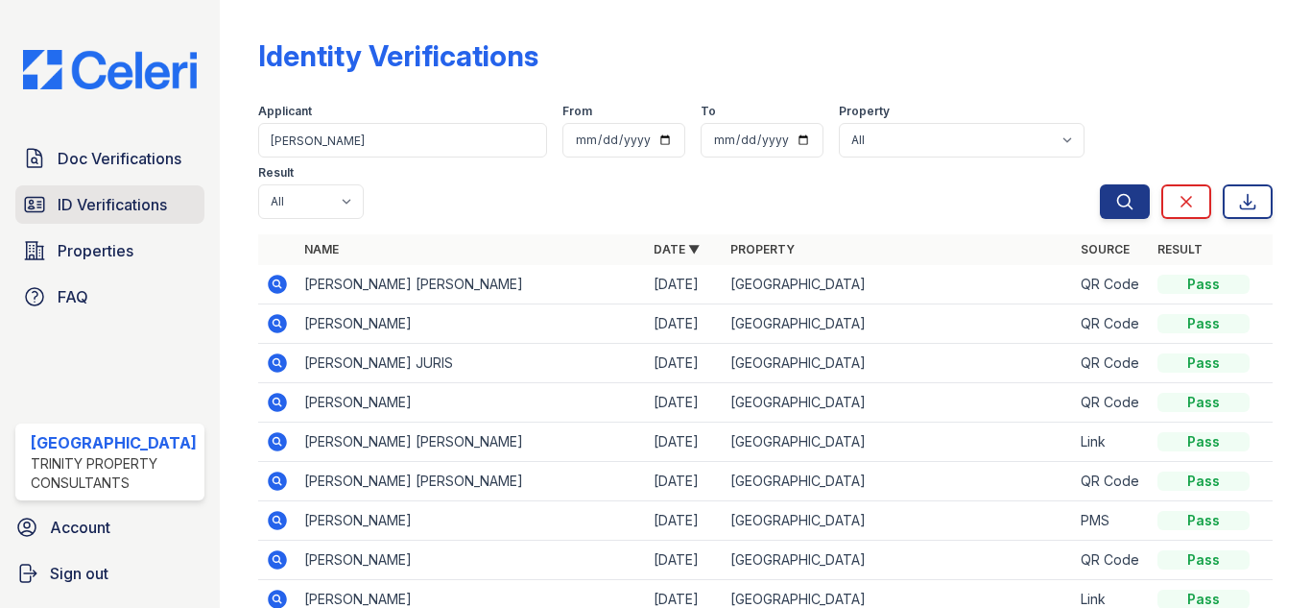
click at [134, 194] on span "ID Verifications" at bounding box center [112, 204] width 109 height 23
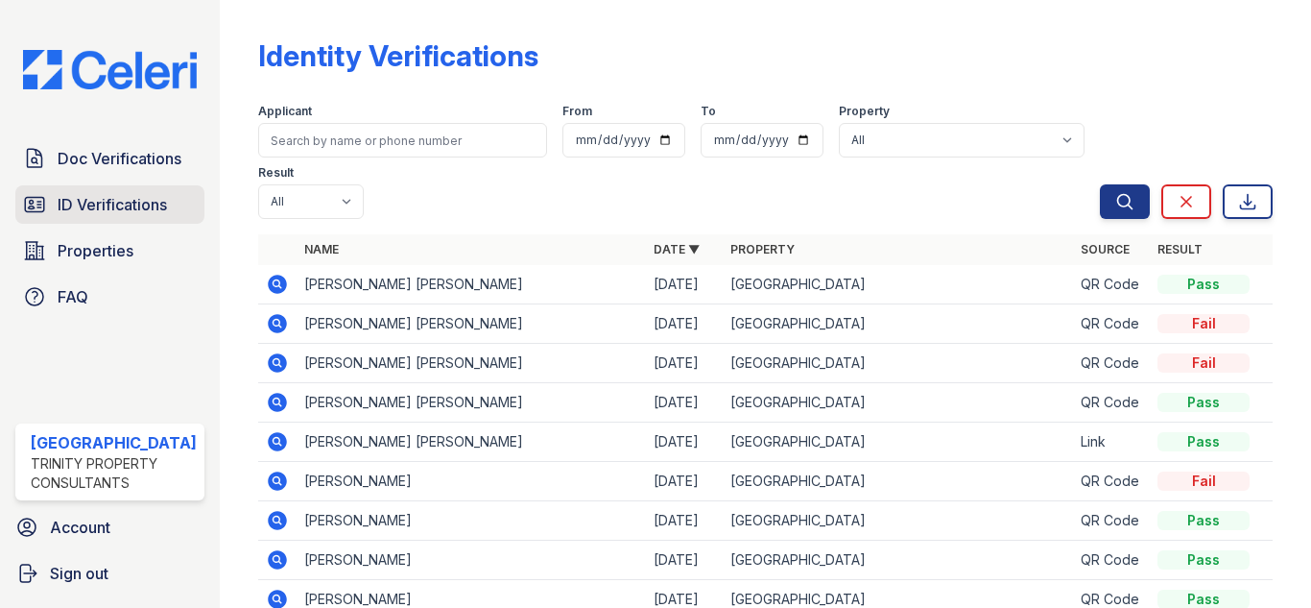
click at [117, 204] on span "ID Verifications" at bounding box center [112, 204] width 109 height 23
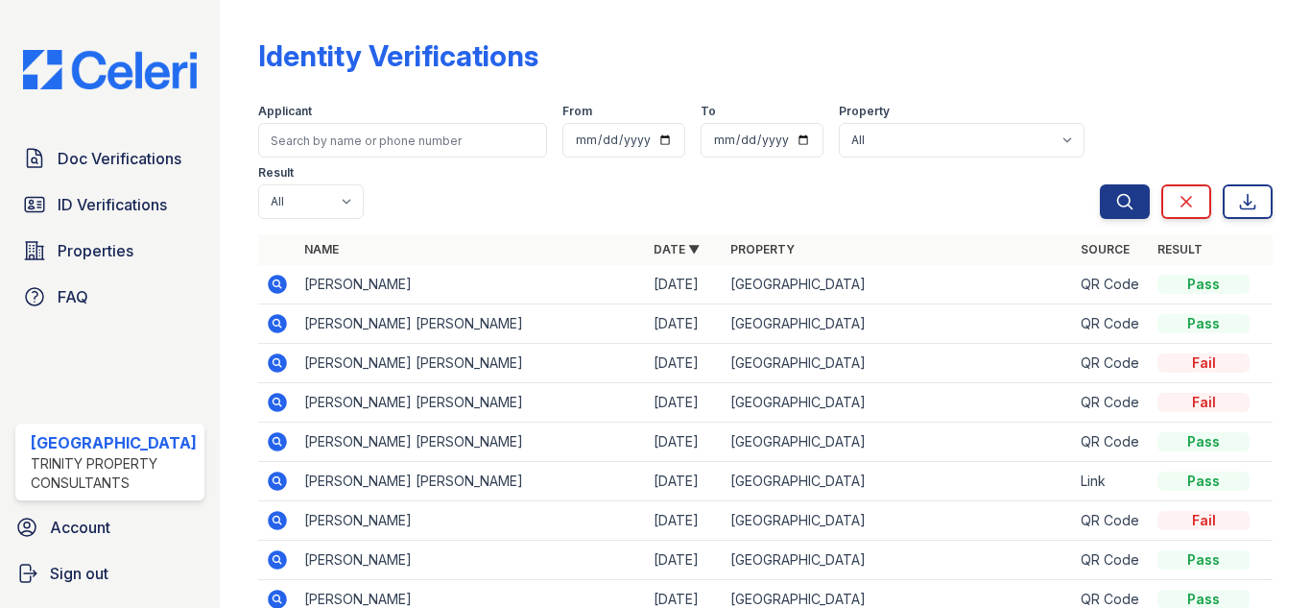
click at [268, 280] on icon at bounding box center [277, 284] width 19 height 19
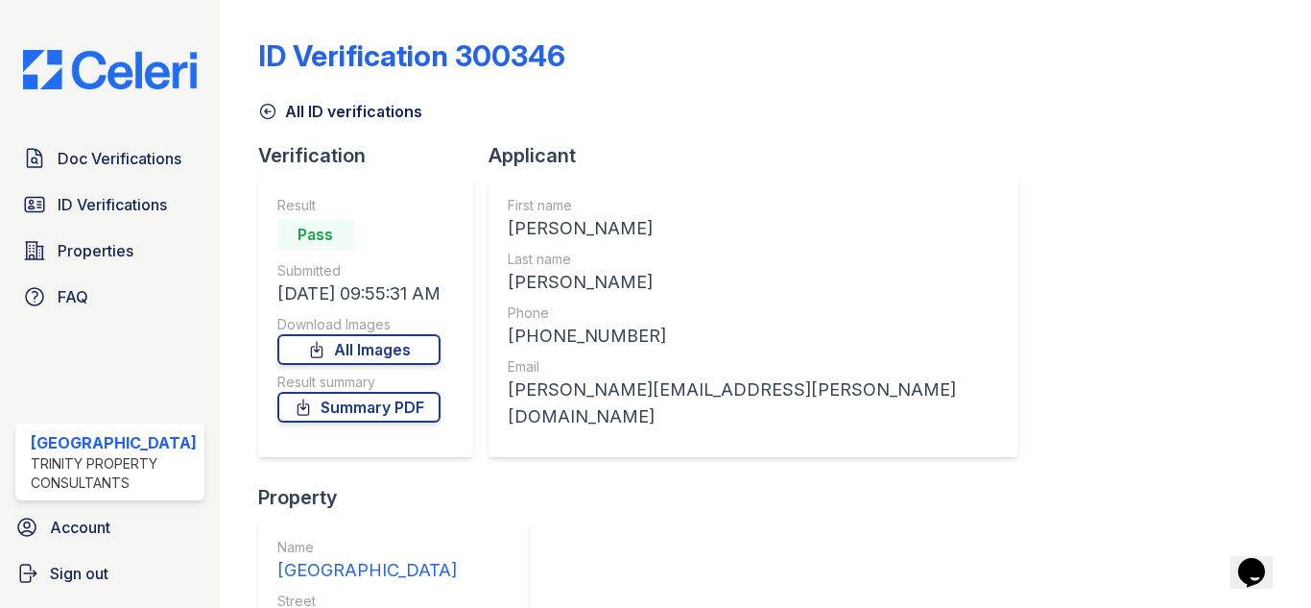
scroll to position [226, 0]
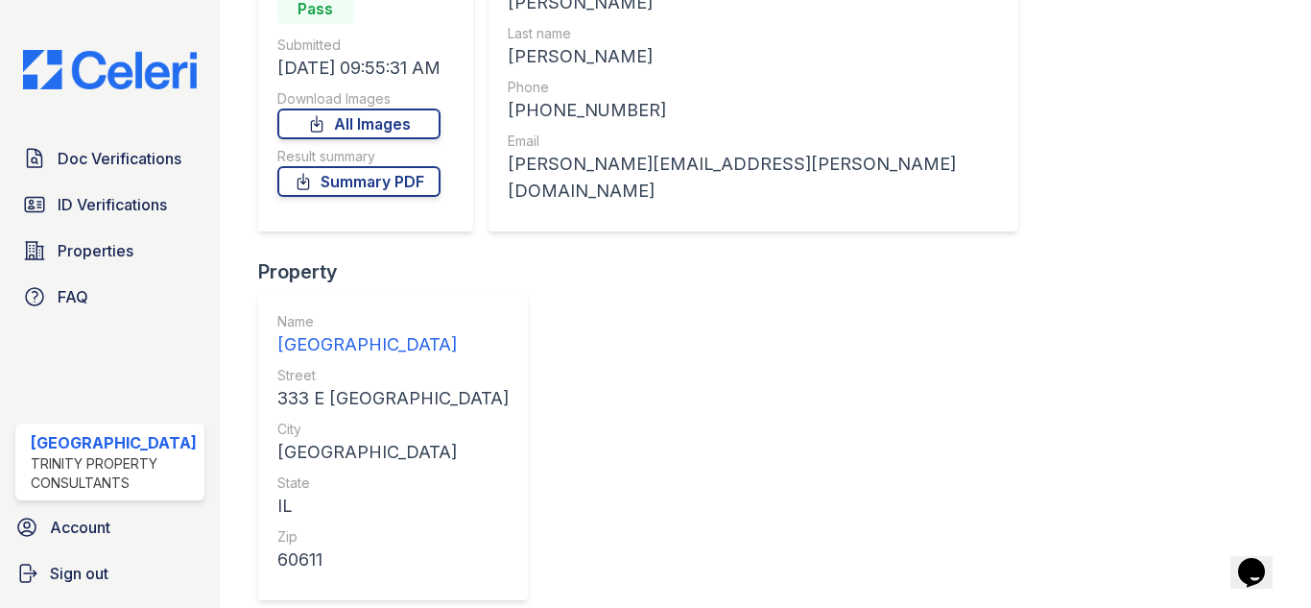
click at [358, 181] on link "Summary PDF" at bounding box center [358, 181] width 163 height 31
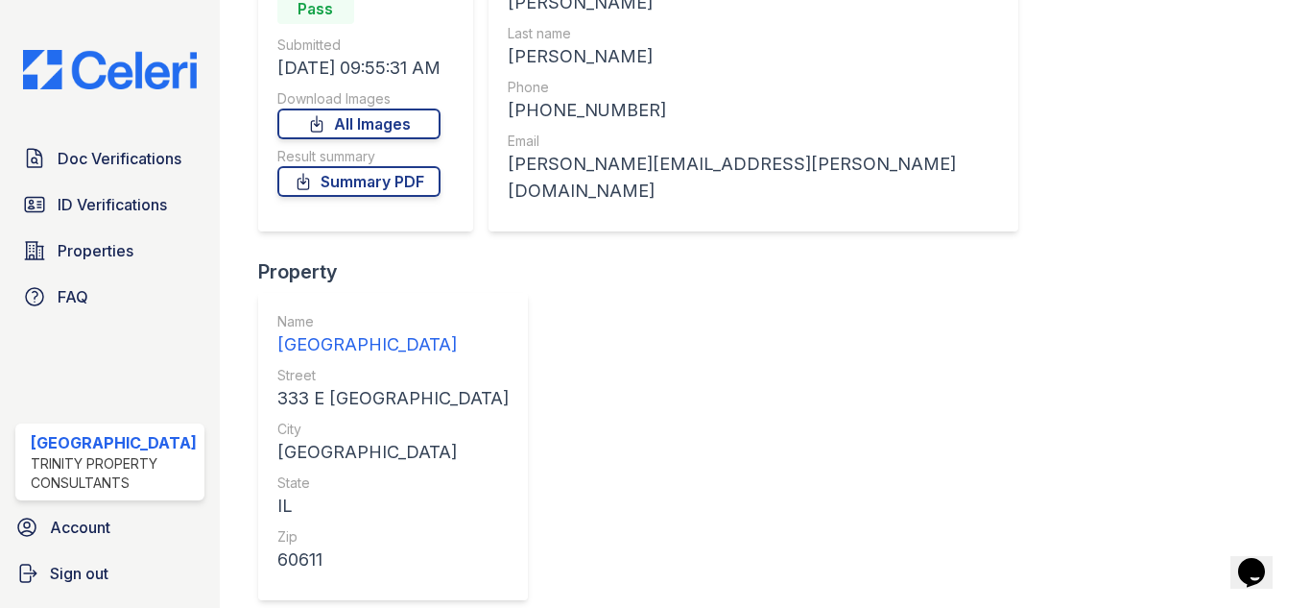
click at [395, 183] on link "Summary PDF" at bounding box center [358, 181] width 163 height 31
